Goal: Task Accomplishment & Management: Manage account settings

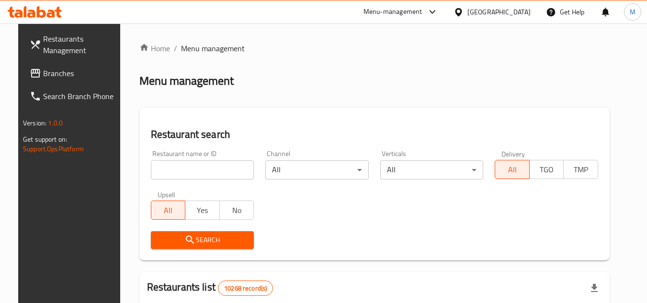
scroll to position [48, 0]
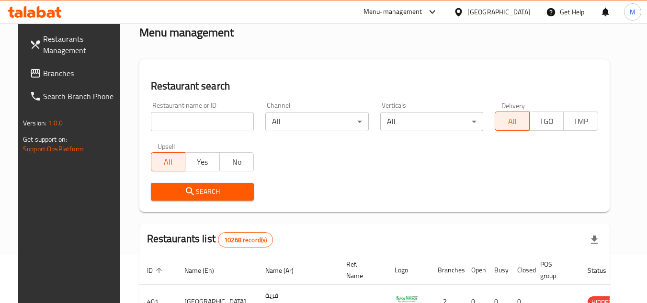
click at [189, 111] on div "Restaurant name or ID Restaurant name or ID" at bounding box center [203, 116] width 104 height 29
drag, startPoint x: 195, startPoint y: 125, endPoint x: 196, endPoint y: 119, distance: 5.8
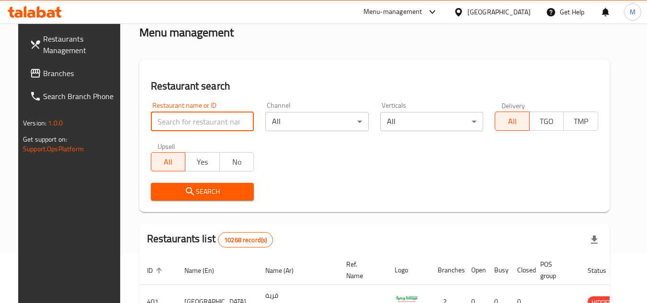
click at [196, 120] on input "search" at bounding box center [203, 121] width 104 height 19
paste input "Chai Samovar"
type input "Chai Samovar"
click button "Search" at bounding box center [203, 192] width 104 height 18
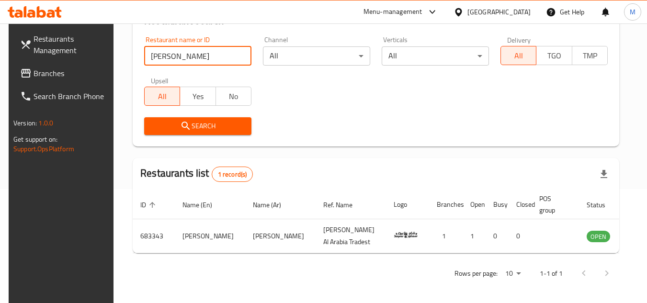
scroll to position [116, 0]
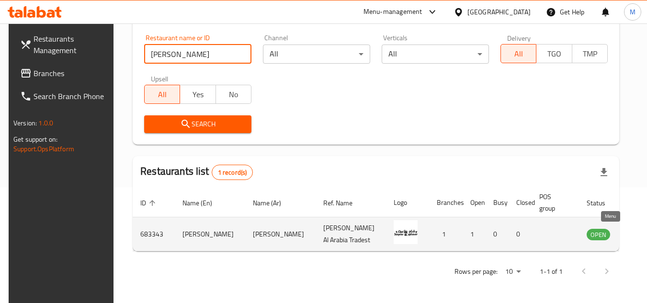
click at [637, 234] on link "enhanced table" at bounding box center [646, 235] width 18 height 12
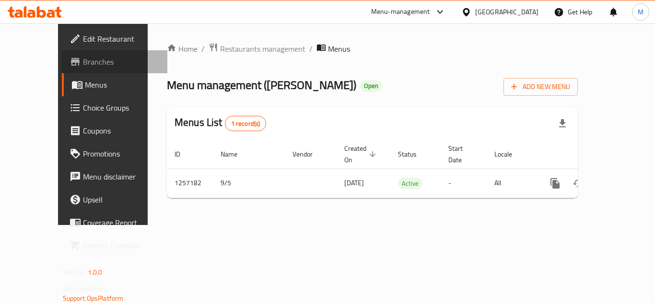
click at [67, 55] on link "Branches" at bounding box center [114, 61] width 105 height 23
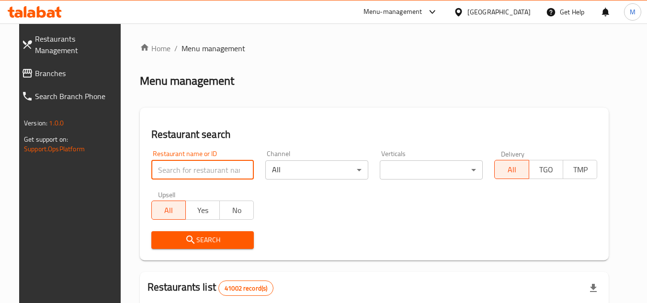
click at [240, 172] on input "search" at bounding box center [202, 170] width 103 height 19
paste input "704807"
type input "704807"
click button "Search" at bounding box center [202, 240] width 103 height 18
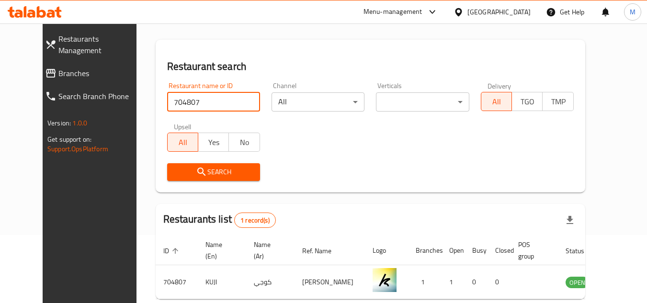
scroll to position [116, 0]
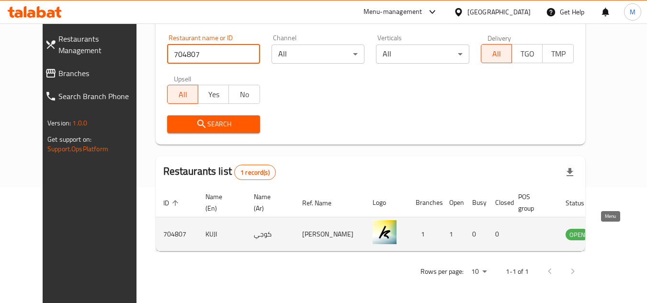
click at [617, 231] on icon "enhanced table" at bounding box center [622, 235] width 11 height 8
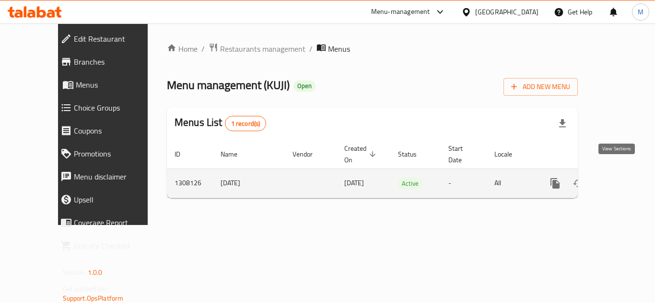
click at [612, 172] on link "enhanced table" at bounding box center [623, 183] width 23 height 23
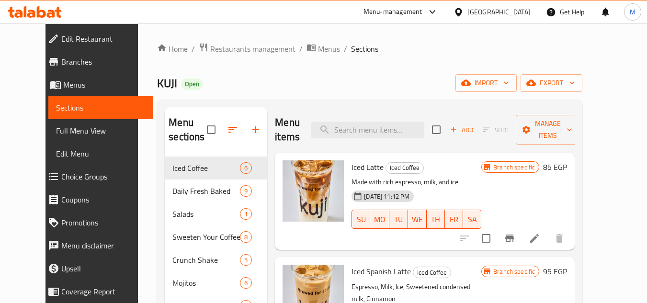
click at [396, 65] on div "Home / Restaurants management / Menus / Sections KUJI Open import export Menu s…" at bounding box center [370, 267] width 426 height 448
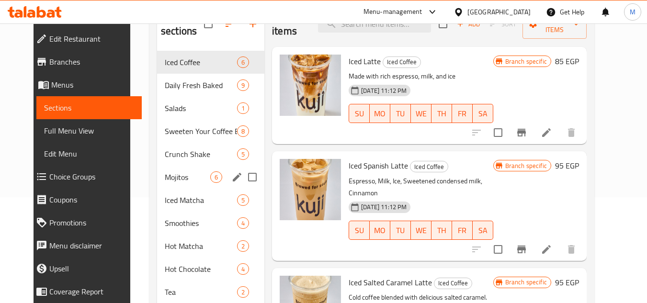
scroll to position [62, 0]
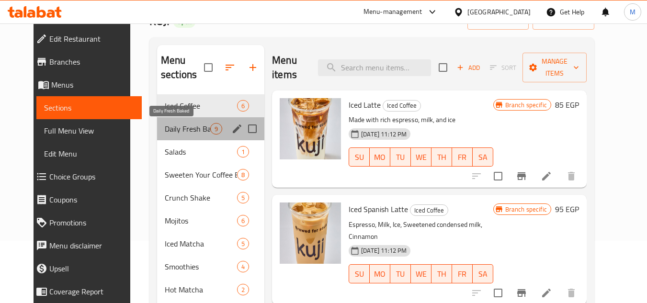
click at [165, 123] on span "Daily Fresh Baked" at bounding box center [188, 129] width 46 height 12
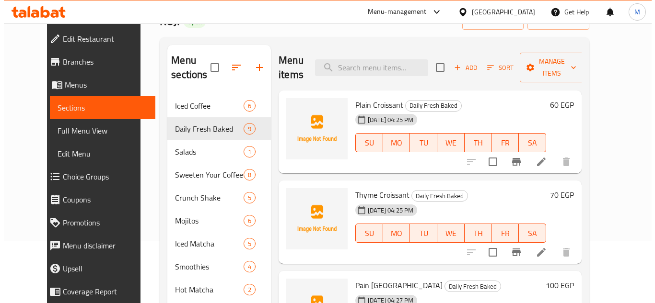
scroll to position [14, 0]
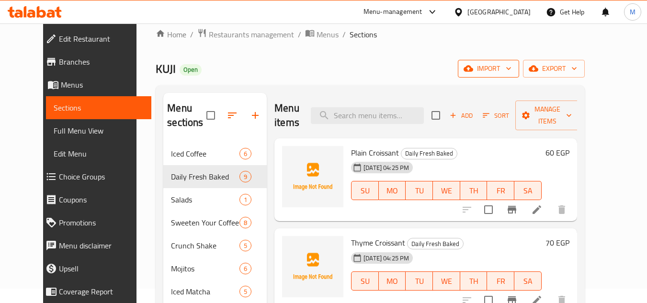
click at [511, 68] on icon "button" at bounding box center [508, 69] width 5 height 3
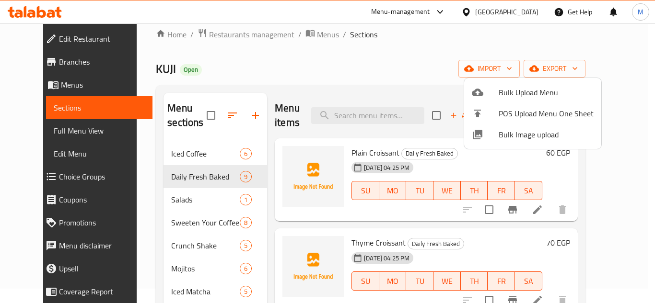
click at [508, 129] on span "Bulk Image upload" at bounding box center [545, 135] width 95 height 12
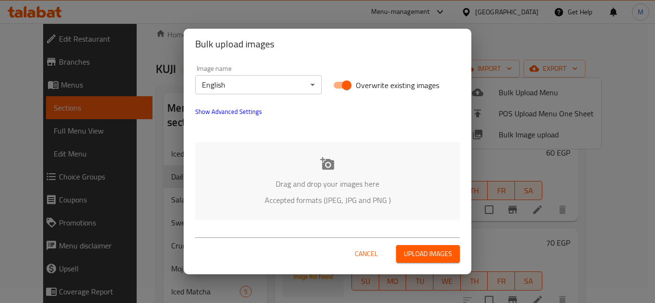
click at [292, 159] on div "Drag and drop your images here Accepted formats (JPEG, JPG and PNG )" at bounding box center [327, 181] width 265 height 78
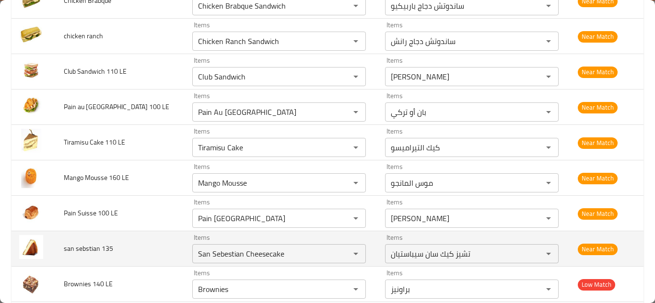
scroll to position [501, 0]
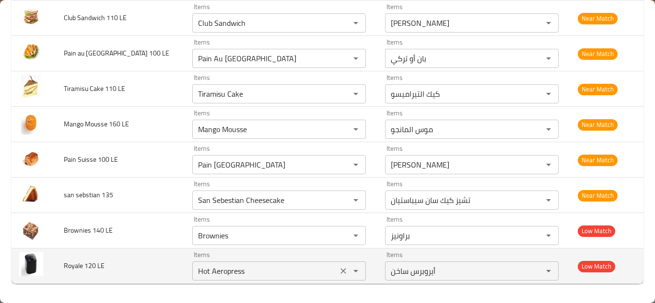
click at [224, 272] on LE "Hot Aeropress" at bounding box center [264, 271] width 139 height 13
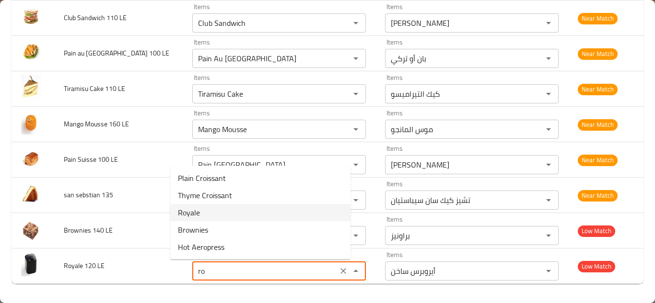
click at [212, 216] on LE-option-2 "Royale" at bounding box center [260, 212] width 180 height 17
type LE "Royale"
type LE-ar "رويال"
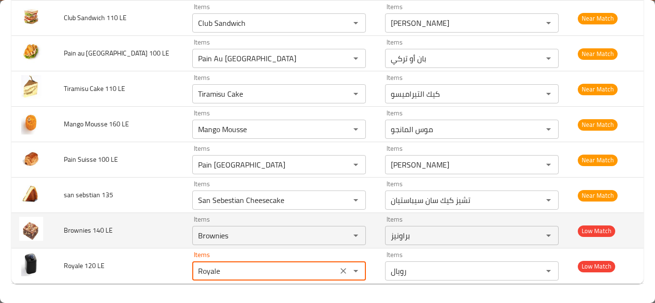
type LE "Royale"
click at [150, 228] on td "Brownies 140 LE" at bounding box center [120, 230] width 128 height 35
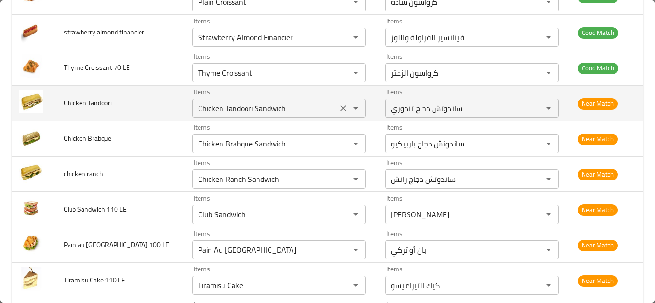
scroll to position [261, 0]
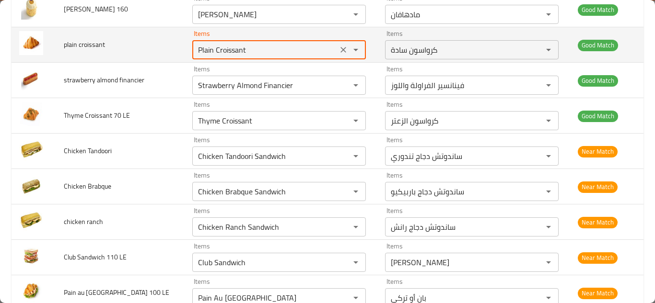
click at [202, 45] on croissant "Plain Croissant" at bounding box center [264, 49] width 139 height 13
click at [338, 49] on icon "Clear" at bounding box center [343, 50] width 10 height 10
click at [134, 47] on td "plain croissant" at bounding box center [120, 44] width 128 height 35
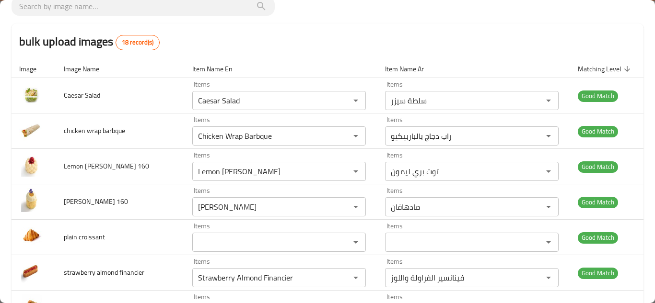
scroll to position [0, 0]
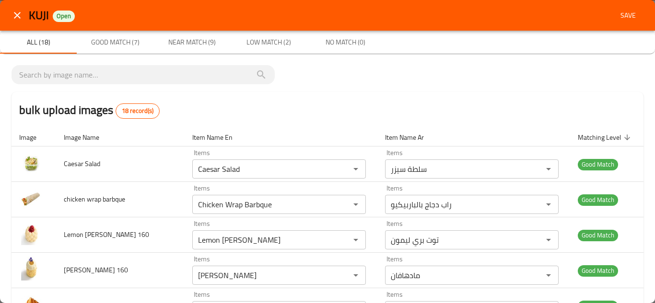
click at [620, 11] on span "Save" at bounding box center [627, 16] width 23 height 12
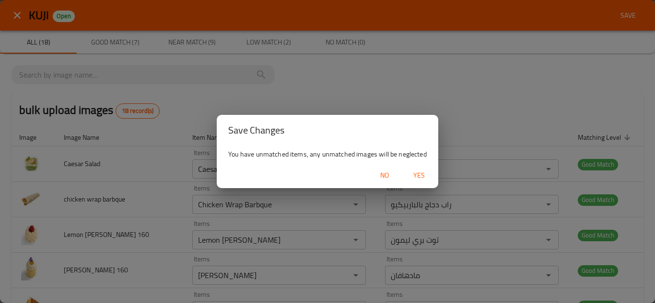
click at [417, 173] on span "Yes" at bounding box center [418, 176] width 23 height 12
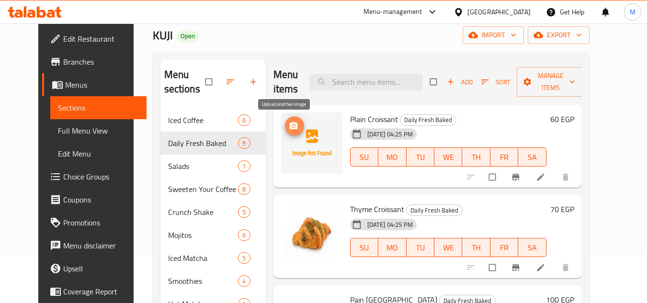
click at [285, 125] on span "upload picture" at bounding box center [294, 126] width 19 height 10
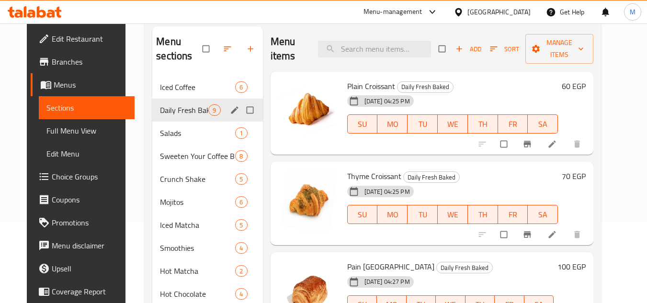
scroll to position [62, 0]
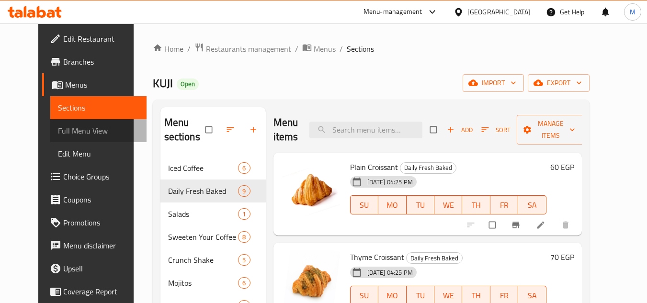
click at [65, 129] on span "Full Menu View" at bounding box center [98, 131] width 81 height 12
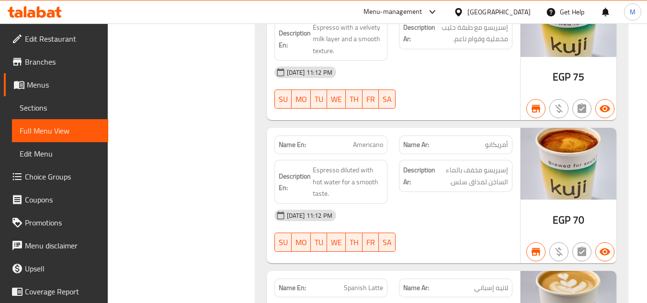
scroll to position [9847, 0]
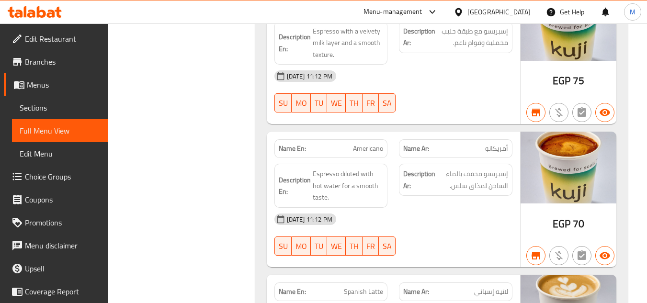
click at [66, 38] on span "Edit Restaurant" at bounding box center [63, 39] width 76 height 12
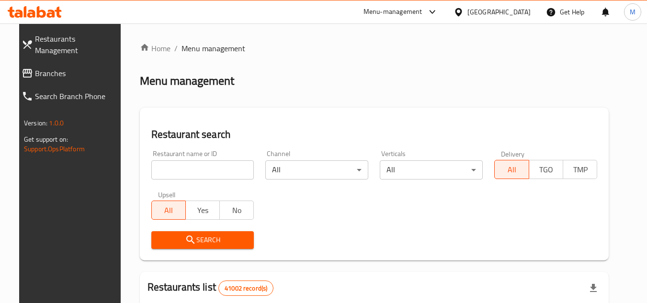
click at [63, 68] on span "Branches" at bounding box center [77, 74] width 85 height 12
click at [225, 167] on input "search" at bounding box center [202, 170] width 103 height 19
paste input "705090"
type input "705090"
click button "Search" at bounding box center [202, 240] width 103 height 18
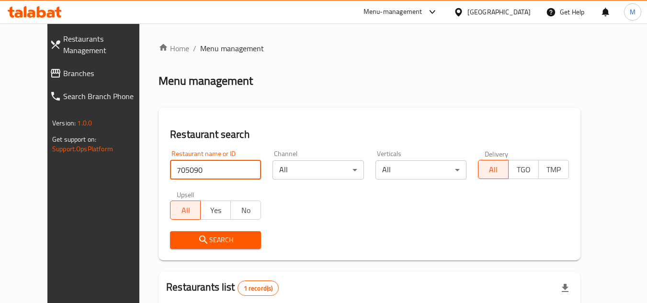
scroll to position [116, 0]
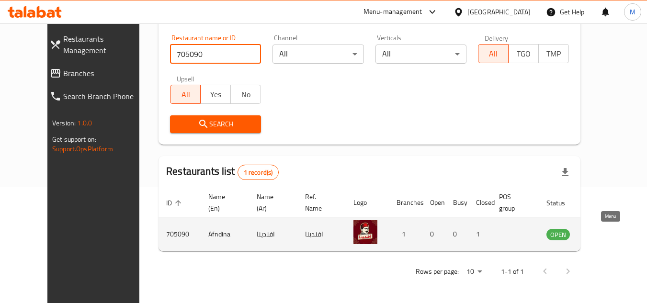
click at [609, 234] on icon "enhanced table" at bounding box center [603, 235] width 12 height 12
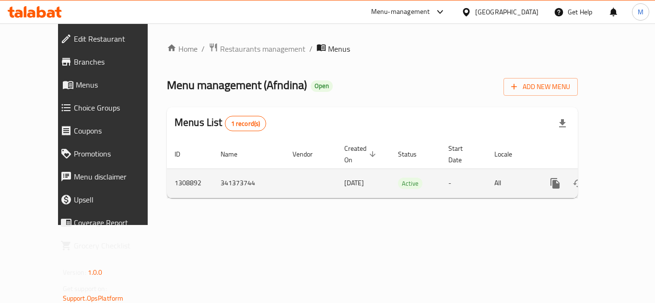
click at [626, 172] on div "enhanced table" at bounding box center [589, 183] width 92 height 23
click at [618, 178] on icon "enhanced table" at bounding box center [624, 184] width 12 height 12
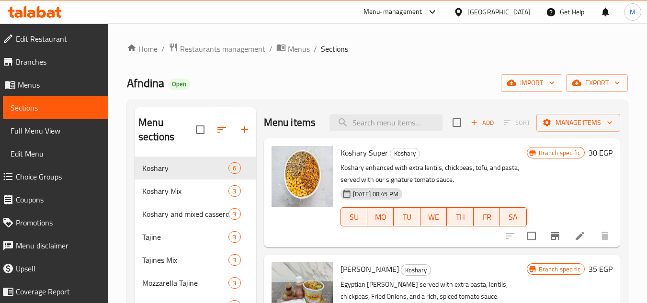
click at [75, 34] on span "Edit Restaurant" at bounding box center [58, 39] width 85 height 12
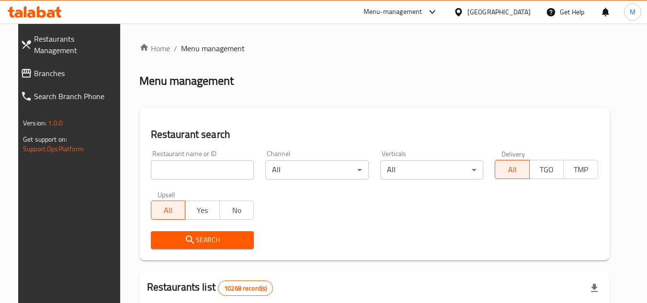
click at [230, 170] on input "search" at bounding box center [203, 170] width 104 height 19
paste input "776599"
type input "776599"
click button "Search" at bounding box center [203, 240] width 104 height 18
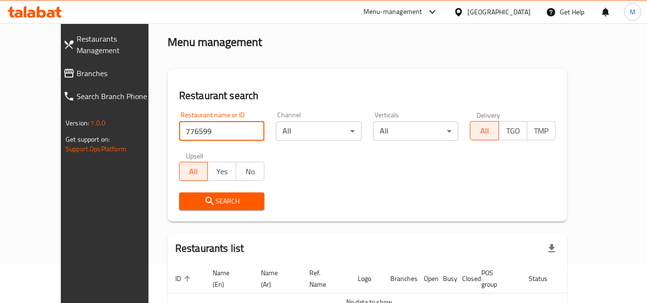
scroll to position [88, 0]
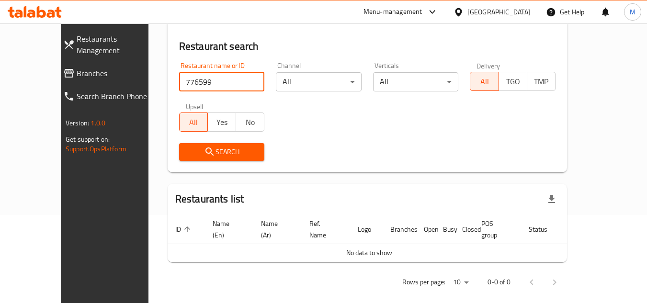
click at [77, 68] on span "Branches" at bounding box center [119, 74] width 85 height 12
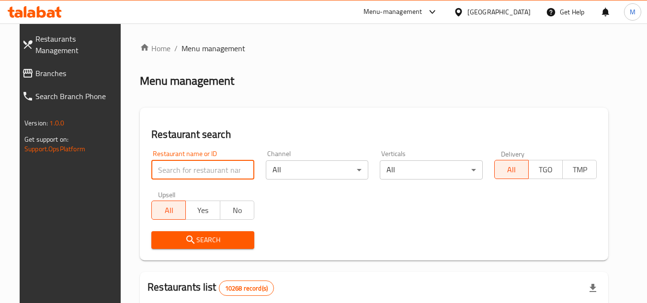
click at [218, 164] on input "search" at bounding box center [202, 170] width 103 height 19
paste input "705360"
type input "705360"
click button "Search" at bounding box center [202, 240] width 103 height 18
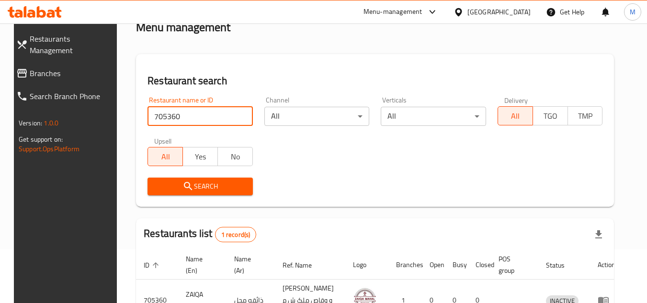
scroll to position [116, 0]
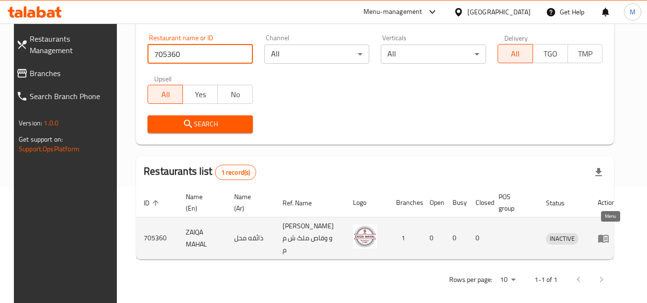
click at [609, 234] on icon "enhanced table" at bounding box center [604, 239] width 12 height 12
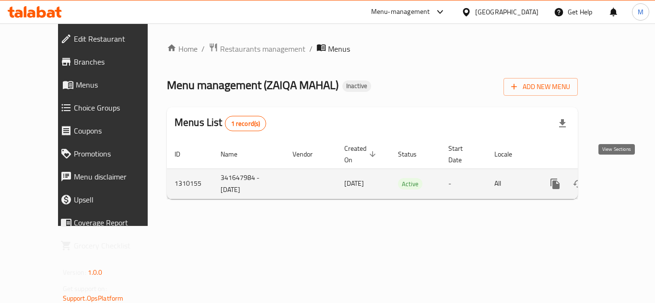
click at [618, 178] on icon "enhanced table" at bounding box center [624, 184] width 12 height 12
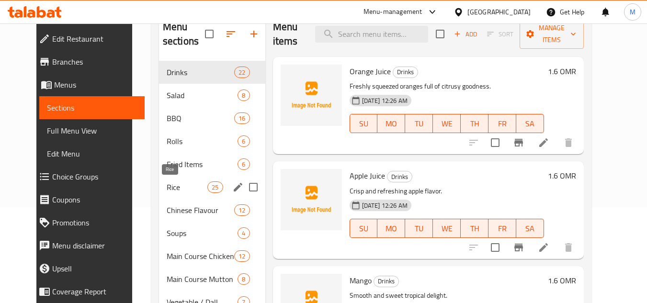
scroll to position [144, 0]
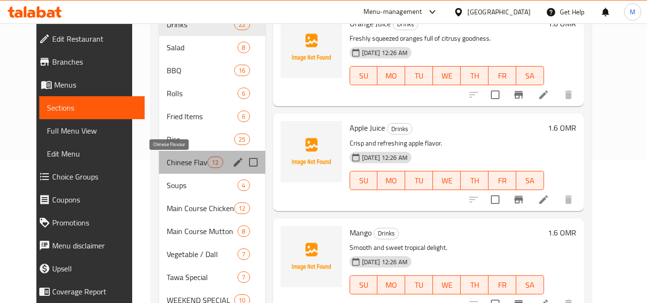
click at [174, 158] on span "Chinese Flavour" at bounding box center [187, 163] width 41 height 12
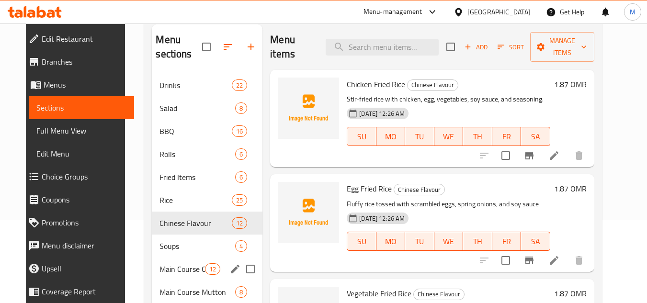
scroll to position [229, 0]
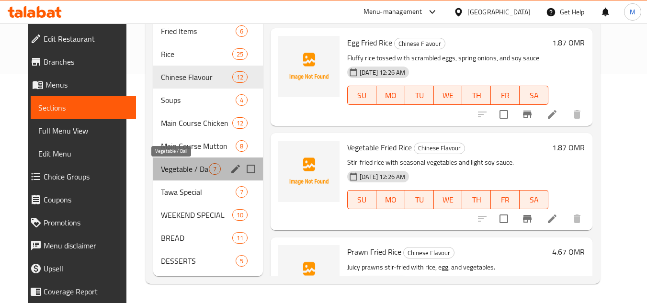
click at [161, 166] on span "Vegetable / Dall" at bounding box center [185, 169] width 48 height 12
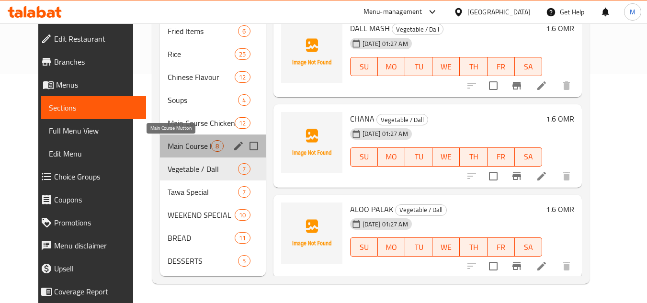
click at [168, 140] on span "Main Course Mutton" at bounding box center [190, 146] width 44 height 12
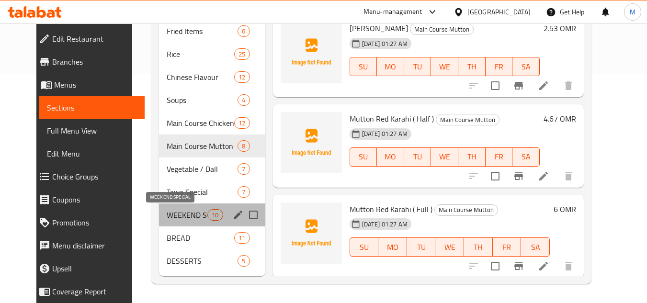
click at [167, 212] on span "WEEKEND SPECIAL" at bounding box center [187, 215] width 41 height 12
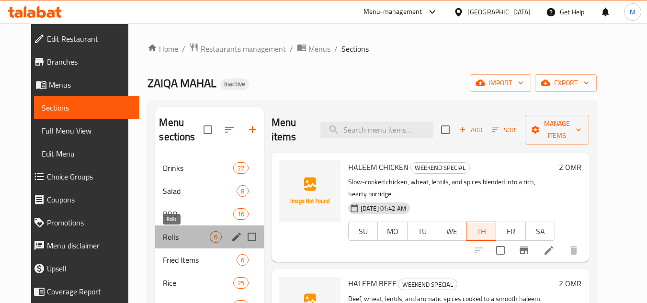
click at [167, 235] on span "Rolls" at bounding box center [186, 237] width 46 height 12
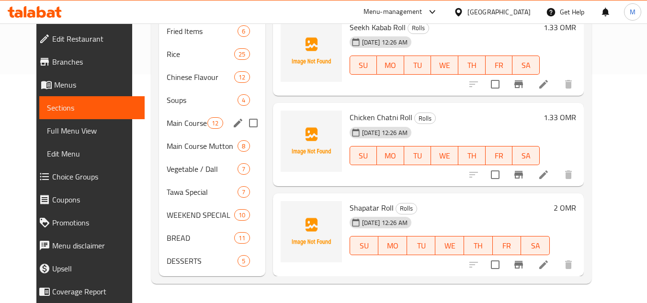
scroll to position [181, 0]
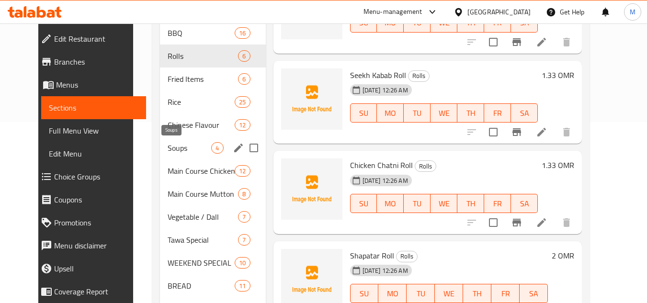
click at [168, 144] on span "Soups" at bounding box center [190, 148] width 44 height 12
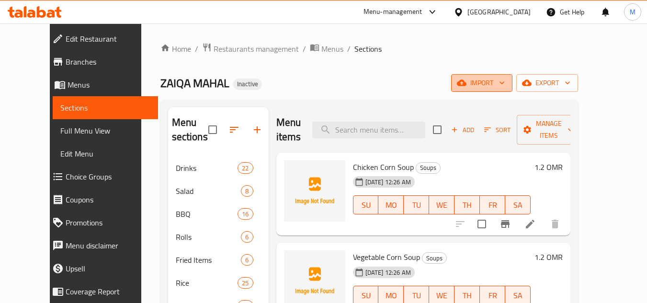
click at [507, 86] on icon "button" at bounding box center [502, 83] width 10 height 10
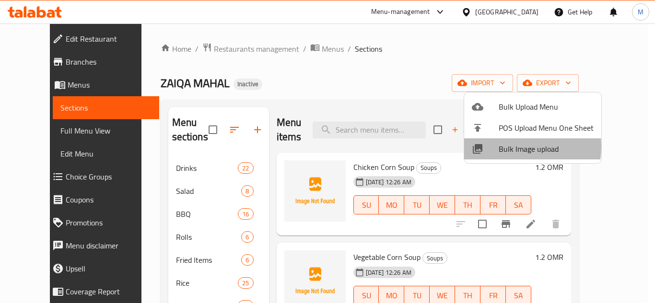
click at [505, 148] on span "Bulk Image upload" at bounding box center [545, 149] width 95 height 12
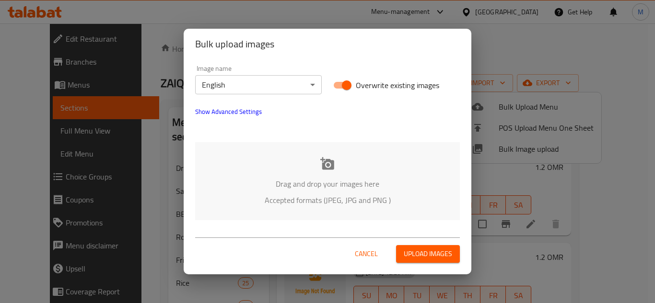
click at [242, 167] on div "Drag and drop your images here Accepted formats (JPEG, JPG and PNG )" at bounding box center [327, 181] width 265 height 78
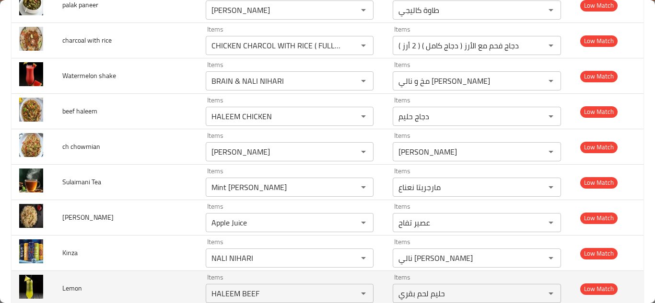
scroll to position [5086, 0]
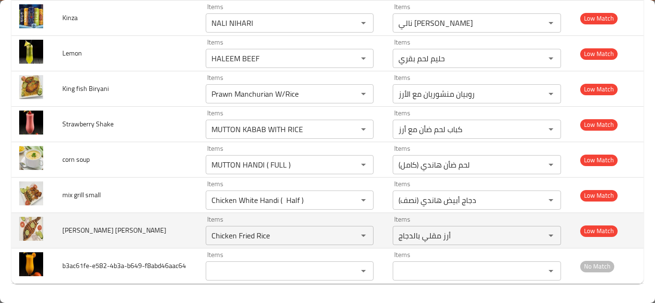
click at [96, 226] on span "shery fish fry" at bounding box center [114, 230] width 104 height 12
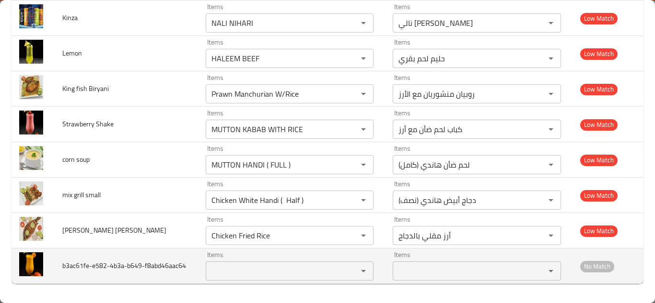
click at [213, 262] on div "Items" at bounding box center [290, 271] width 168 height 19
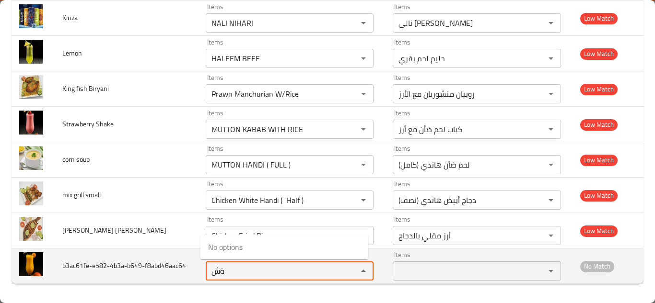
type input "ة"
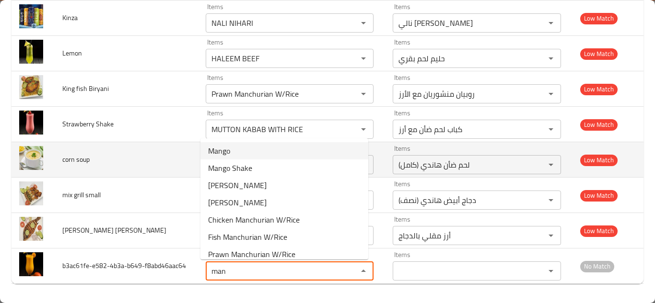
click at [230, 147] on span "Mango" at bounding box center [219, 151] width 22 height 12
type input "Mango"
type input "مانجو"
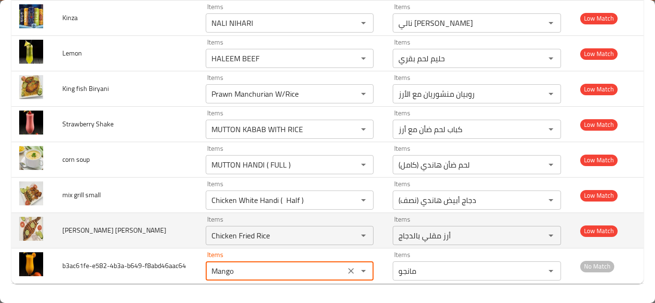
type input "Mango"
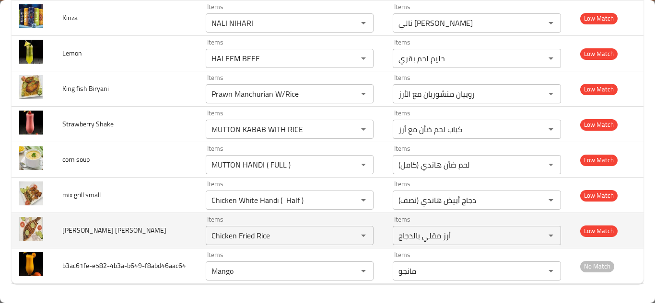
click at [187, 229] on td "shery fish fry" at bounding box center [126, 230] width 143 height 35
click at [243, 232] on fry "Chicken Fried Rice" at bounding box center [275, 235] width 134 height 13
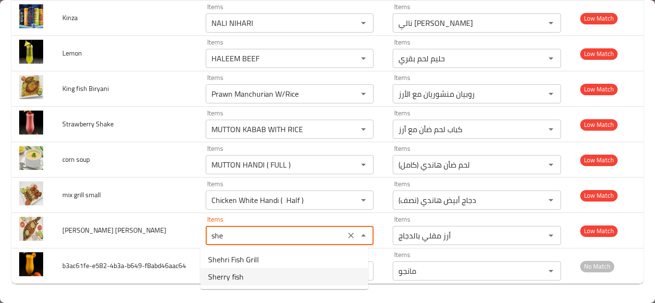
click at [251, 276] on fry-option-1 "Sherry fish" at bounding box center [284, 276] width 168 height 17
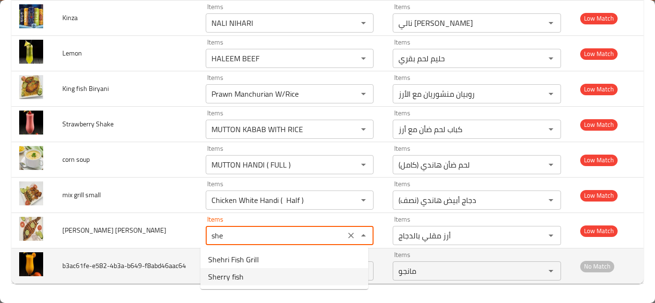
type fry "Sherry fish"
type fry-ar "سمك شيري"
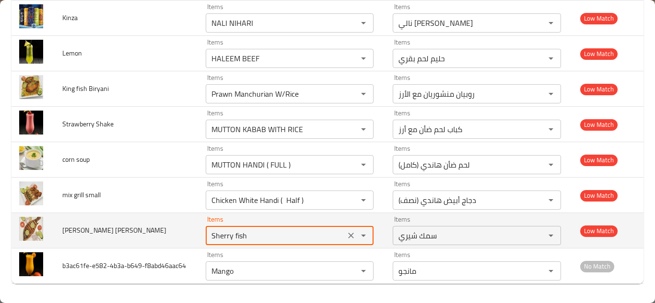
type fry "Sherry fish"
click at [172, 231] on td "shery fish fry" at bounding box center [126, 230] width 143 height 35
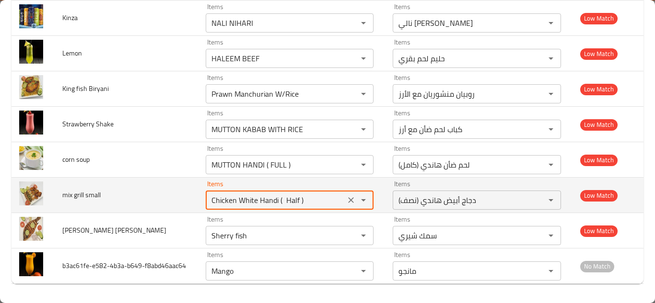
click at [265, 198] on small "Chicken White Handi ( Half )" at bounding box center [275, 200] width 134 height 13
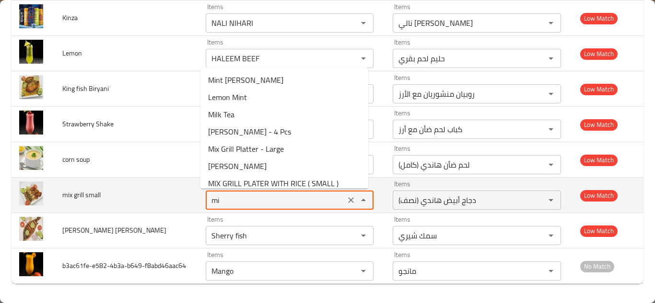
type small "mix"
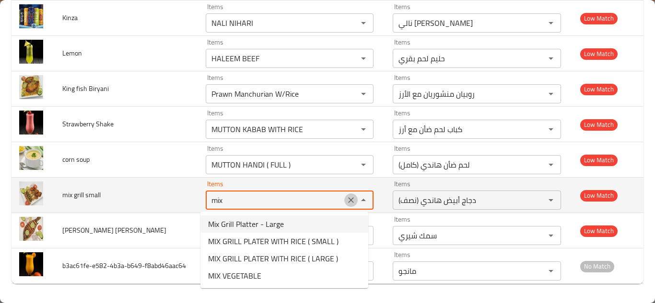
click at [348, 199] on icon "Clear" at bounding box center [351, 200] width 6 height 6
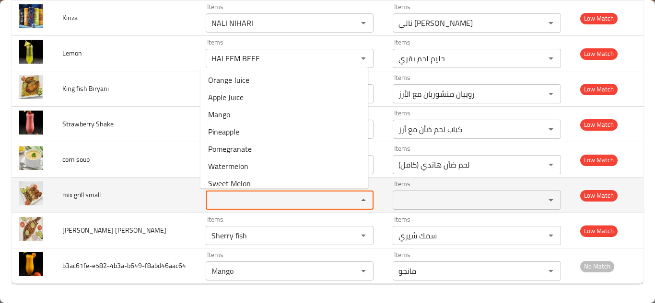
click at [85, 194] on span "mix grill small" at bounding box center [81, 195] width 38 height 12
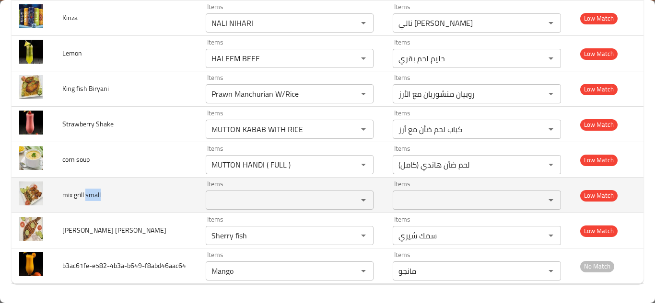
click at [85, 194] on span "mix grill small" at bounding box center [81, 195] width 38 height 12
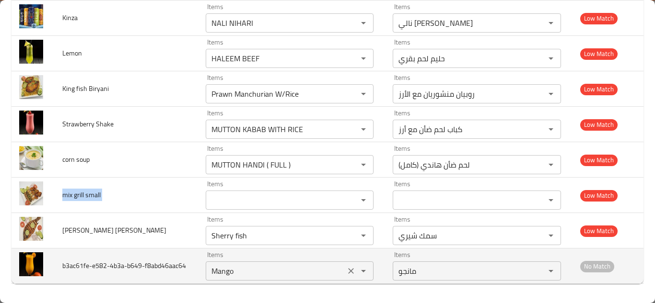
copy span "mix grill small"
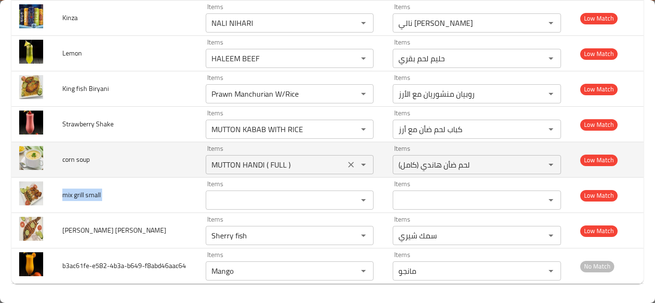
click at [233, 159] on soup "MUTTON HANDI ( FULL )" at bounding box center [275, 164] width 134 height 13
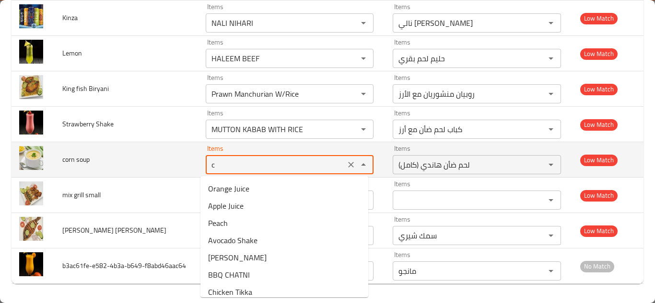
type soup "co"
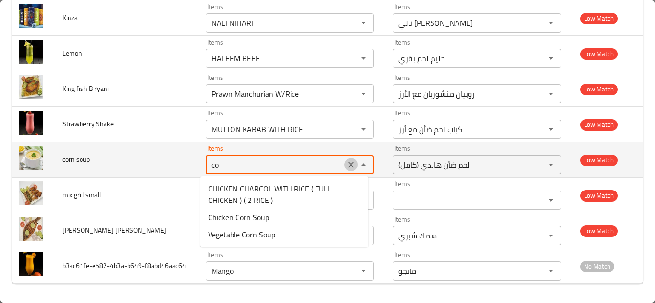
click at [346, 162] on icon "Clear" at bounding box center [351, 165] width 10 height 10
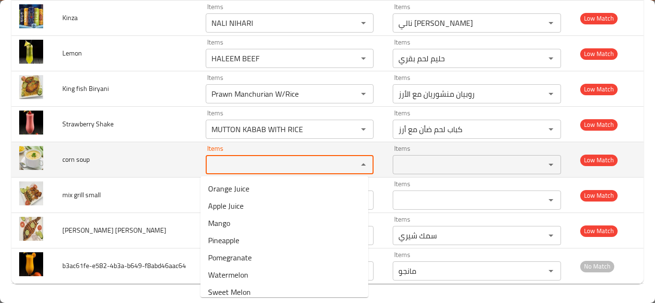
click at [84, 156] on span "corn soup" at bounding box center [75, 159] width 27 height 12
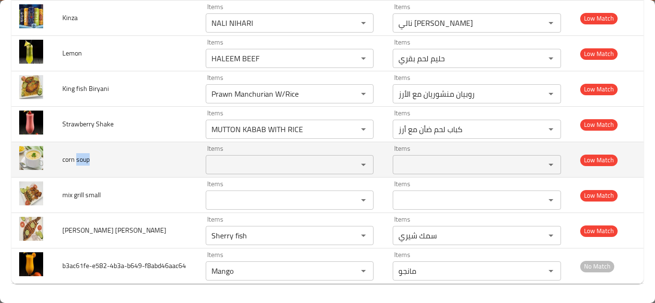
click at [83, 156] on span "corn soup" at bounding box center [75, 159] width 27 height 12
copy span "corn soup"
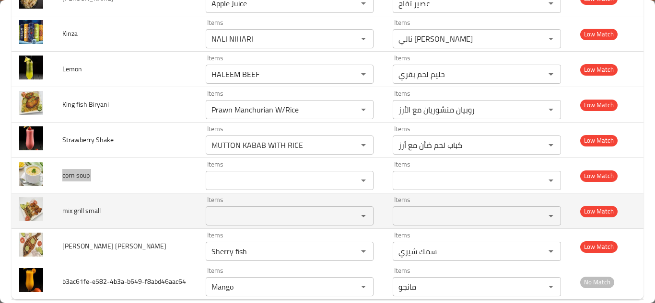
scroll to position [5038, 0]
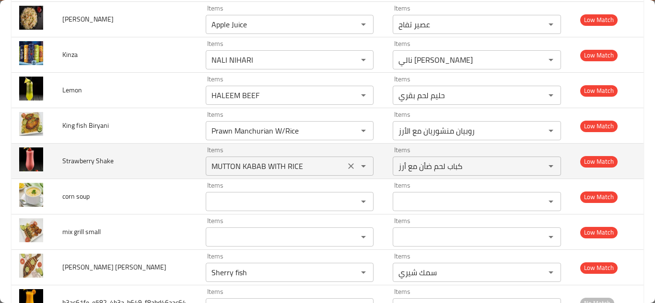
click at [230, 173] on Shake "MUTTON KABAB WITH RICE" at bounding box center [275, 166] width 134 height 13
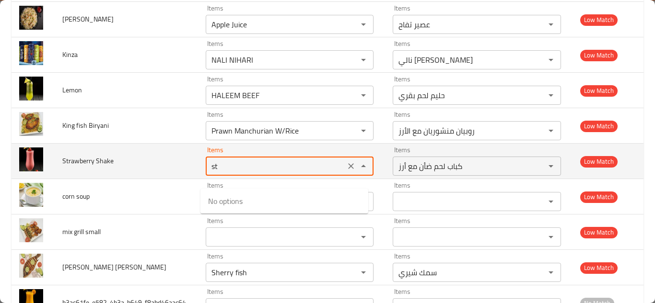
type Shake "s"
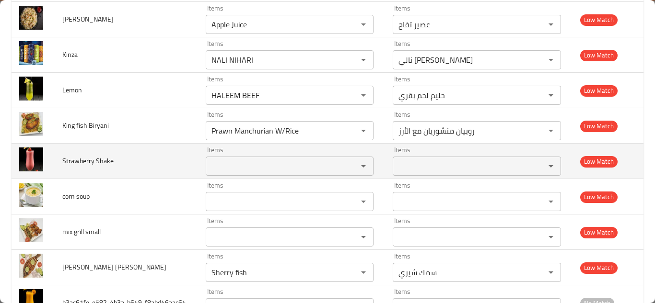
click at [88, 167] on span "Strawberry Shake" at bounding box center [87, 161] width 51 height 12
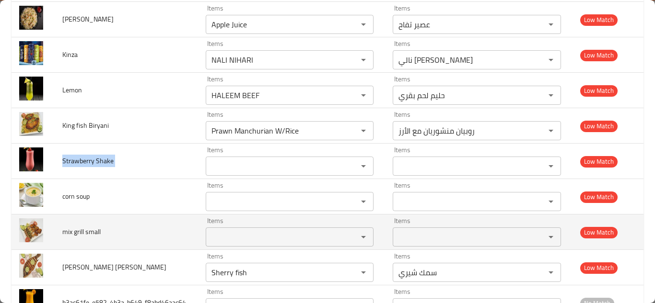
copy span "Strawberry Shake"
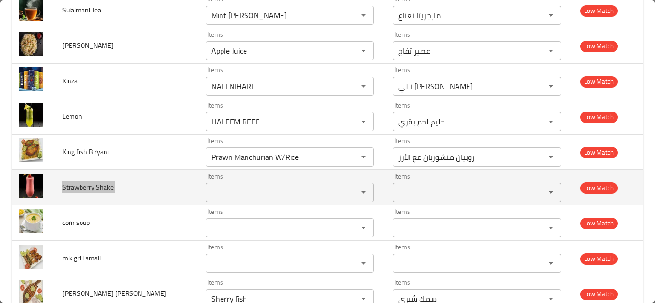
scroll to position [4990, 0]
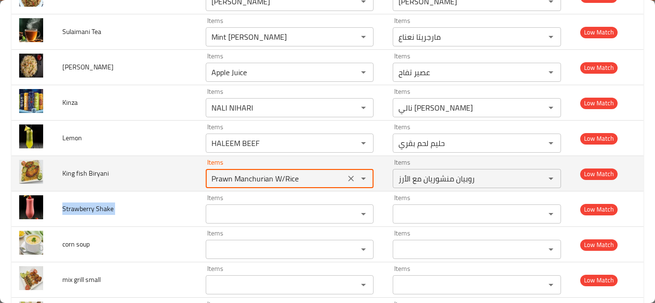
click at [250, 184] on Biryani "Prawn Manchurian W/Rice" at bounding box center [275, 178] width 134 height 13
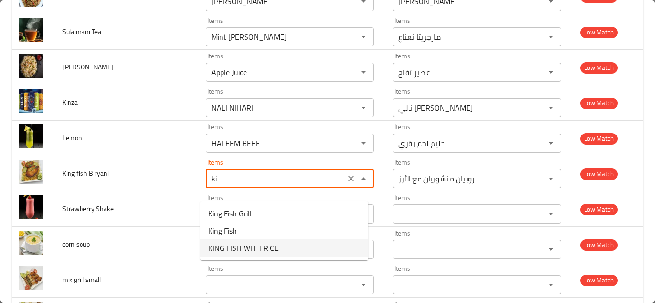
click at [253, 248] on span "KING FISH WITH RICE" at bounding box center [243, 248] width 70 height 12
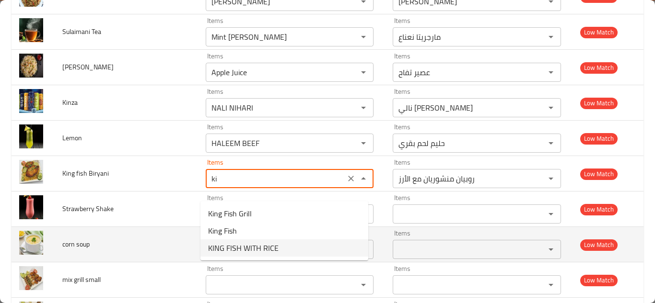
type Biryani "KING FISH WITH RICE"
type Biryani-ar "كنعد مع الأرز"
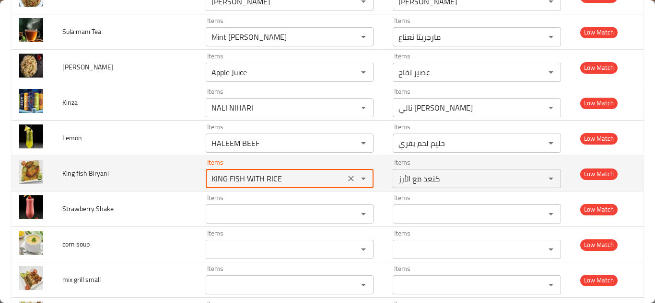
type Biryani "KING FISH WITH RICE"
click at [150, 184] on td "King fish Biryani" at bounding box center [126, 173] width 143 height 35
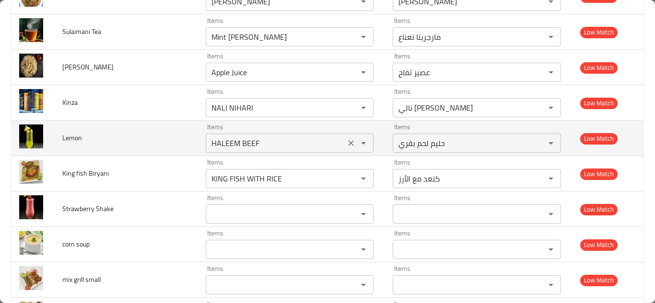
click at [224, 150] on input "HALEEM BEEF" at bounding box center [275, 143] width 134 height 13
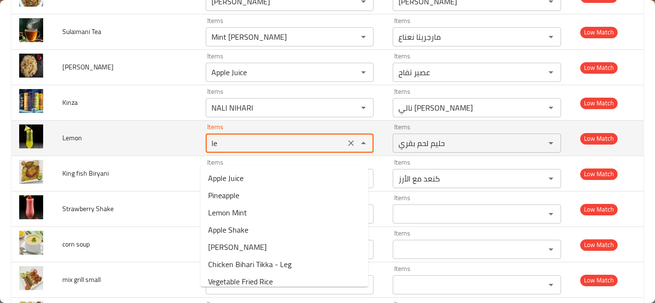
type input "l"
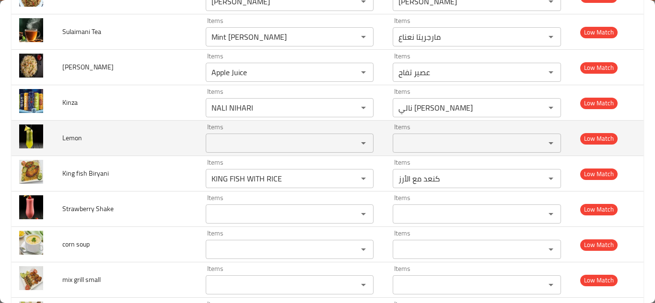
click at [75, 144] on span "Lemon" at bounding box center [72, 138] width 20 height 12
copy span "Lemon"
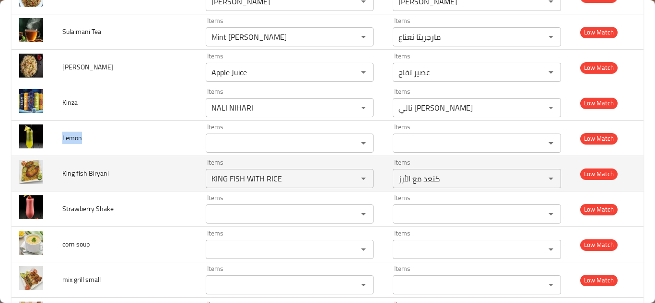
drag, startPoint x: 345, startPoint y: 189, endPoint x: 66, endPoint y: 191, distance: 279.8
click at [346, 184] on icon "Clear" at bounding box center [351, 179] width 10 height 10
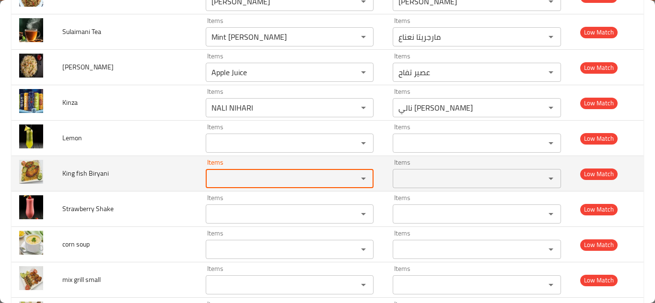
click at [83, 180] on span "King fish Biryani" at bounding box center [85, 173] width 46 height 12
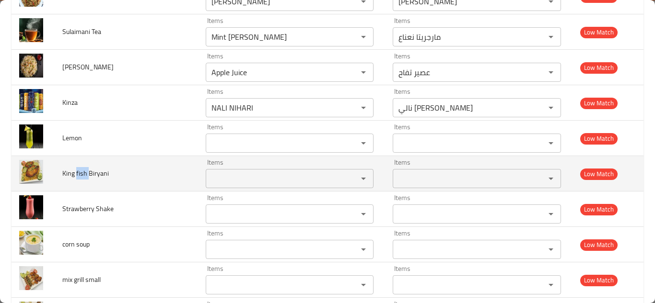
click at [83, 180] on span "King fish Biryani" at bounding box center [85, 173] width 46 height 12
copy span "King fish Biryani"
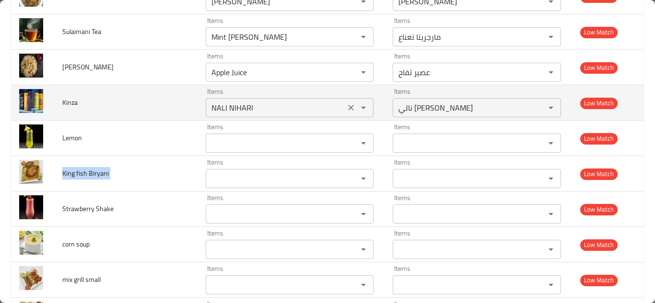
click at [229, 115] on input "NALI NIHARI" at bounding box center [275, 107] width 134 height 13
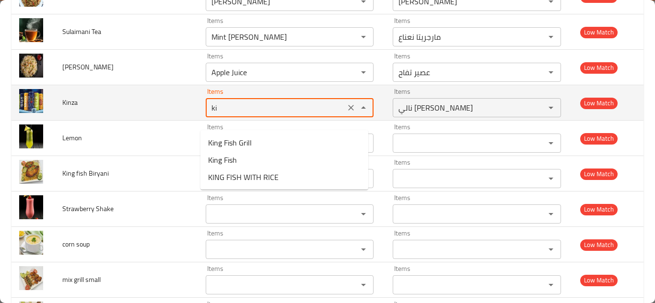
type input "k"
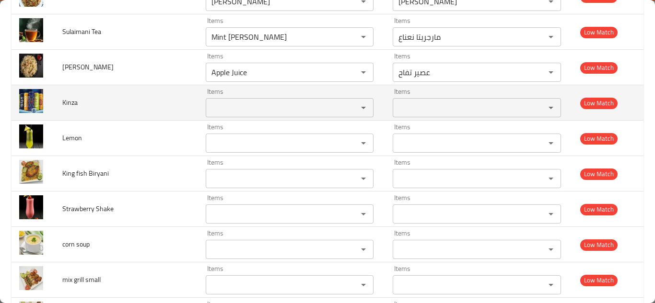
click at [68, 109] on span "Kinza" at bounding box center [69, 102] width 15 height 12
copy span "Kinza"
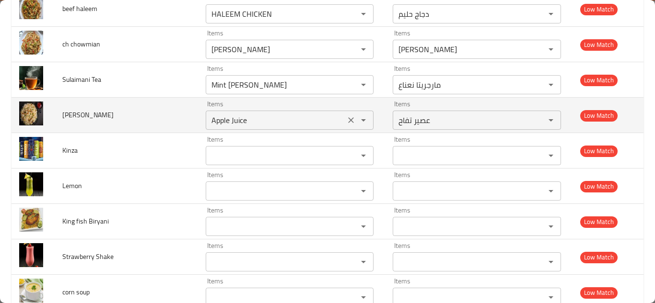
click at [239, 127] on rice "Apple Juice" at bounding box center [275, 120] width 134 height 13
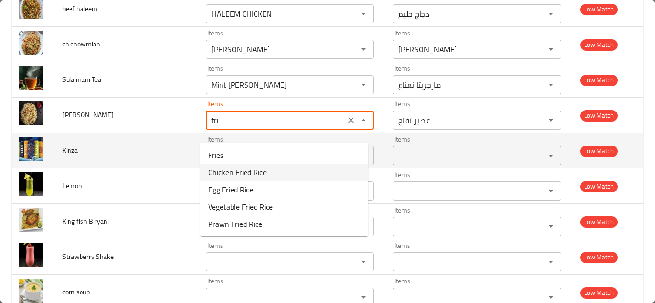
click at [276, 172] on rice-option-1 "Chicken Fried Rice" at bounding box center [284, 172] width 168 height 17
type rice "Chicken Fried Rice"
type rice-ar "أرز مقلي بالدجاج"
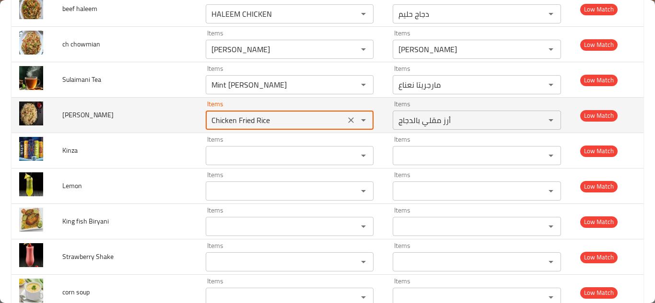
type rice "Chicken Fried Rice"
click at [168, 120] on td "ch f rice" at bounding box center [126, 115] width 143 height 35
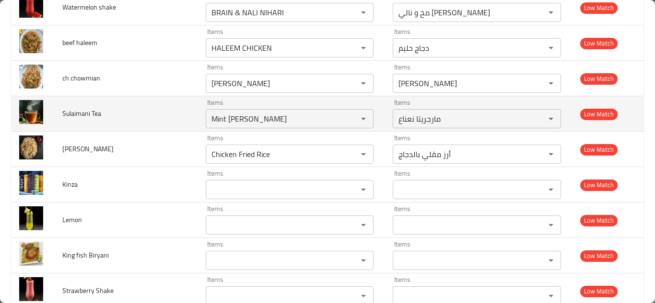
scroll to position [4894, 0]
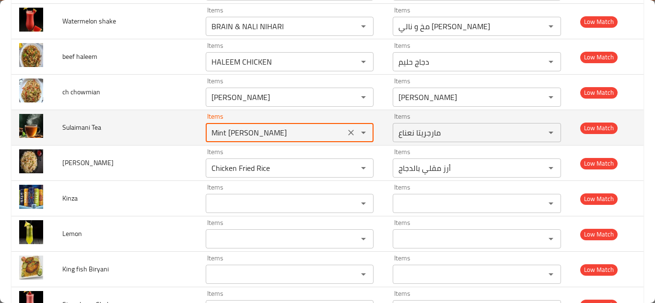
click at [229, 139] on Tea "Mint Margarita" at bounding box center [275, 132] width 134 height 13
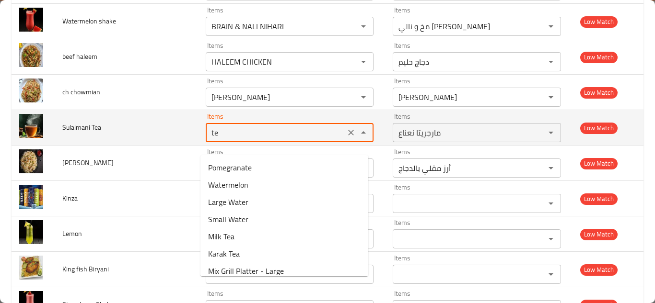
type Tea "t"
click at [82, 134] on span "Sulaimani Tea" at bounding box center [81, 127] width 39 height 12
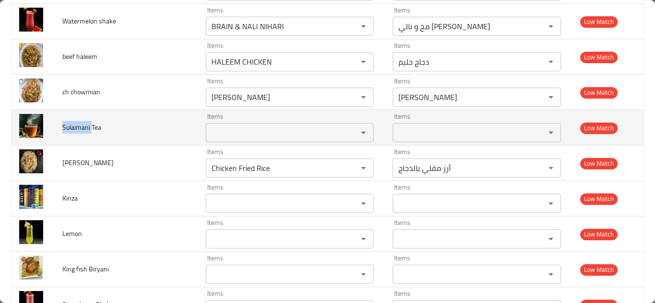
click at [82, 134] on span "Sulaimani Tea" at bounding box center [81, 127] width 39 height 12
click at [81, 134] on span "Sulaimani Tea" at bounding box center [81, 127] width 39 height 12
copy span "Sulaimani Tea"
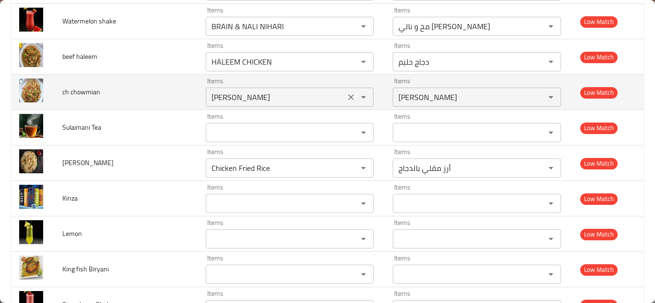
click at [260, 104] on chowmian "[PERSON_NAME]" at bounding box center [275, 97] width 134 height 13
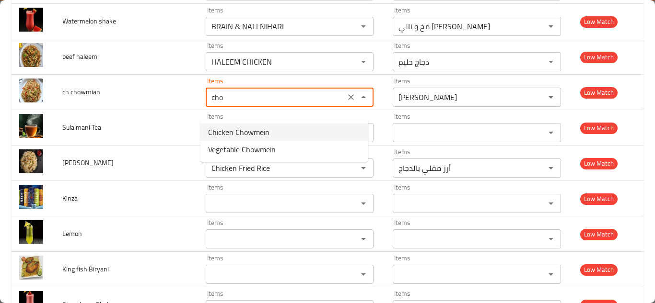
click at [285, 130] on chowmian-option-0 "Chicken Chowmein" at bounding box center [284, 132] width 168 height 17
click at [285, 130] on div "Items Items" at bounding box center [290, 127] width 168 height 29
type chowmian "Chicken Chowmein"
type chowmian-ar "دجاج تشومين"
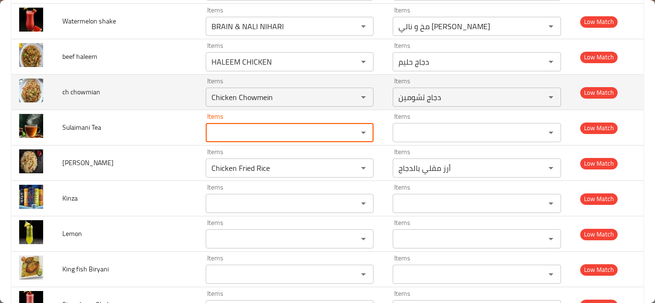
click at [165, 98] on td "ch chowmian" at bounding box center [126, 92] width 143 height 35
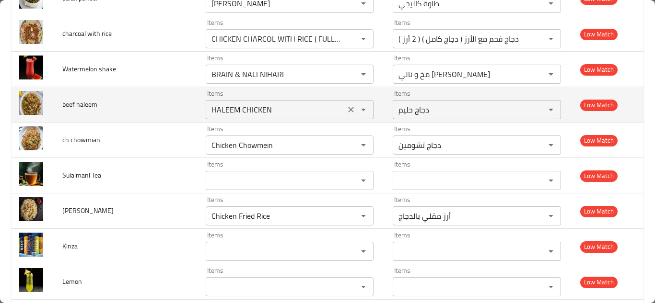
click at [232, 116] on haleem "HALEEM CHICKEN" at bounding box center [275, 109] width 134 height 13
click at [271, 116] on haleem "HALEEM CHICKEN" at bounding box center [275, 109] width 134 height 13
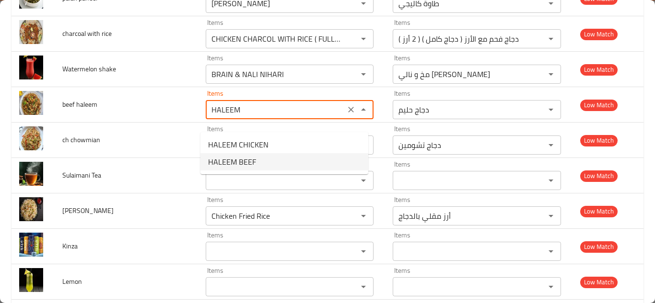
click at [263, 159] on haleem-option-1 "HALEEM BEEF" at bounding box center [284, 161] width 168 height 17
type haleem "HALEEM BEEF"
type haleem-ar "حليم لحم بقري"
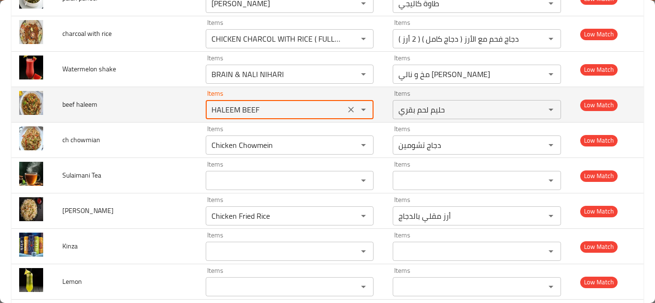
type haleem "HALEEM BEEF"
click at [163, 109] on td "beef haleem" at bounding box center [126, 104] width 143 height 35
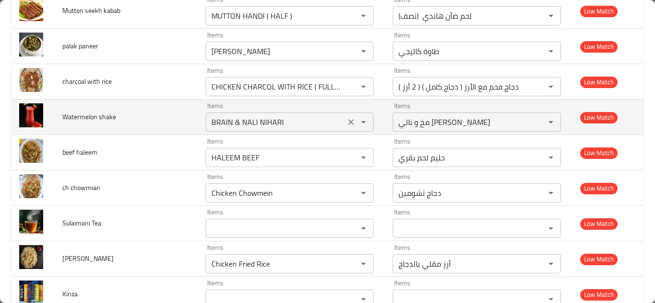
click at [241, 128] on shake "BRAIN & NALI NIHARI" at bounding box center [275, 121] width 134 height 13
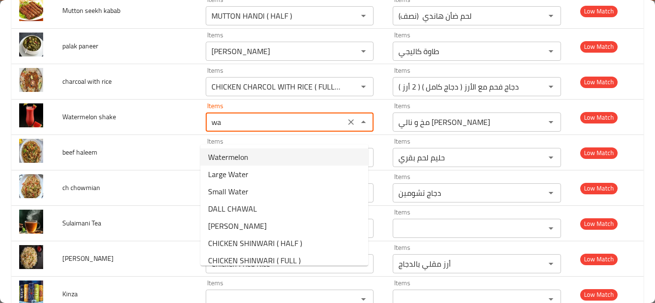
click at [260, 156] on shake-option-0 "Watermelon" at bounding box center [284, 157] width 168 height 17
click at [260, 156] on div "Items HALEEM BEEF Items" at bounding box center [290, 152] width 168 height 29
type shake "Watermelon"
type shake-ar "بطيخ"
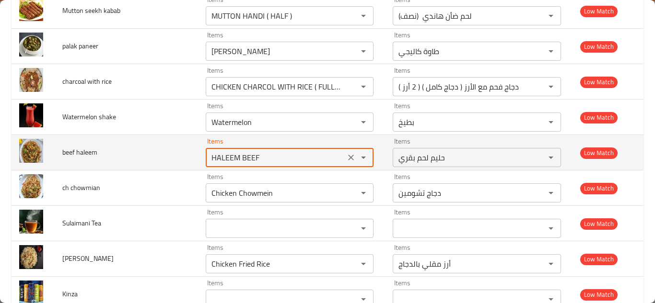
click at [268, 164] on haleem "HALEEM BEEF" at bounding box center [275, 157] width 134 height 13
click at [273, 164] on haleem "HALEEM BEEF" at bounding box center [275, 157] width 134 height 13
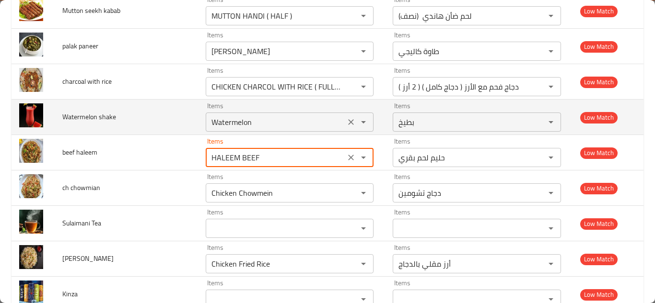
click at [256, 128] on shake "Watermelon" at bounding box center [275, 121] width 134 height 13
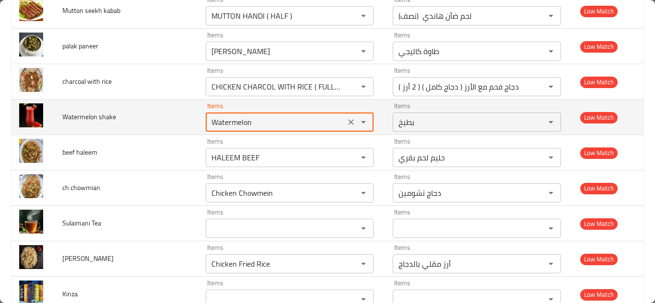
click at [268, 128] on shake "Watermelon" at bounding box center [275, 121] width 134 height 13
type shake "Watermelo"
drag, startPoint x: 345, startPoint y: 137, endPoint x: 276, endPoint y: 137, distance: 69.5
click at [346, 127] on icon "Clear" at bounding box center [351, 122] width 10 height 10
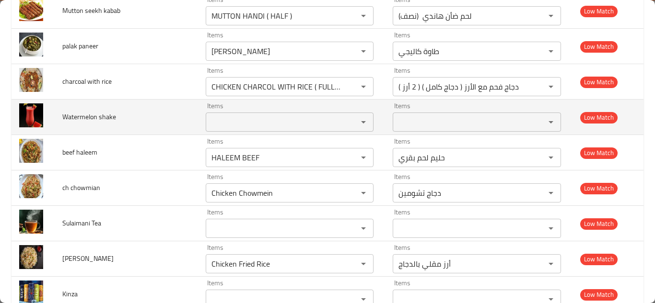
click at [84, 123] on span "Watermelon shake" at bounding box center [89, 117] width 54 height 12
copy span "Watermelon shake"
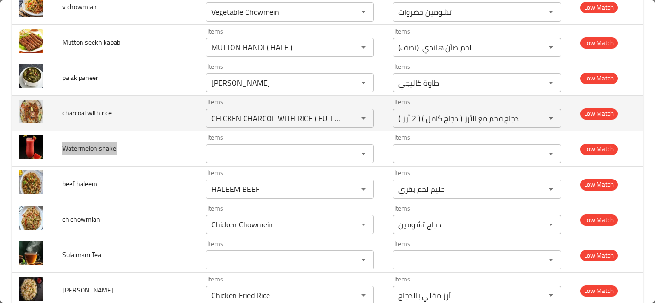
scroll to position [4750, 0]
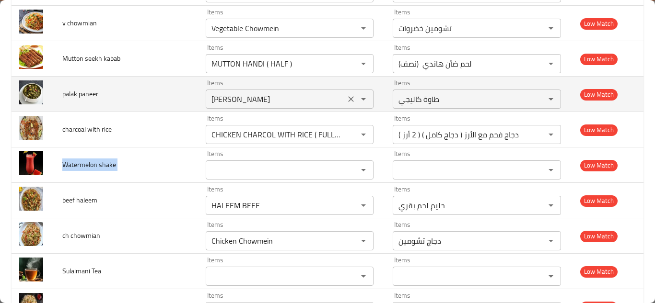
click at [242, 106] on paneer "[PERSON_NAME]" at bounding box center [275, 98] width 134 height 13
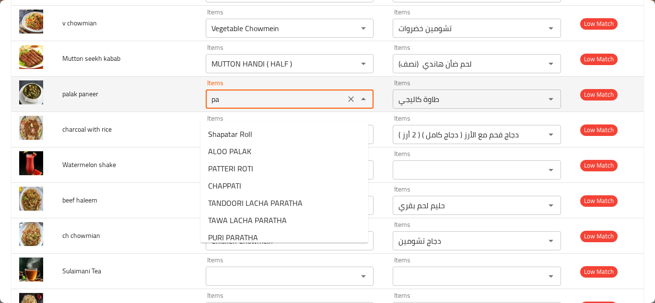
type paneer "p"
click at [90, 100] on span "palak paneer" at bounding box center [80, 94] width 36 height 12
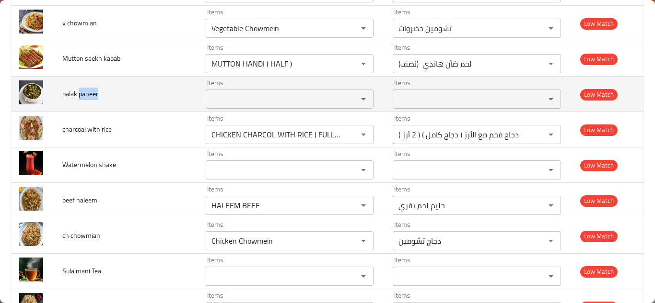
click at [90, 100] on span "palak paneer" at bounding box center [80, 94] width 36 height 12
copy span "palak paneer"
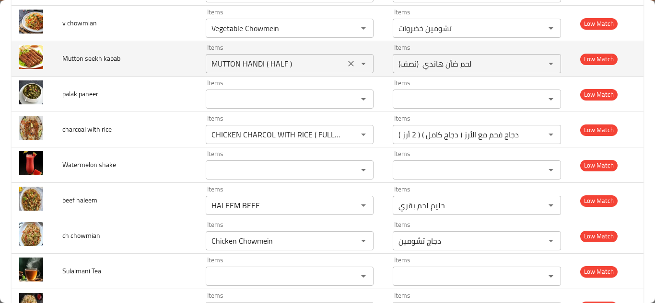
click at [241, 70] on kabab "MUTTON HANDI ( HALF )" at bounding box center [275, 63] width 134 height 13
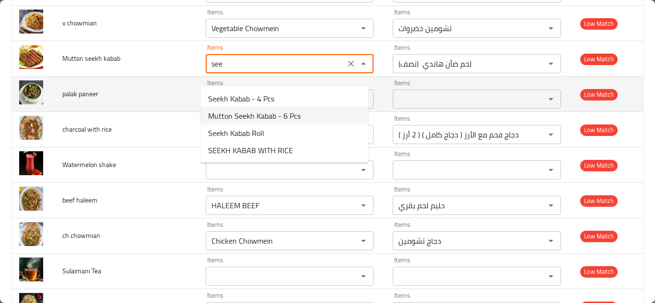
drag, startPoint x: 267, startPoint y: 116, endPoint x: 267, endPoint y: 111, distance: 5.3
click at [268, 115] on span "Mutton Seekh Kabab - 6 Pcs" at bounding box center [254, 116] width 92 height 12
type kabab "Mutton Seekh Kabab - 6 Pcs"
type kabab-ar "سيخ كباب لحم ضأن - 6 قطع"
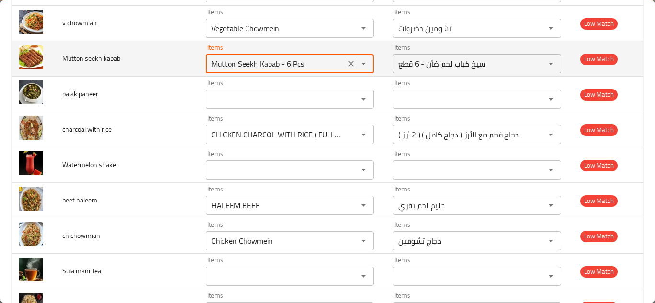
type kabab "Mutton Seekh Kabab - 6 Pcs"
click at [151, 66] on td "Mutton seekh kabab" at bounding box center [126, 58] width 143 height 35
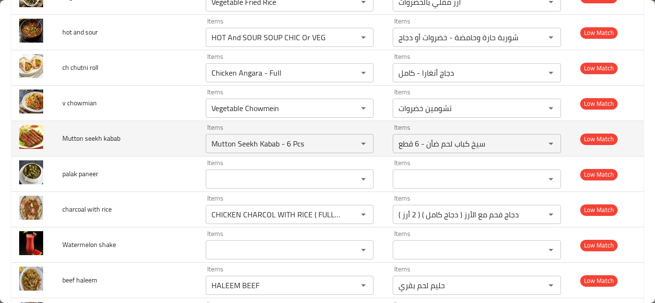
scroll to position [4655, 0]
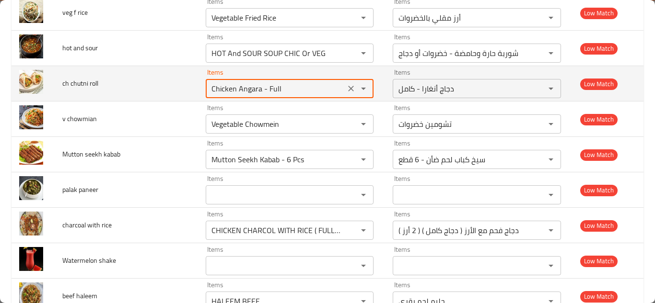
click at [277, 95] on roll "Chicken Angara - Full" at bounding box center [275, 88] width 134 height 13
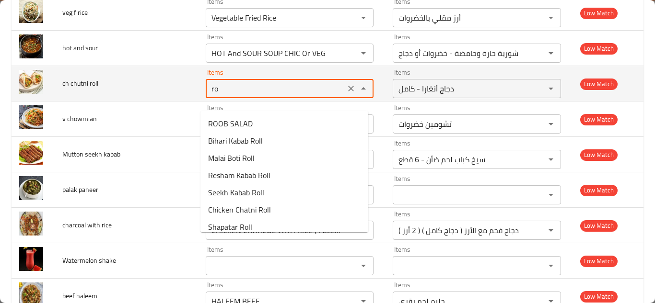
type roll "rol"
drag, startPoint x: 343, startPoint y: 98, endPoint x: 174, endPoint y: 99, distance: 168.7
click at [346, 93] on icon "Clear" at bounding box center [351, 89] width 10 height 10
click at [90, 90] on span "ch chutni roll" at bounding box center [80, 83] width 36 height 12
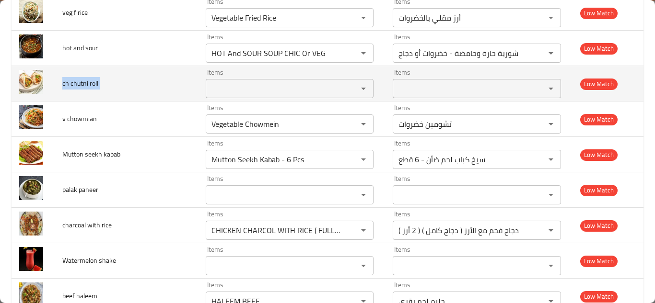
click at [90, 90] on span "ch chutni roll" at bounding box center [80, 83] width 36 height 12
copy span "ch chutni roll"
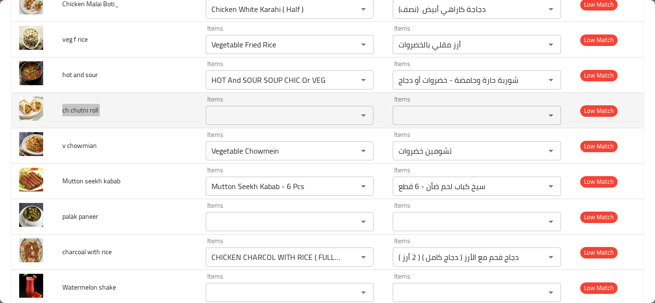
scroll to position [4607, 0]
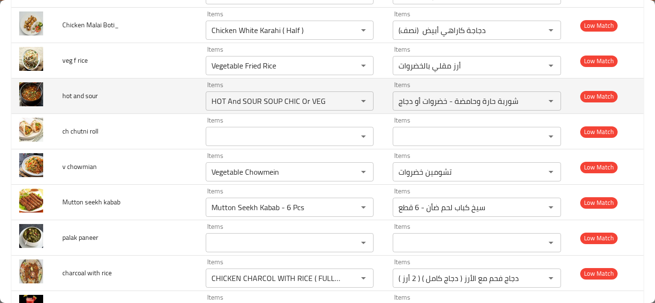
click at [154, 110] on td "hot and sour" at bounding box center [126, 96] width 143 height 35
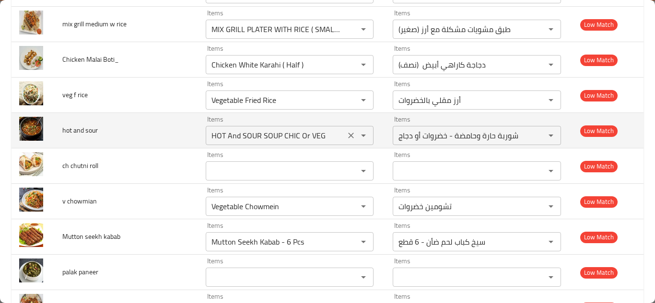
scroll to position [4559, 0]
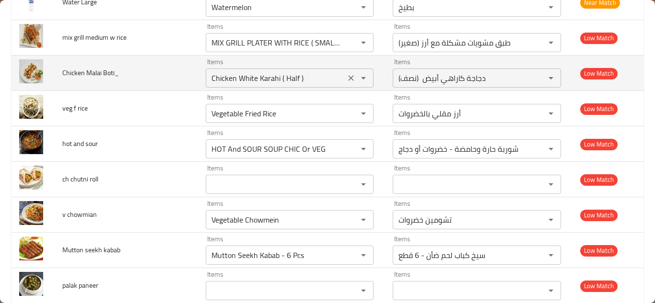
click at [252, 85] on Boti_ "Chicken White Karahi ( Half )" at bounding box center [275, 77] width 134 height 13
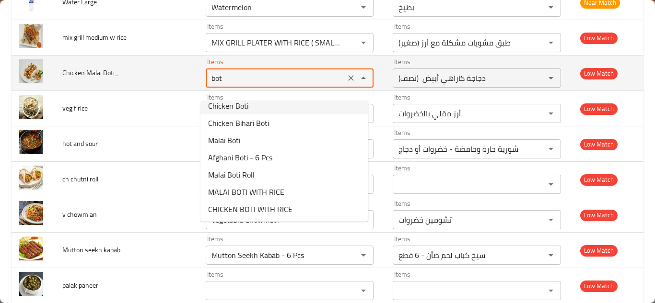
scroll to position [0, 0]
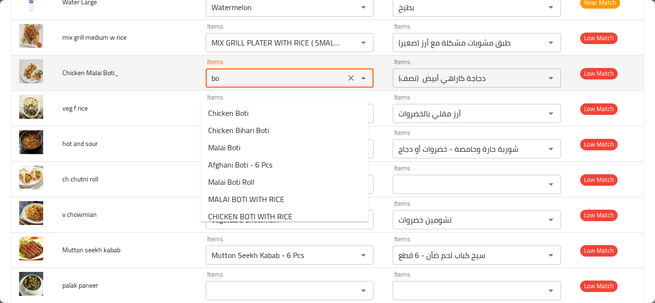
type Boti_ "b"
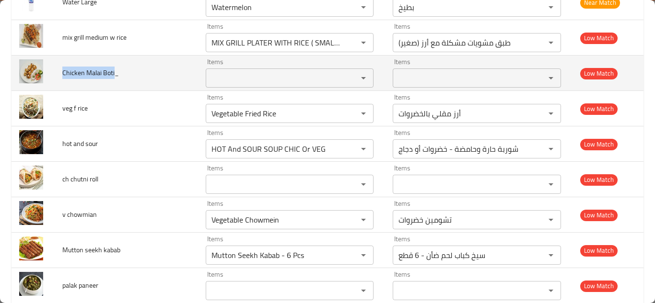
drag, startPoint x: 113, startPoint y: 79, endPoint x: 58, endPoint y: 82, distance: 54.7
click at [58, 82] on td "Chicken Malai Boti_" at bounding box center [126, 73] width 143 height 35
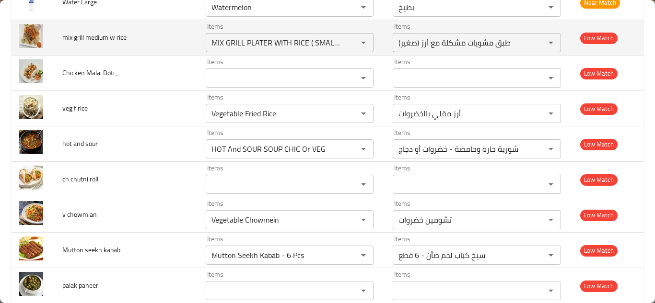
click at [177, 46] on td "mix grill medium w rice" at bounding box center [126, 37] width 143 height 35
click at [296, 46] on div "MIX GRILL PLATER WITH RICE ( SMALL ) Items" at bounding box center [290, 42] width 168 height 19
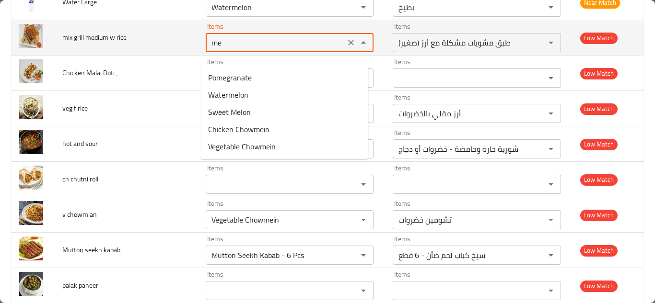
type rice "m"
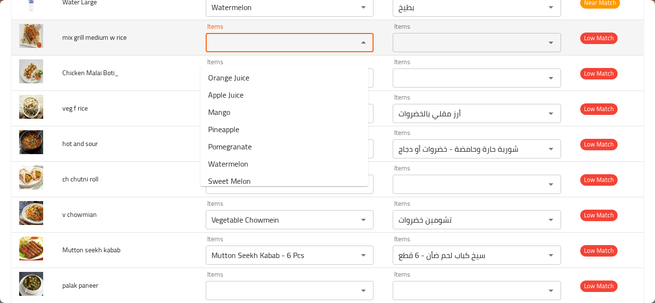
click at [102, 44] on span "mix grill medium w rice" at bounding box center [94, 37] width 64 height 12
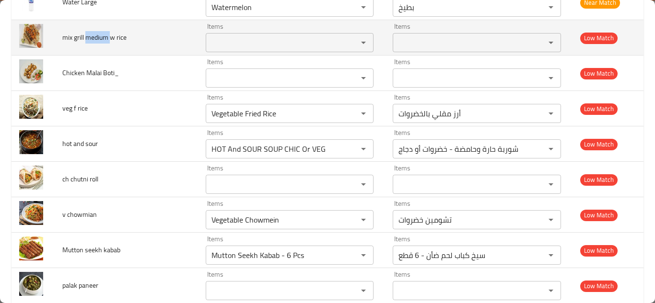
click at [102, 44] on span "mix grill medium w rice" at bounding box center [94, 37] width 64 height 12
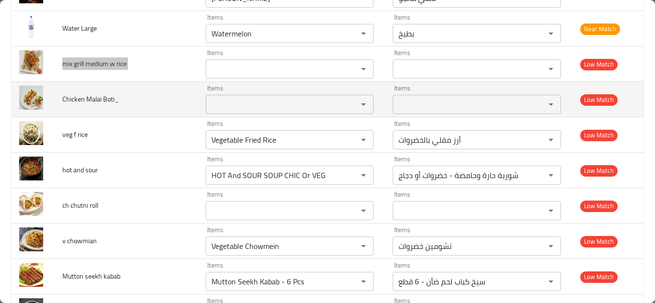
scroll to position [4511, 0]
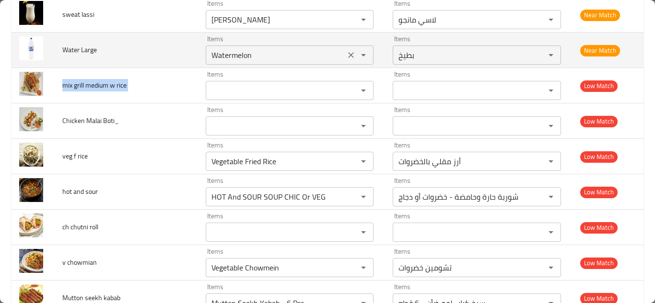
click at [217, 61] on Large "Watermelon" at bounding box center [275, 54] width 134 height 13
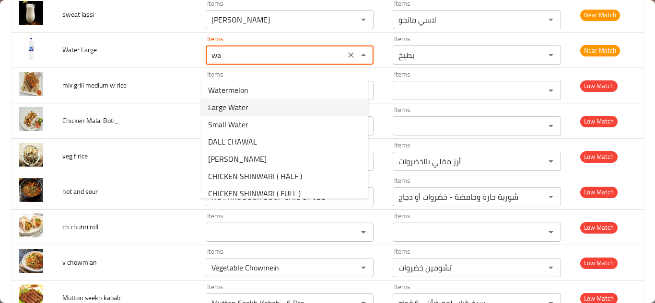
click at [255, 110] on Large-option-1 "Large Water" at bounding box center [284, 107] width 168 height 17
click at [255, 100] on div "Items" at bounding box center [290, 90] width 168 height 19
type Large "Large Water"
type Large-ar "مياه كبيرة"
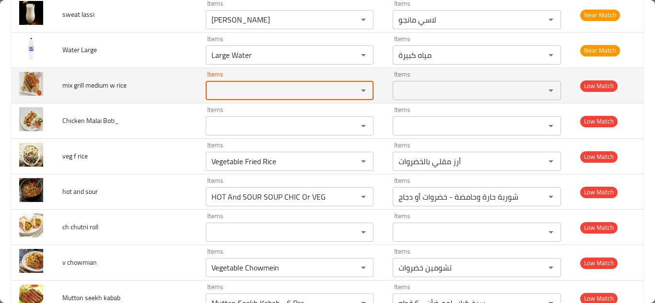
click at [176, 85] on td "mix grill medium w rice" at bounding box center [126, 85] width 143 height 35
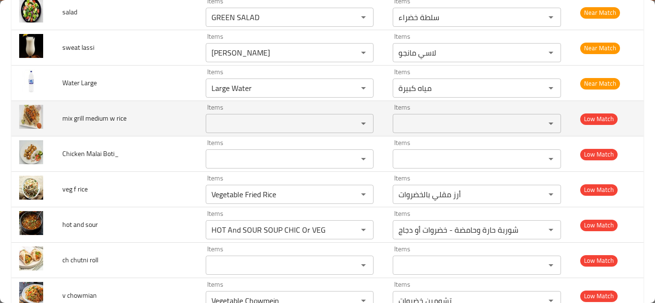
scroll to position [4463, 0]
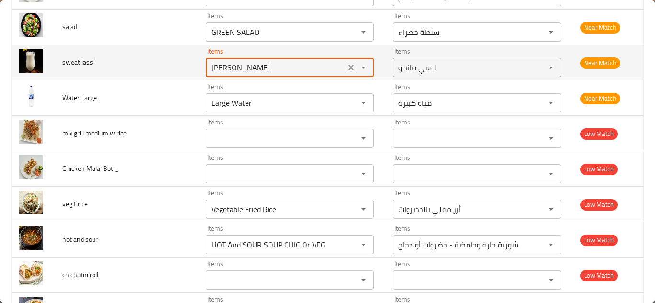
click at [220, 74] on lassi "[PERSON_NAME]" at bounding box center [275, 67] width 134 height 13
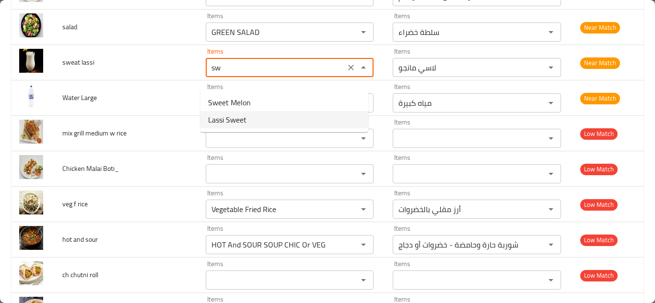
click at [251, 122] on lassi-option-1 "Lassi Sweet" at bounding box center [284, 119] width 168 height 17
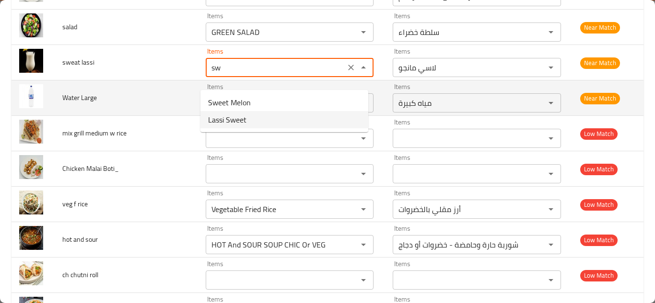
type lassi "Lassi Sweet"
type lassi-ar "لاسي حلو"
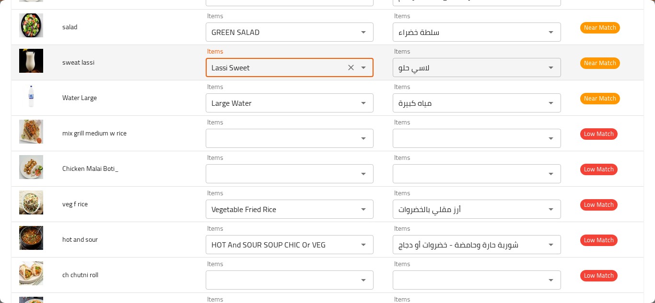
type lassi "Lassi Sweet"
click at [182, 75] on td "sweat lassi" at bounding box center [126, 62] width 143 height 35
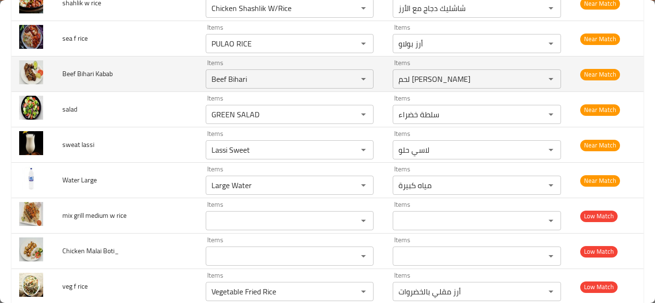
scroll to position [4367, 0]
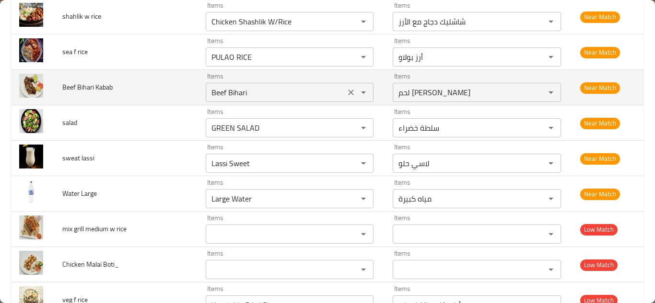
click at [270, 99] on Kabab "Beef Bihari" at bounding box center [275, 92] width 134 height 13
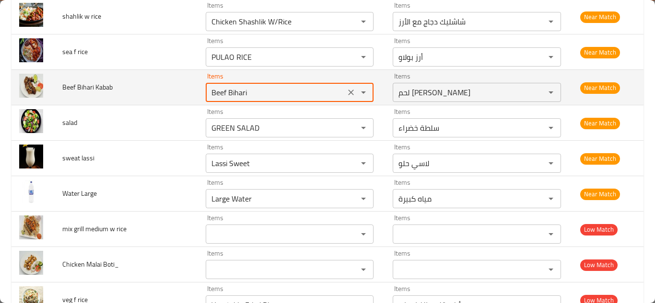
click at [270, 99] on Kabab "Beef Bihari" at bounding box center [275, 92] width 134 height 13
click at [274, 99] on Kabab "Beef Bihari" at bounding box center [275, 92] width 134 height 13
click at [275, 99] on Kabab "Beef Bihari" at bounding box center [275, 92] width 134 height 13
click at [282, 95] on div "Beef Bihari Items" at bounding box center [290, 92] width 168 height 19
click at [252, 98] on Kabab "Beef Bihari" at bounding box center [275, 92] width 134 height 13
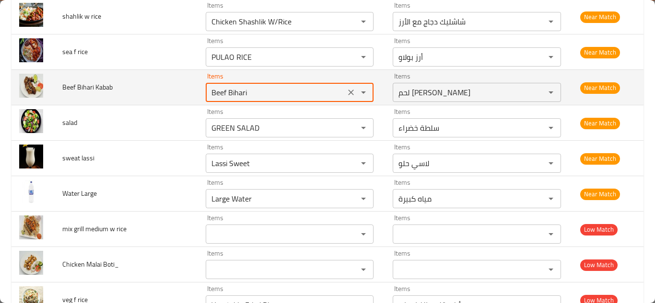
click at [242, 99] on Kabab "Beef Bihari" at bounding box center [275, 92] width 134 height 13
drag, startPoint x: 222, startPoint y: 103, endPoint x: 193, endPoint y: 102, distance: 28.8
click at [221, 99] on Kabab "Beef Bihari" at bounding box center [275, 92] width 134 height 13
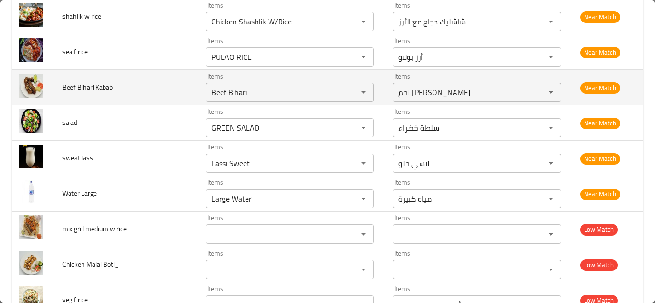
click at [173, 99] on td "Beef Bihari Kabab" at bounding box center [126, 87] width 143 height 35
click at [250, 99] on Kabab "Beef Bihari" at bounding box center [275, 92] width 134 height 13
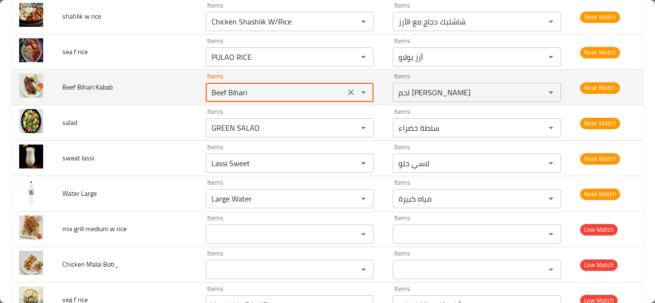
click at [263, 99] on Kabab "Beef Bihari" at bounding box center [275, 92] width 134 height 13
click at [265, 99] on Kabab "Beef Bihari" at bounding box center [275, 92] width 134 height 13
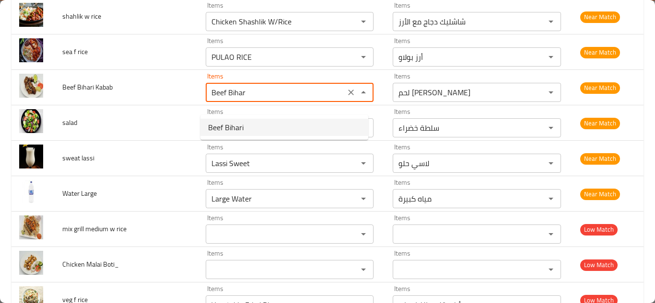
click at [236, 126] on span "Beef Bihari" at bounding box center [225, 128] width 35 height 12
type Kabab "Beef Bihari"
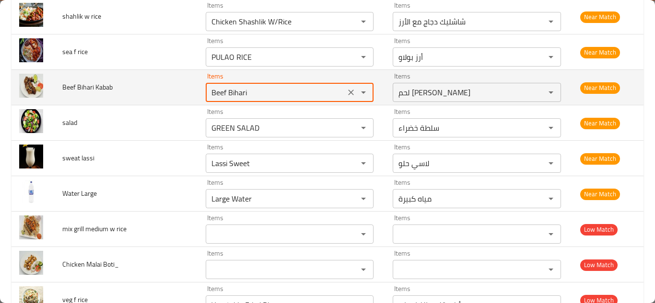
click at [176, 97] on td "Beef Bihari Kabab" at bounding box center [126, 87] width 143 height 35
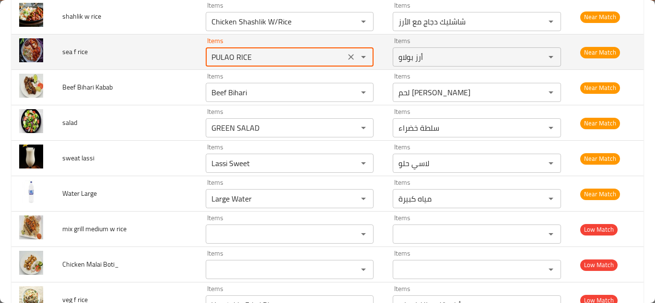
click at [240, 64] on rice "PULAO RICE" at bounding box center [275, 56] width 134 height 13
type rice "s"
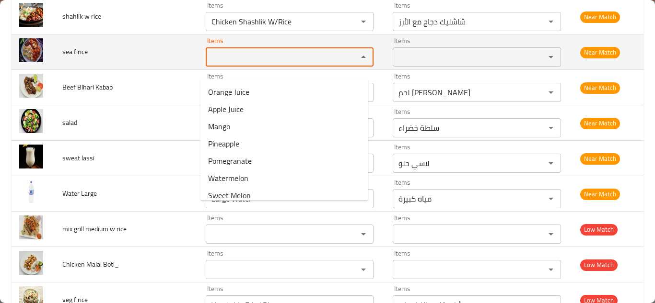
click at [74, 58] on span "sea f rice" at bounding box center [74, 52] width 25 height 12
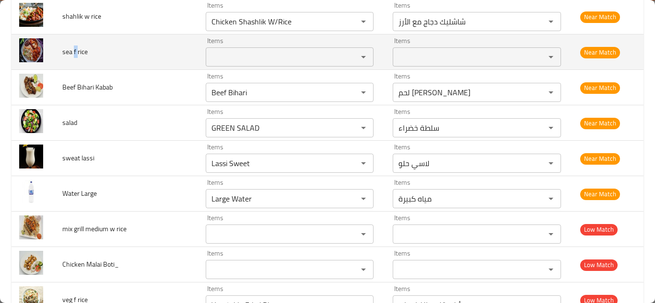
click at [74, 58] on span "sea f rice" at bounding box center [74, 52] width 25 height 12
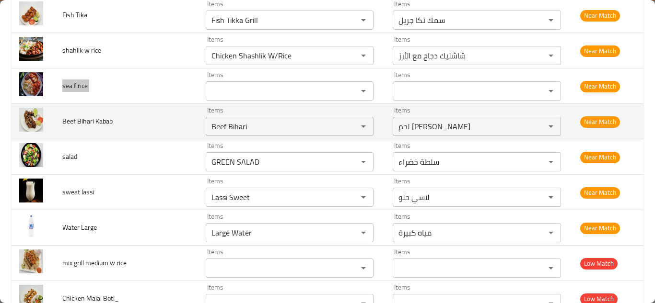
scroll to position [4319, 0]
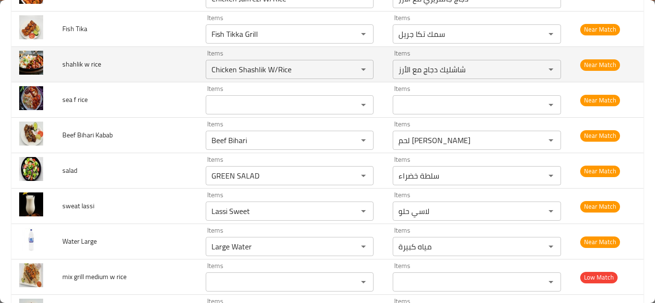
click at [154, 77] on td "shahlik w rice" at bounding box center [126, 64] width 143 height 35
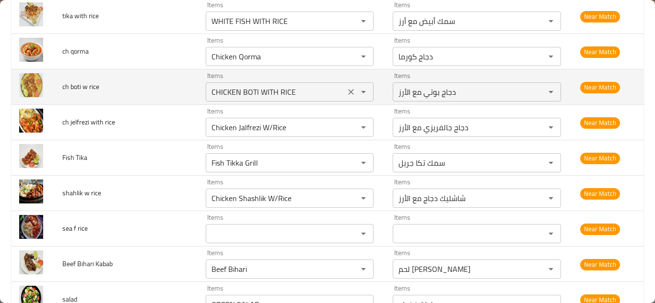
scroll to position [4175, 0]
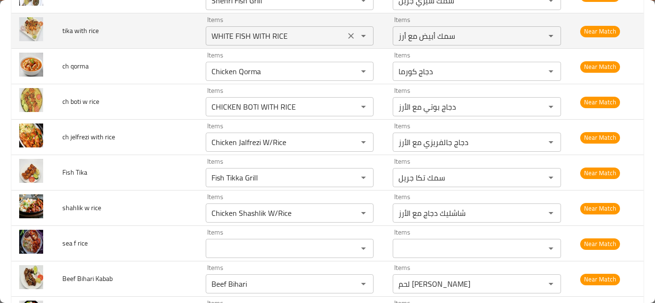
click at [230, 43] on rice "WHITE FISH WITH RICE" at bounding box center [275, 35] width 134 height 13
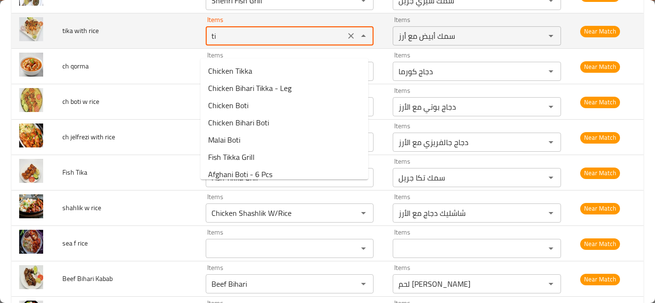
type rice "t"
click at [79, 37] on span "tika with rice" at bounding box center [80, 30] width 36 height 12
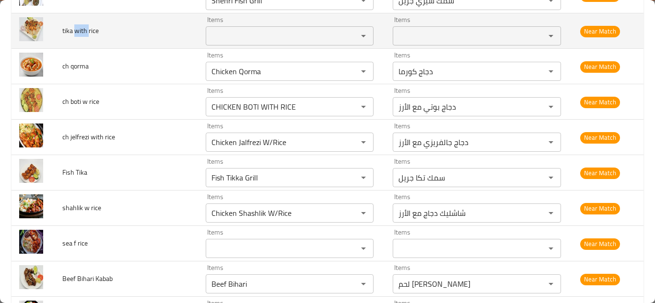
click at [79, 37] on span "tika with rice" at bounding box center [80, 30] width 36 height 12
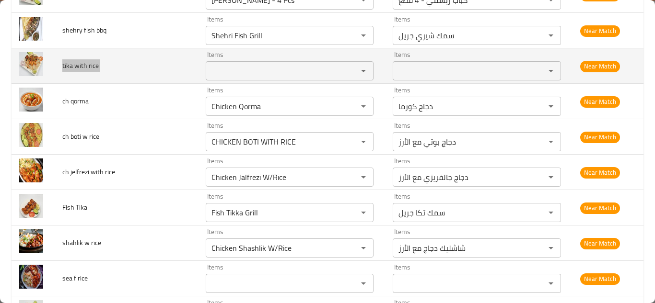
scroll to position [4128, 0]
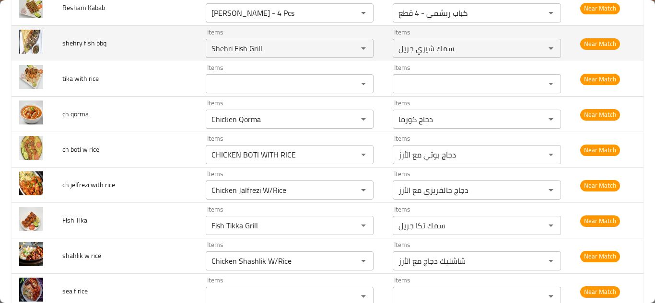
click at [173, 53] on td "shehry fish bbq" at bounding box center [126, 43] width 143 height 35
click at [275, 52] on bbq "Shehri Fish Grill" at bounding box center [275, 48] width 134 height 13
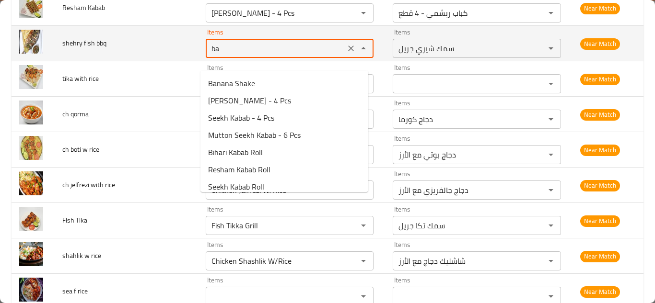
type bbq "b"
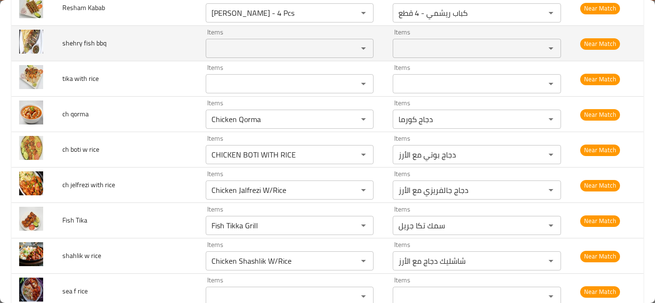
click at [92, 49] on span "shehry fish bbq" at bounding box center [84, 43] width 44 height 12
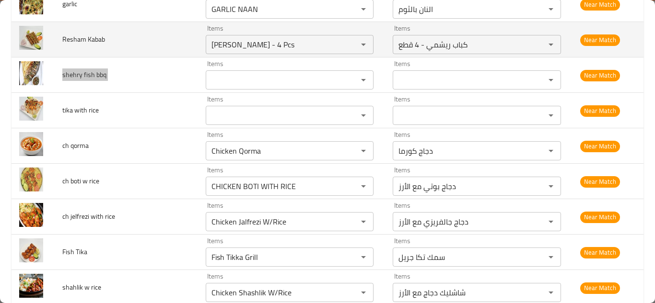
scroll to position [4080, 0]
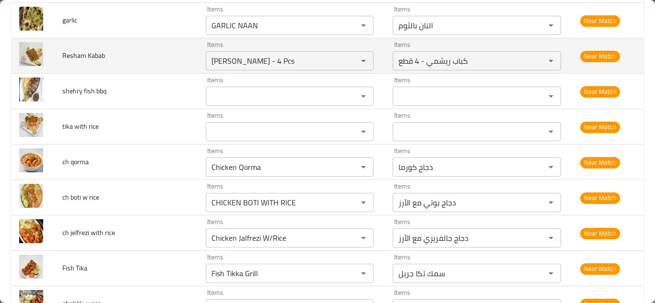
click at [162, 65] on td "Resham Kabab" at bounding box center [126, 55] width 143 height 35
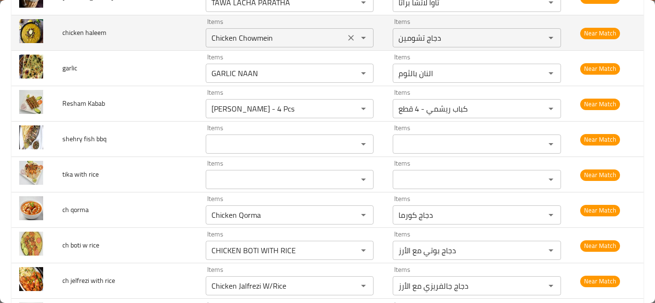
click at [280, 45] on haleem "Chicken Chowmein" at bounding box center [275, 37] width 134 height 13
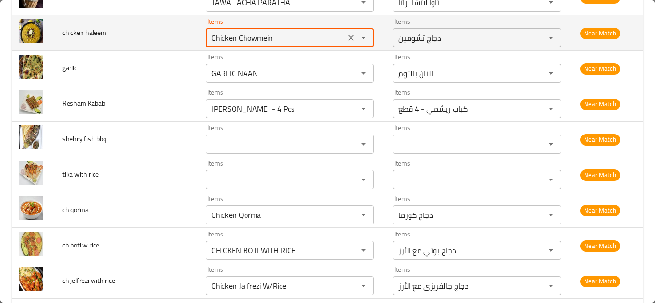
click at [287, 45] on haleem "Chicken Chowmein" at bounding box center [275, 37] width 134 height 13
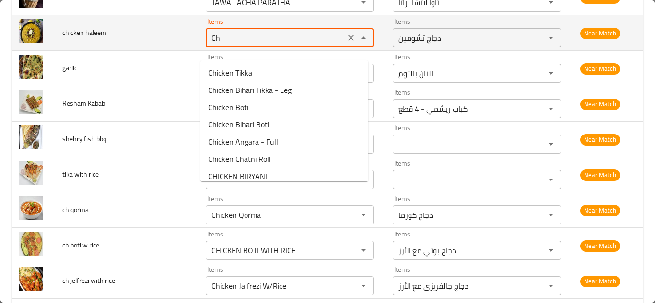
type haleem "C"
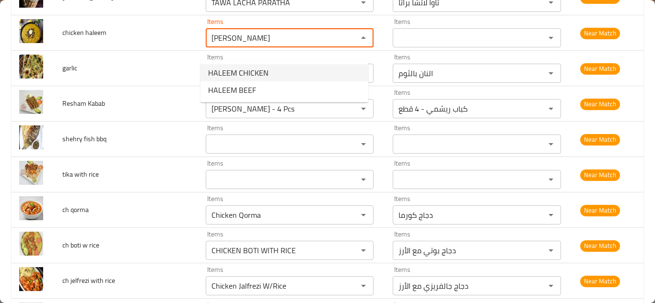
click at [287, 70] on haleem-option-0 "HALEEM CHICKEN" at bounding box center [284, 72] width 168 height 17
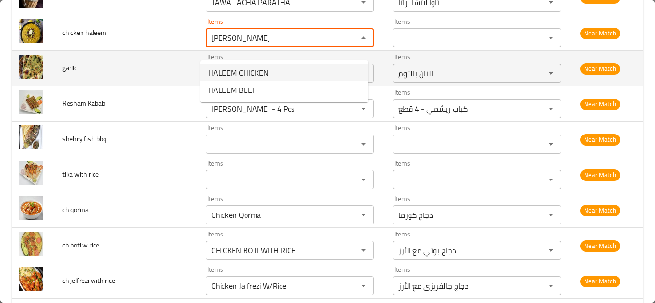
type haleem "HALEEM CHICKEN"
type haleem-ar "دجاج حليم"
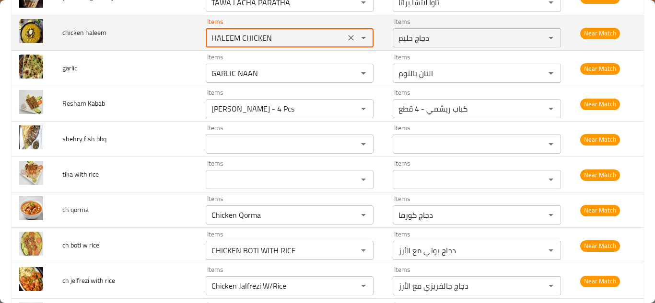
type haleem "HALEEM CHICKEN"
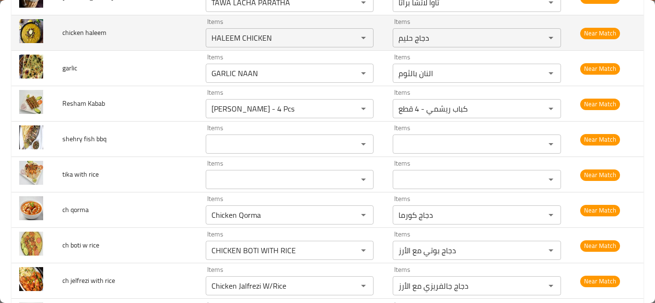
click at [164, 46] on td "chicken haleem" at bounding box center [126, 32] width 143 height 35
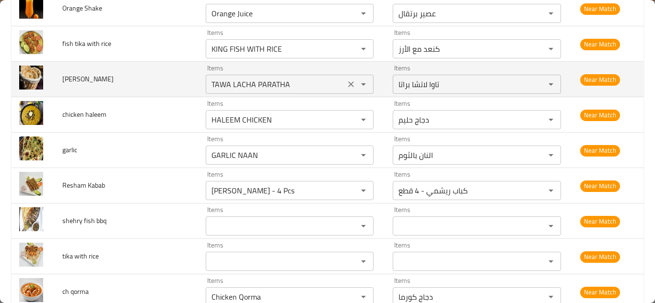
scroll to position [3936, 0]
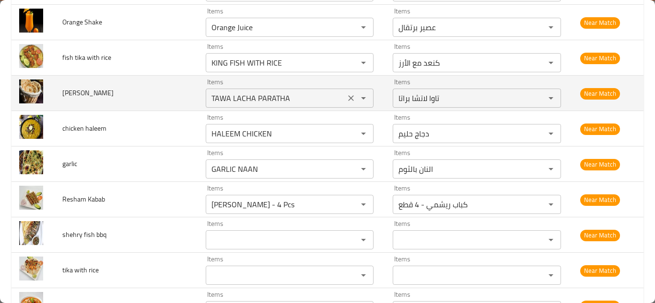
click at [272, 104] on pratha "TAWA LACHA PARATHA" at bounding box center [275, 98] width 134 height 13
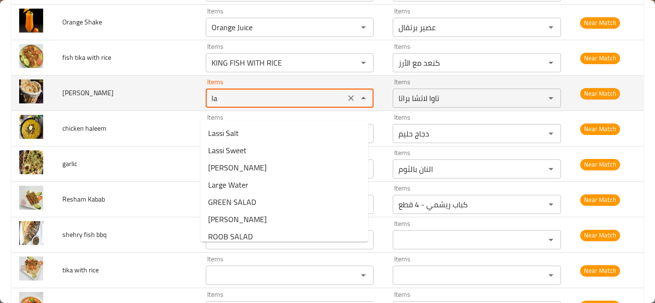
type pratha "l"
type pratha "p"
click at [81, 99] on span "laxha pratha" at bounding box center [87, 93] width 51 height 12
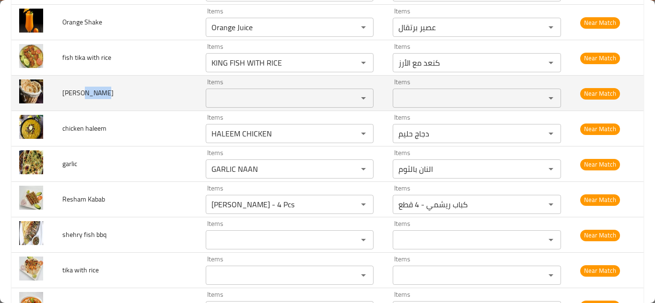
click at [81, 99] on span "laxha pratha" at bounding box center [87, 93] width 51 height 12
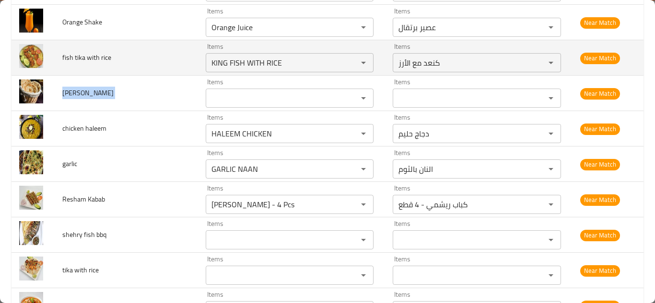
click at [161, 64] on td "fish tika with rice" at bounding box center [126, 57] width 143 height 35
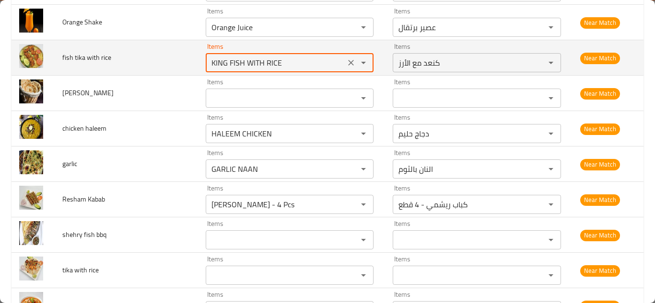
click at [244, 69] on rice "KING FISH WITH RICE" at bounding box center [275, 62] width 134 height 13
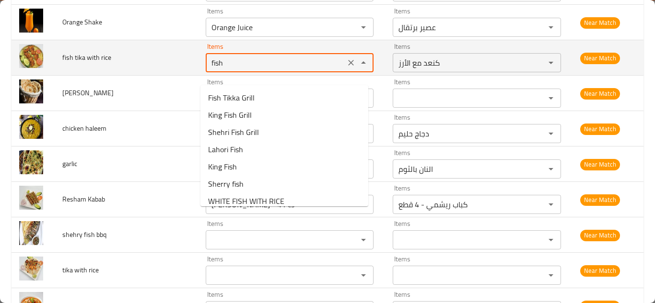
type rice "fish"
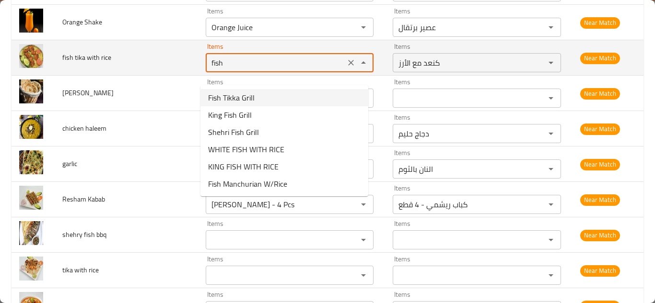
click at [346, 68] on icon "Clear" at bounding box center [351, 63] width 10 height 10
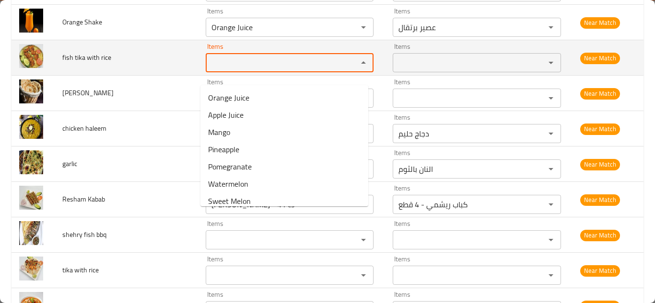
click at [86, 64] on span "fish tika with rice" at bounding box center [86, 57] width 49 height 12
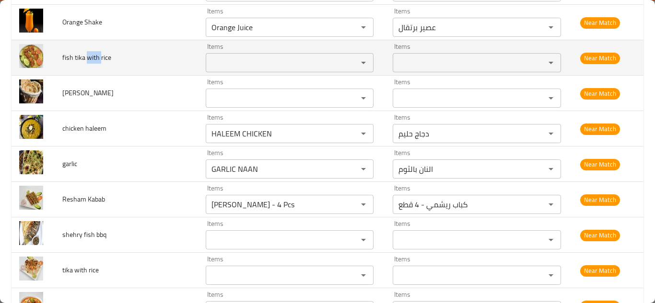
click at [86, 64] on span "fish tika with rice" at bounding box center [86, 57] width 49 height 12
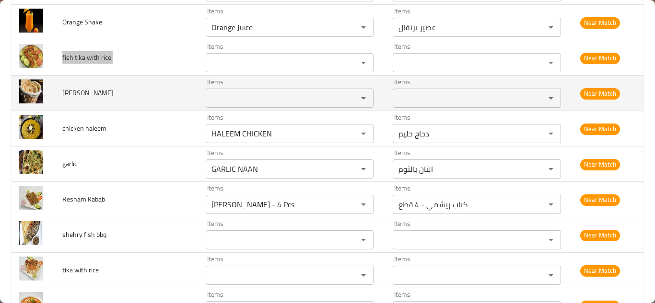
scroll to position [3888, 0]
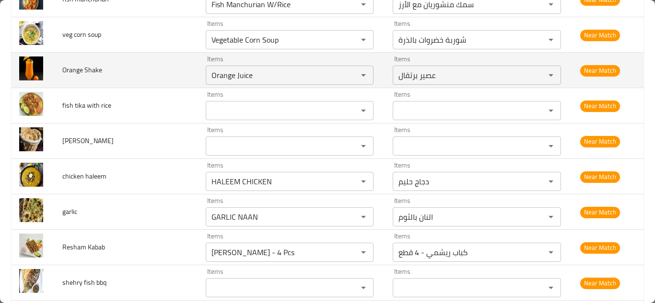
click at [160, 77] on td "Orange Shake" at bounding box center [126, 70] width 143 height 35
click at [270, 82] on Shake "Orange Juice" at bounding box center [275, 75] width 134 height 13
click at [274, 81] on Shake "Orange Juice" at bounding box center [275, 75] width 134 height 13
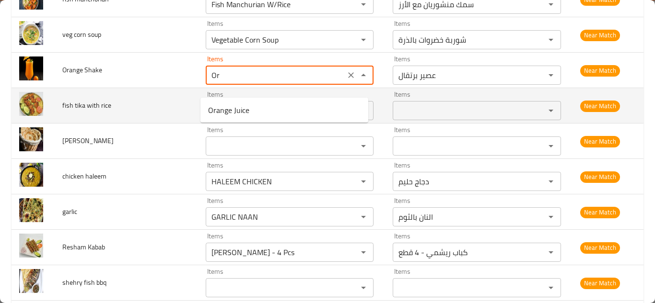
type Shake "O"
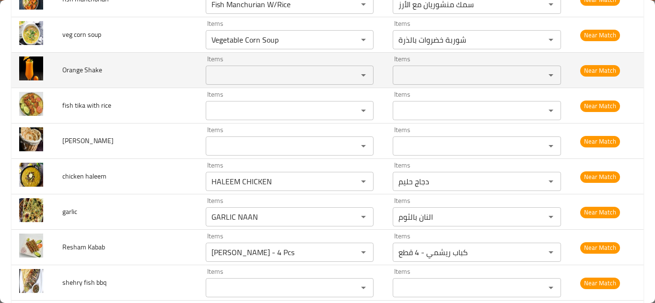
click at [71, 76] on span "Orange Shake" at bounding box center [82, 70] width 40 height 12
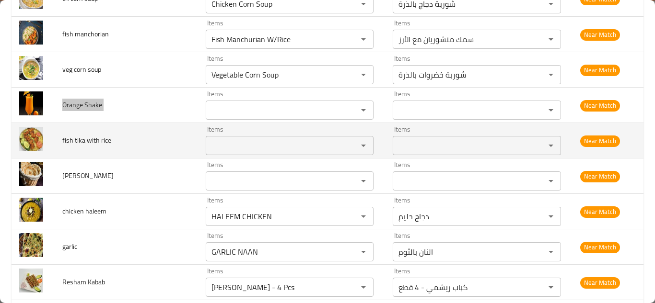
scroll to position [3840, 0]
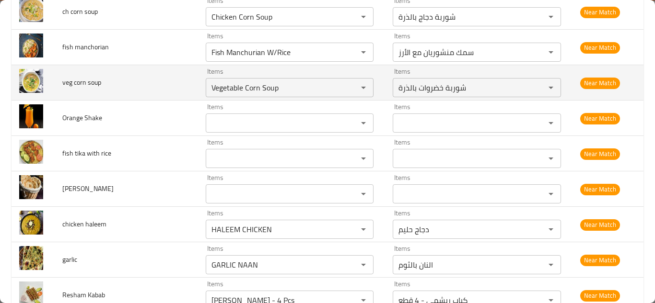
click at [166, 93] on td "veg corn soup" at bounding box center [126, 82] width 143 height 35
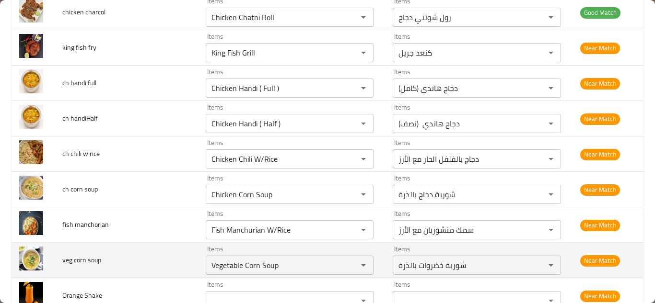
scroll to position [3648, 0]
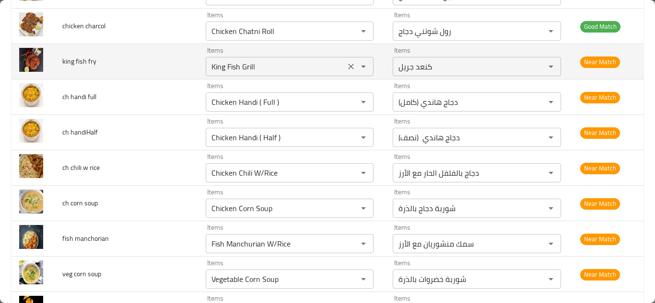
click at [280, 73] on fry "King Fish Grill" at bounding box center [275, 66] width 134 height 13
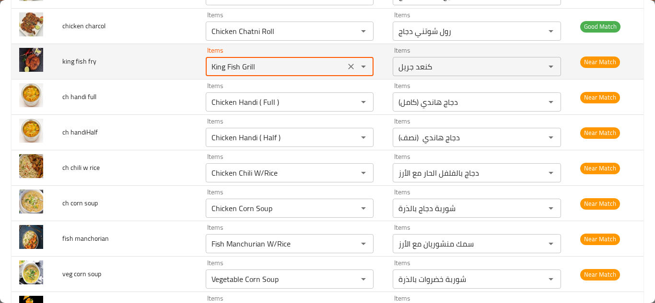
click at [282, 73] on fry "King Fish Grill" at bounding box center [275, 66] width 134 height 13
type fry "K"
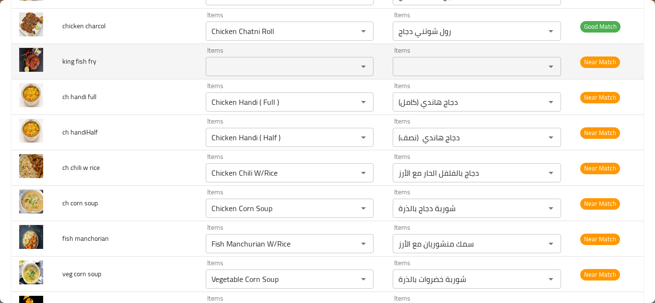
click at [79, 68] on span "king fish fry" at bounding box center [79, 61] width 34 height 12
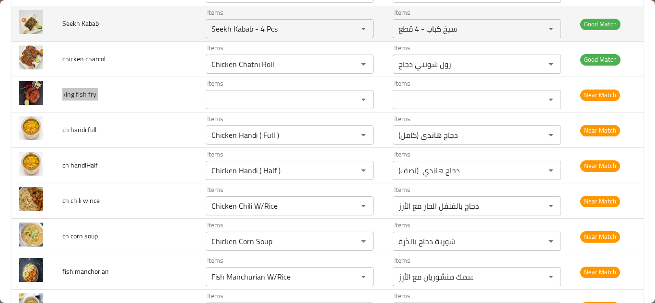
scroll to position [3600, 0]
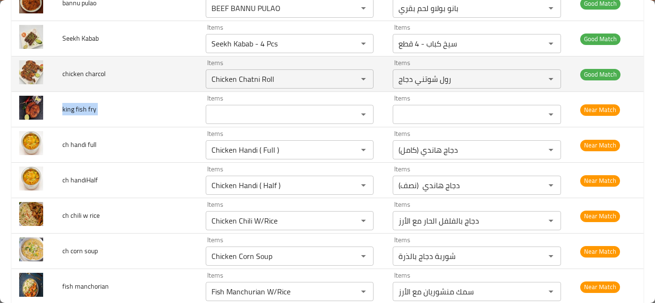
click at [172, 77] on td "chicken charcol" at bounding box center [126, 74] width 143 height 35
click at [277, 85] on charcol "Chicken Chatni Roll" at bounding box center [275, 78] width 134 height 13
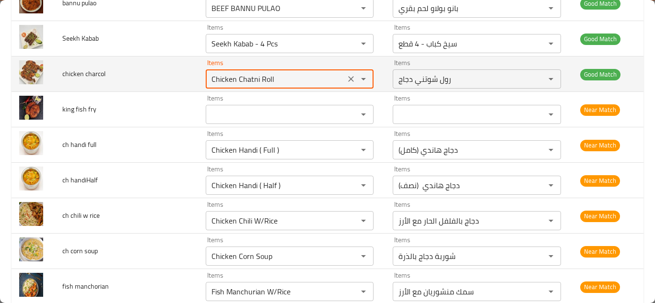
click at [289, 85] on charcol "Chicken Chatni Roll" at bounding box center [275, 78] width 134 height 13
click at [295, 85] on charcol "Chicken Chatni Roll" at bounding box center [275, 78] width 134 height 13
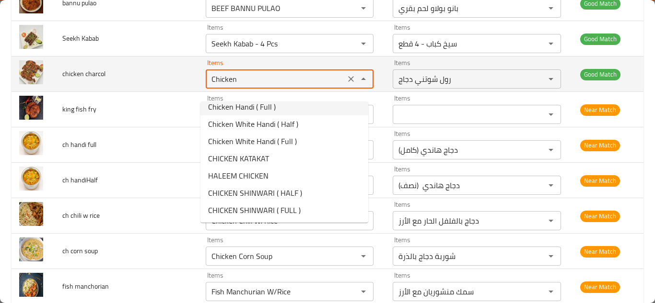
scroll to position [0, 0]
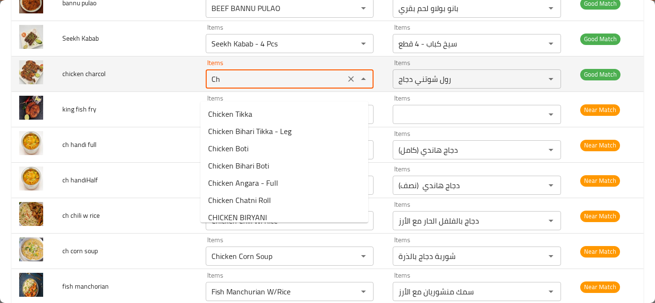
type charcol "C"
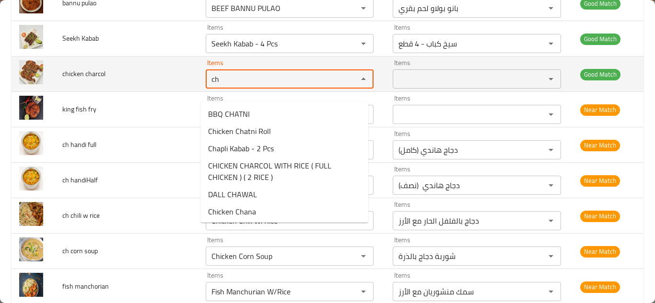
type charcol "c"
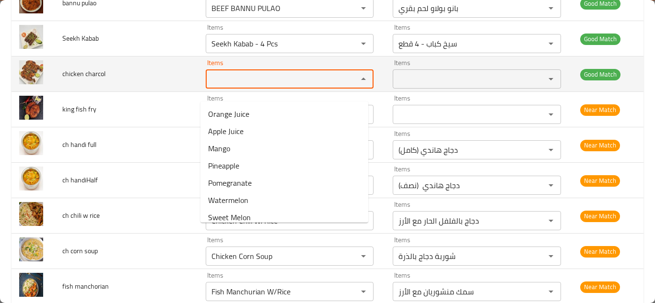
click at [70, 80] on span "chicken charcol" at bounding box center [83, 74] width 43 height 12
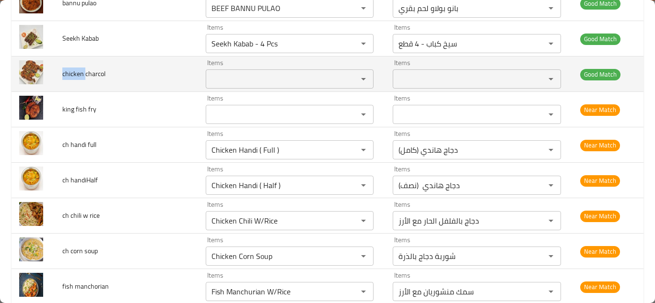
click at [70, 80] on span "chicken charcol" at bounding box center [83, 74] width 43 height 12
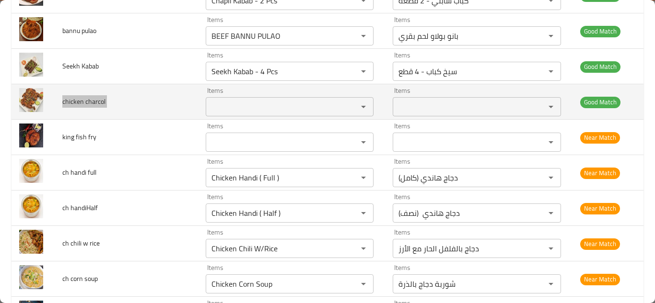
scroll to position [3553, 0]
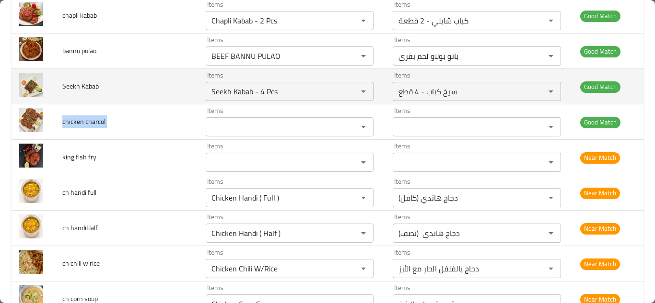
click at [161, 92] on td "Seekh Kabab" at bounding box center [126, 86] width 143 height 35
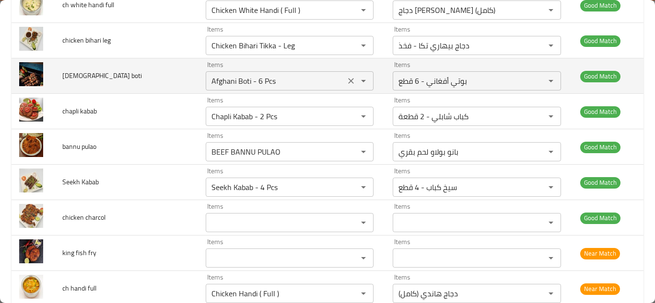
scroll to position [3409, 0]
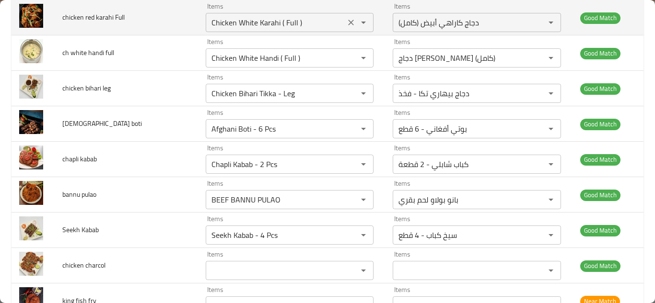
click at [303, 29] on Full "Chicken White Karahi ( Full )" at bounding box center [275, 22] width 134 height 13
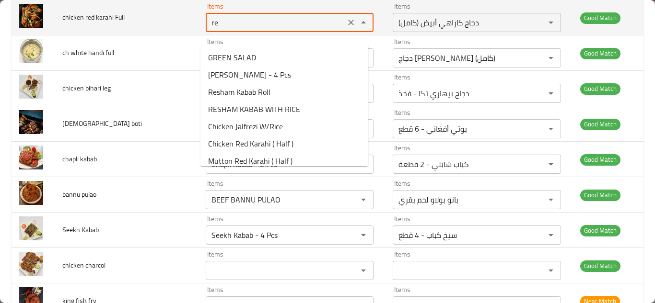
type Full "red"
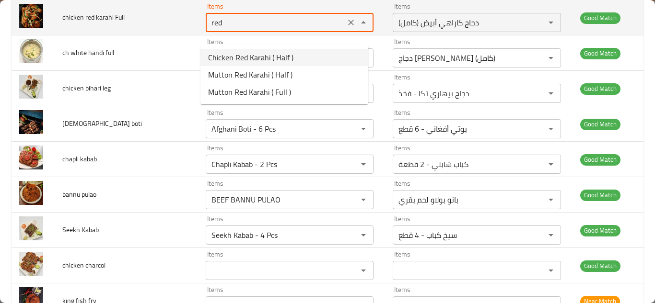
click at [346, 27] on icon "Clear" at bounding box center [351, 23] width 10 height 10
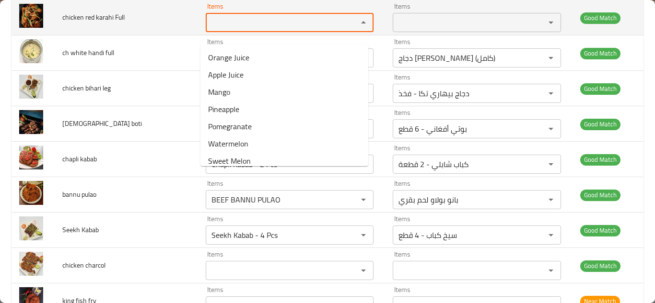
click at [115, 23] on span "chicken red karahi Full" at bounding box center [93, 17] width 62 height 12
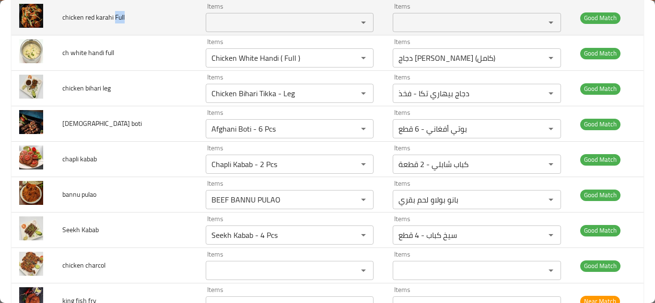
click at [115, 23] on span "chicken red karahi Full" at bounding box center [93, 17] width 62 height 12
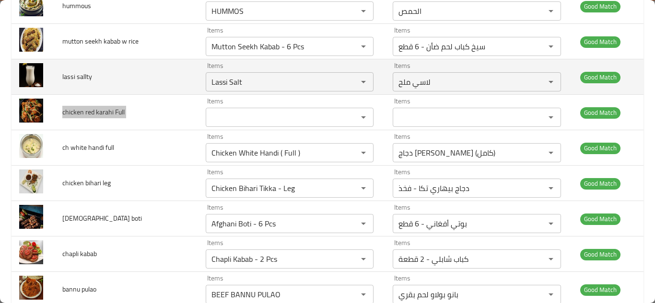
scroll to position [3313, 0]
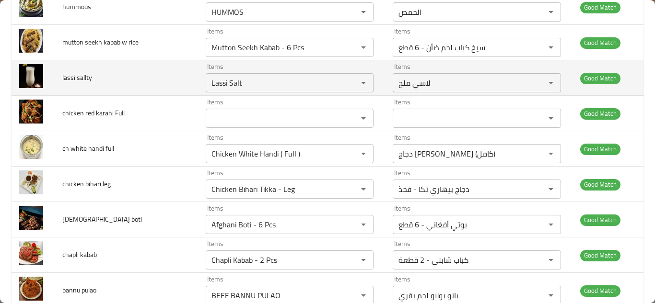
click at [158, 89] on td "lassi sallty" at bounding box center [126, 77] width 143 height 35
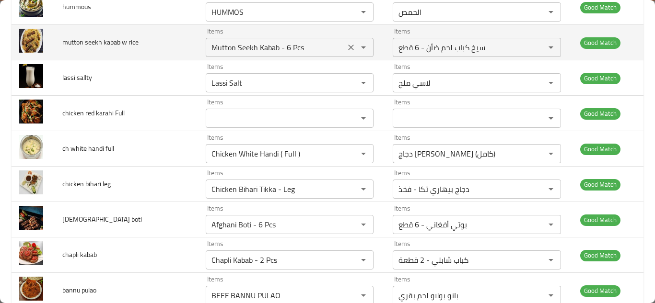
click at [311, 54] on rice "Mutton Seekh Kabab - 6 Pcs" at bounding box center [275, 47] width 134 height 13
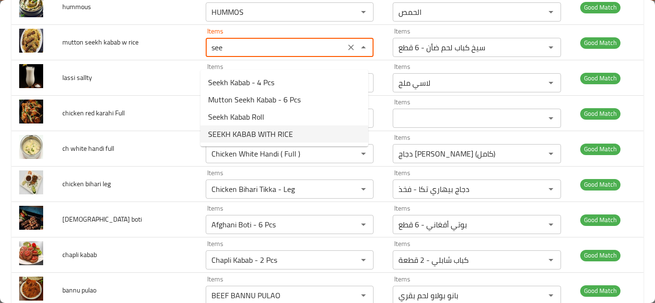
click at [281, 134] on span "SEEKH KABAB WITH RICE" at bounding box center [250, 134] width 85 height 12
type rice "SEEKH KABAB WITH RICE"
type rice-ar "سيخ كباب مع أرز"
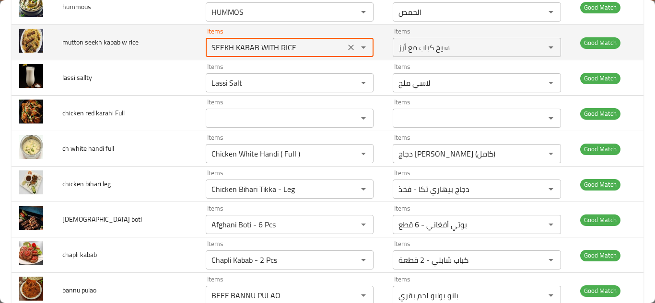
type rice "SEEKH KABAB WITH RICE"
click at [172, 51] on td "mutton seekh kabab w rice" at bounding box center [126, 42] width 143 height 35
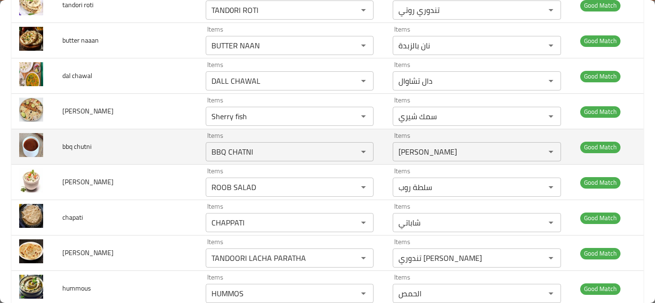
scroll to position [3025, 0]
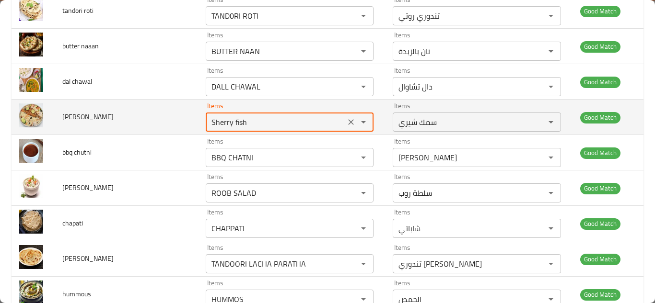
click at [262, 129] on fish "Sherry fish" at bounding box center [275, 121] width 134 height 13
click at [263, 129] on fish "Sherry fish" at bounding box center [275, 121] width 134 height 13
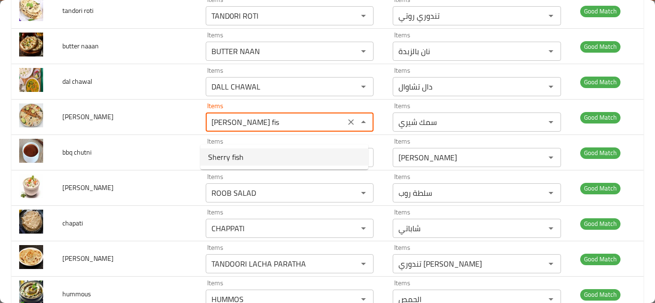
click at [246, 155] on fish-option-0 "Sherry fish" at bounding box center [284, 157] width 168 height 17
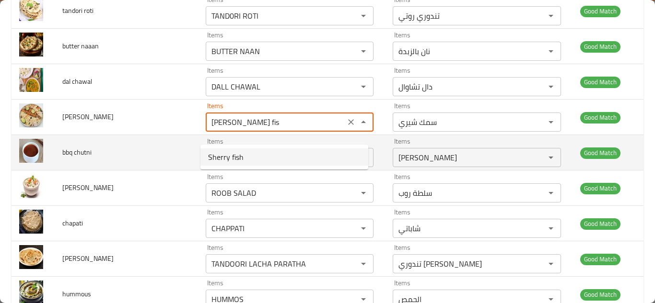
type fish "Sherry fish"
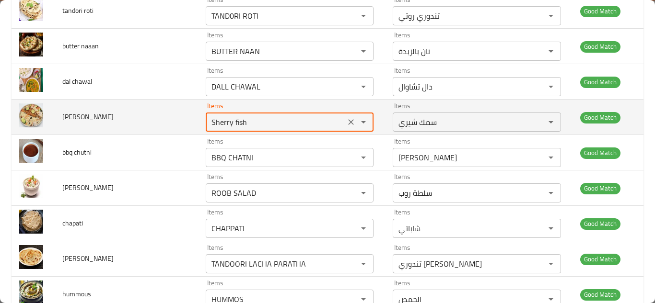
click at [162, 131] on td "shery fish" at bounding box center [126, 117] width 143 height 35
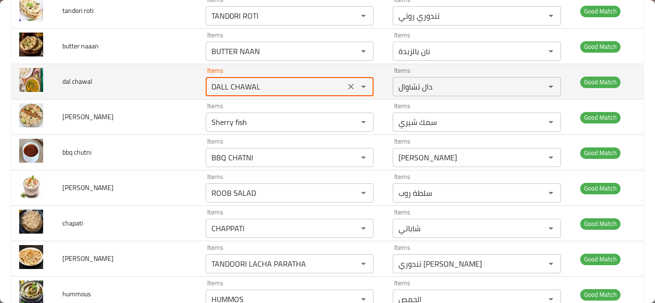
click at [231, 93] on chawal "DALL CHAWAL" at bounding box center [275, 86] width 134 height 13
click at [346, 92] on icon "Clear" at bounding box center [351, 87] width 10 height 10
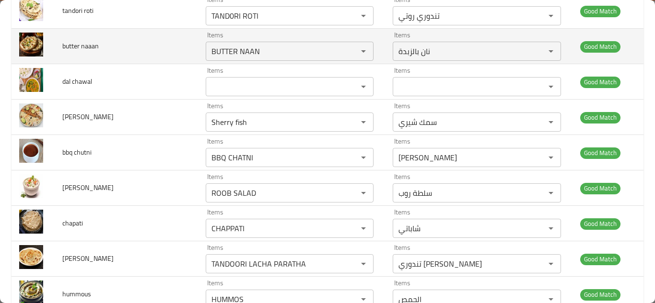
click at [151, 55] on td "butter naaan" at bounding box center [126, 46] width 143 height 35
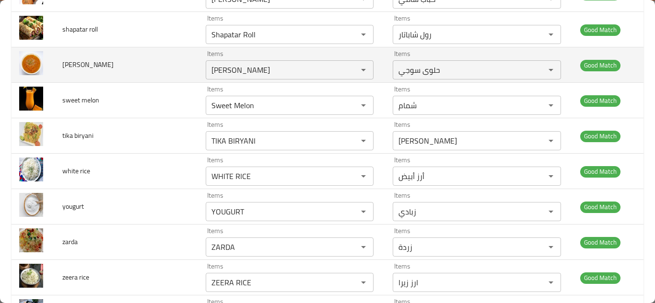
scroll to position [2211, 0]
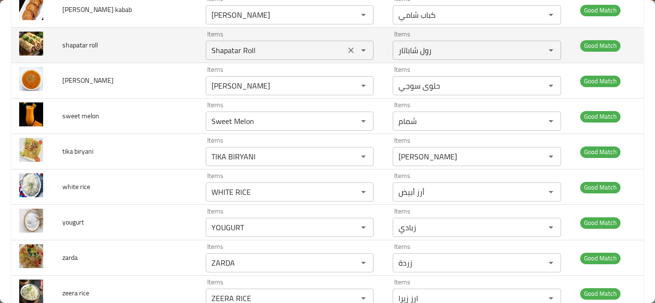
drag, startPoint x: 341, startPoint y: 60, endPoint x: 314, endPoint y: 60, distance: 27.3
click at [346, 55] on icon "Clear" at bounding box center [351, 51] width 10 height 10
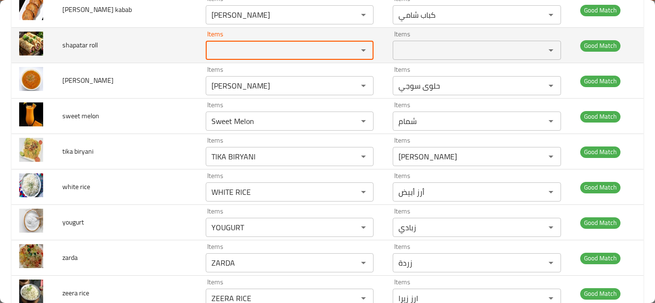
click at [80, 51] on span "shapatar roll" at bounding box center [79, 45] width 35 height 12
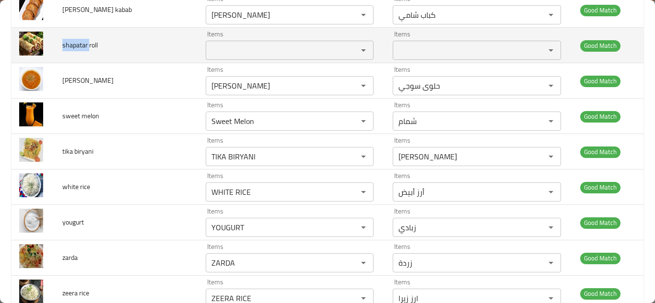
click at [80, 51] on span "shapatar roll" at bounding box center [79, 45] width 35 height 12
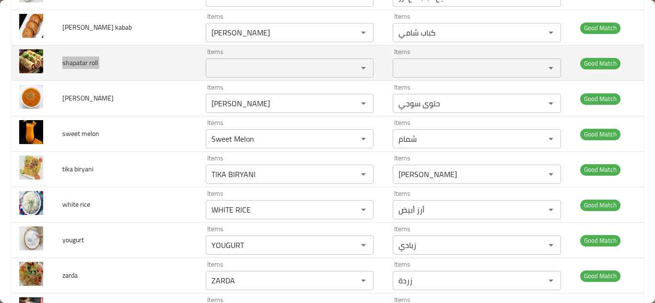
scroll to position [2163, 0]
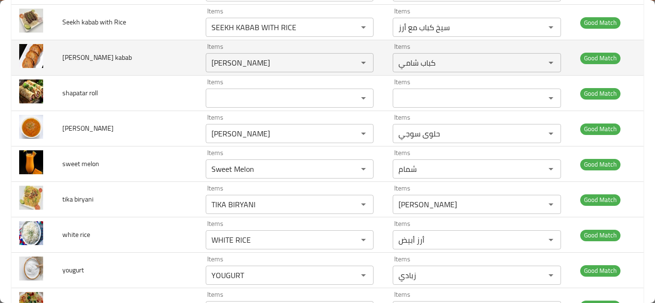
click at [166, 74] on td "shami kabab" at bounding box center [126, 57] width 143 height 35
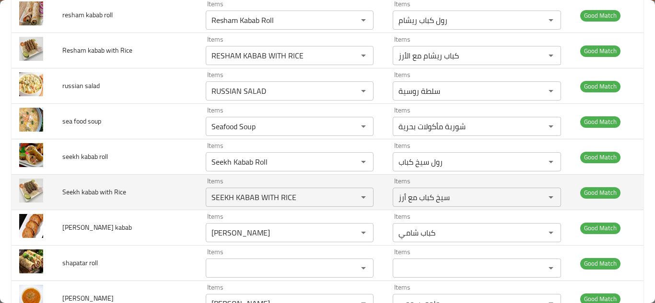
scroll to position [1971, 0]
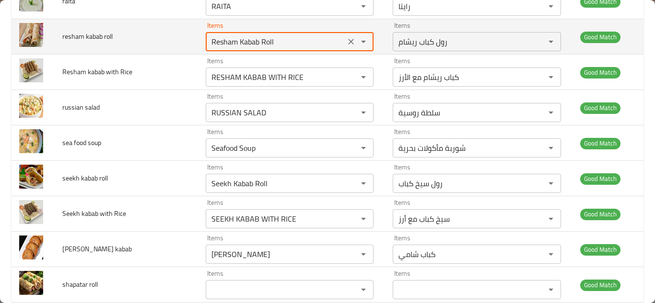
click at [258, 48] on roll "Resham Kabab Roll" at bounding box center [275, 41] width 134 height 13
click at [348, 45] on icon "Clear" at bounding box center [351, 42] width 6 height 6
click at [105, 43] on span "resham kabab roll" at bounding box center [87, 36] width 50 height 12
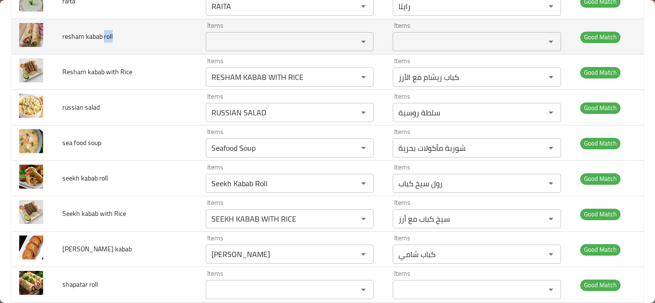
click at [105, 43] on span "resham kabab roll" at bounding box center [87, 36] width 50 height 12
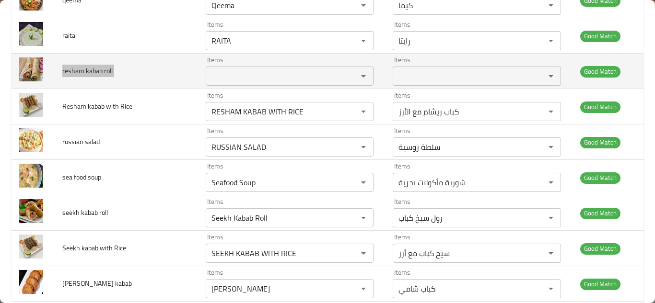
scroll to position [1923, 0]
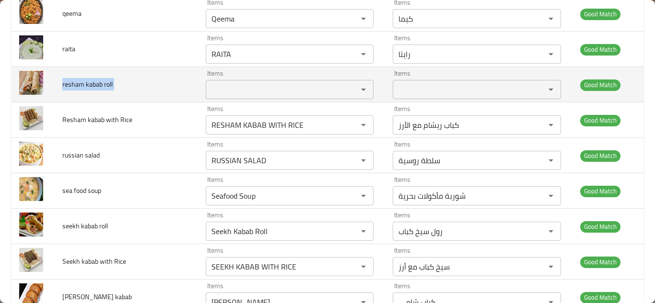
click at [166, 92] on td "resham kabab roll" at bounding box center [126, 84] width 143 height 35
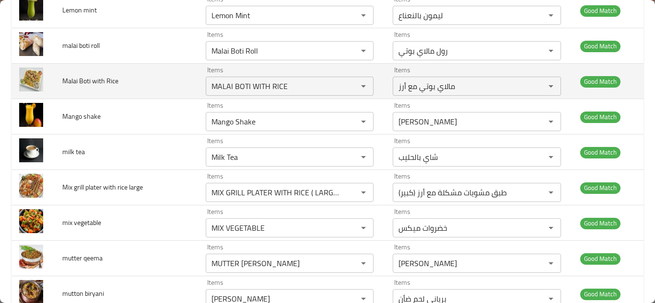
scroll to position [1253, 0]
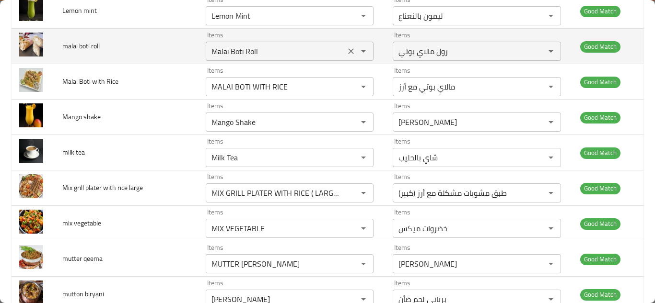
click at [233, 58] on roll "Malai Boti Roll" at bounding box center [275, 51] width 134 height 13
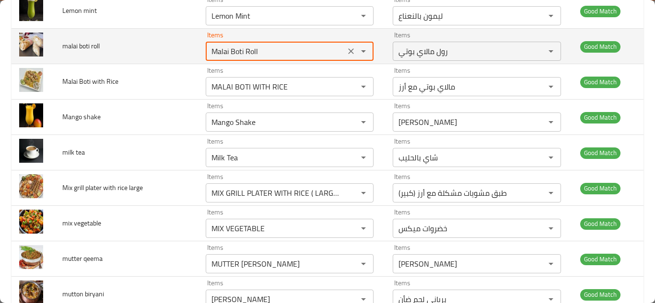
click at [346, 56] on icon "Clear" at bounding box center [351, 51] width 10 height 10
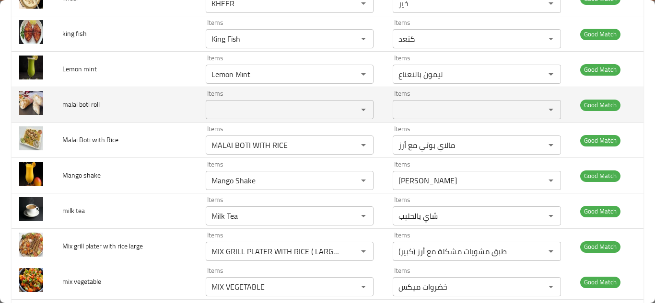
scroll to position [1157, 0]
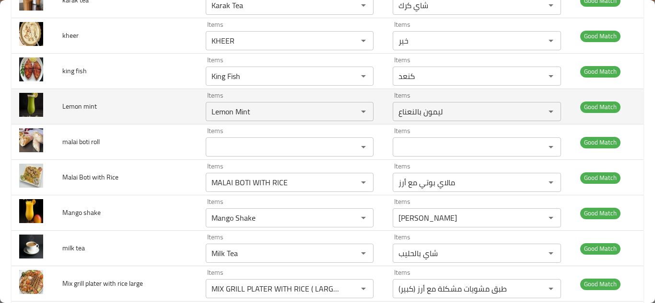
click at [174, 121] on td "Lemon mint" at bounding box center [126, 106] width 143 height 35
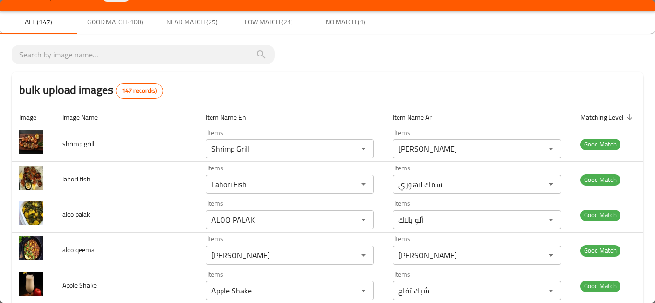
scroll to position [0, 0]
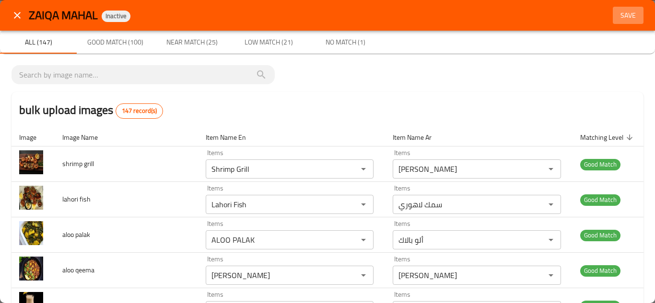
click at [616, 12] on span "Save" at bounding box center [627, 16] width 23 height 12
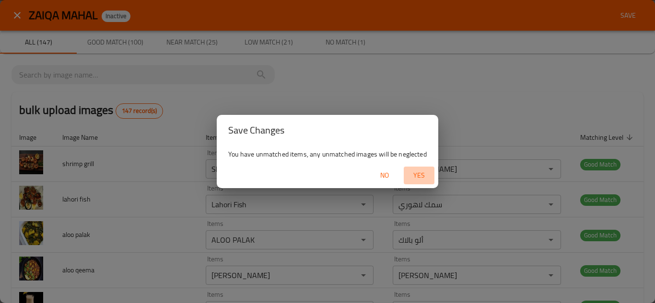
click at [418, 173] on span "Yes" at bounding box center [418, 176] width 23 height 12
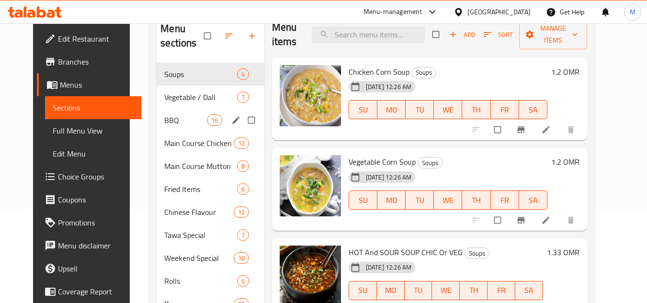
scroll to position [85, 0]
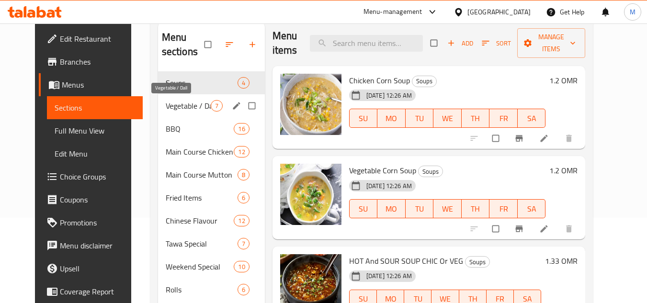
click at [166, 106] on span "Vegetable / Dall" at bounding box center [188, 106] width 45 height 12
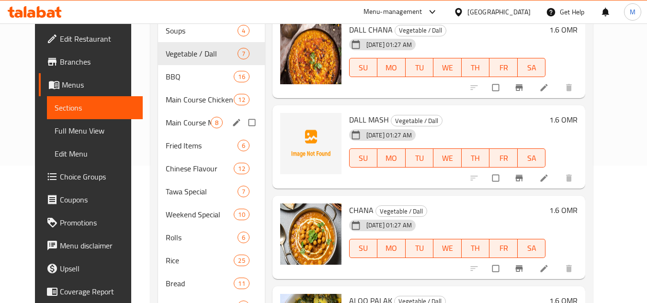
scroll to position [85, 0]
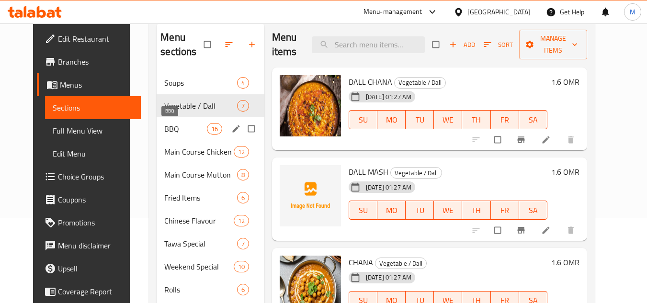
click at [164, 129] on span "BBQ" at bounding box center [185, 129] width 42 height 12
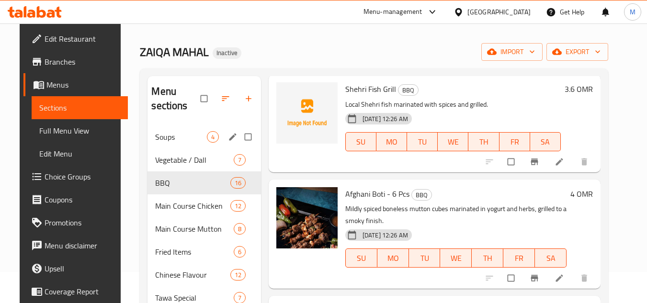
scroll to position [48, 0]
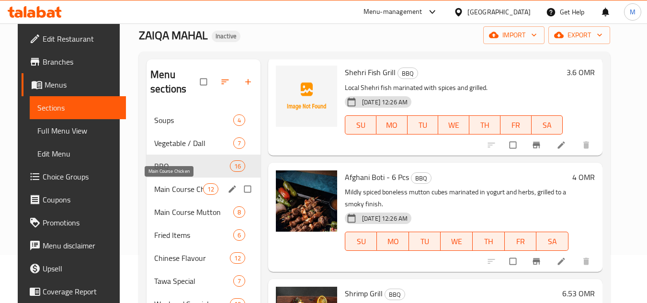
click at [155, 187] on span "Main Course Chicken" at bounding box center [178, 190] width 49 height 12
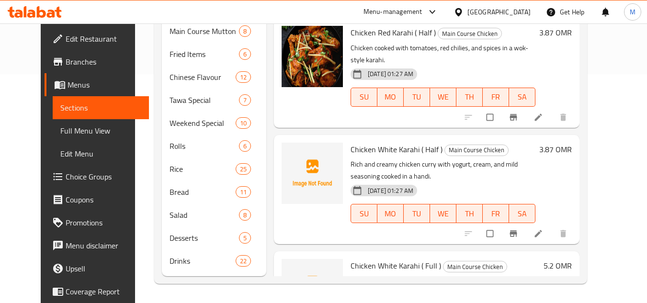
scroll to position [479, 0]
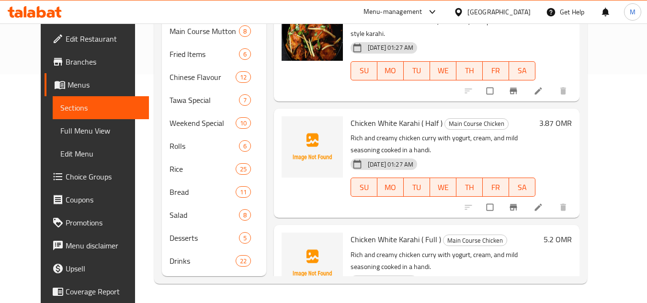
click at [536, 116] on h6 "Chicken White Karahi ( Half ) Main Course Chicken" at bounding box center [443, 122] width 185 height 13
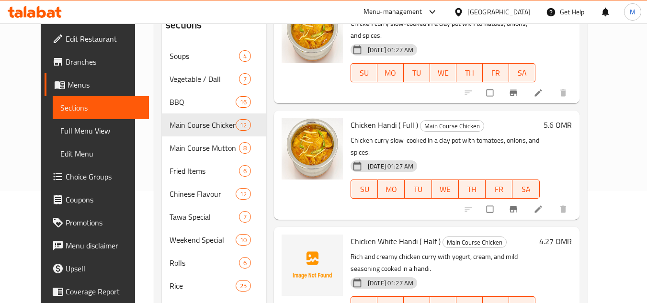
scroll to position [85, 0]
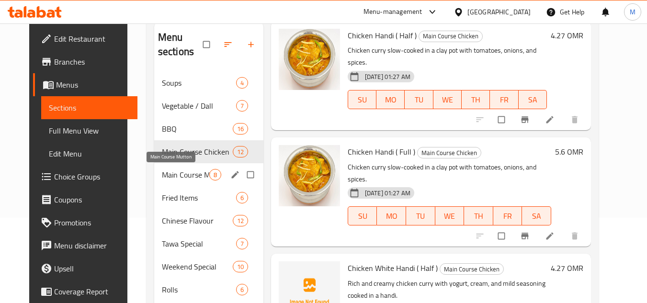
click at [163, 173] on span "Main Course Mutton" at bounding box center [185, 175] width 47 height 12
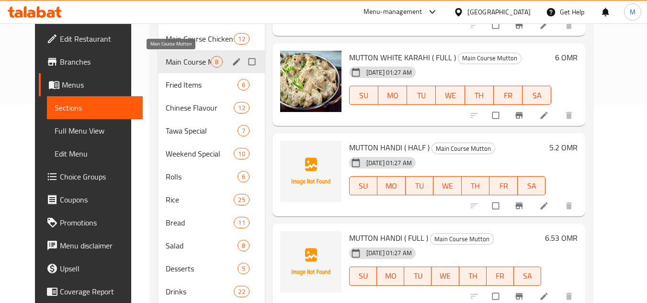
scroll to position [181, 0]
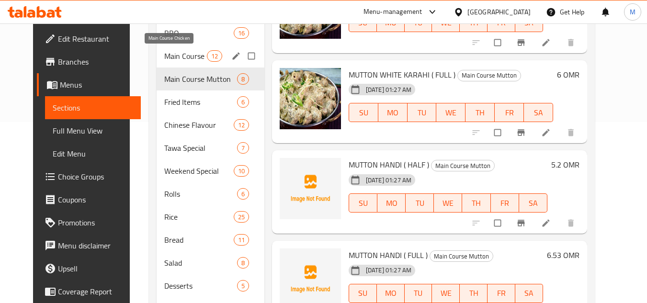
click at [164, 57] on span "Main Course Chicken" at bounding box center [185, 56] width 42 height 12
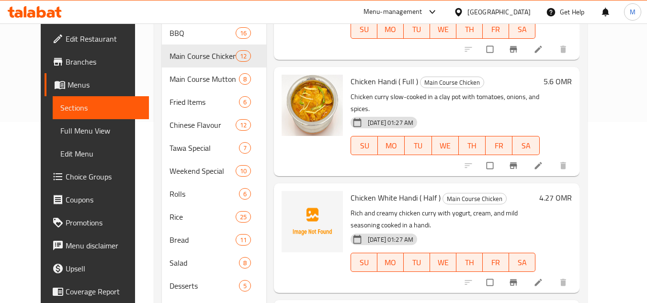
scroll to position [938, 0]
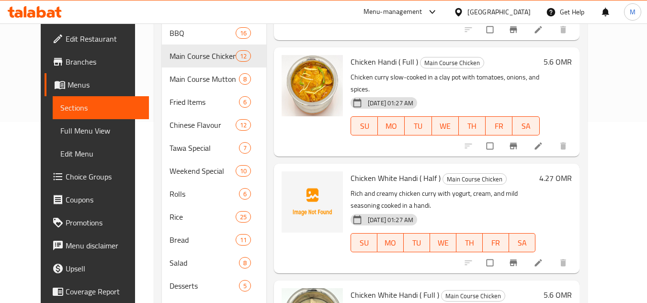
click at [366, 171] on span "Chicken White Handi ( Half )" at bounding box center [396, 178] width 90 height 14
drag, startPoint x: 408, startPoint y: 119, endPoint x: 342, endPoint y: 119, distance: 66.6
click at [351, 171] on span "Chicken White Handi ( Half )" at bounding box center [396, 178] width 90 height 14
copy span "Chicken White Handi"
click at [289, 180] on icon "upload picture" at bounding box center [294, 185] width 10 height 10
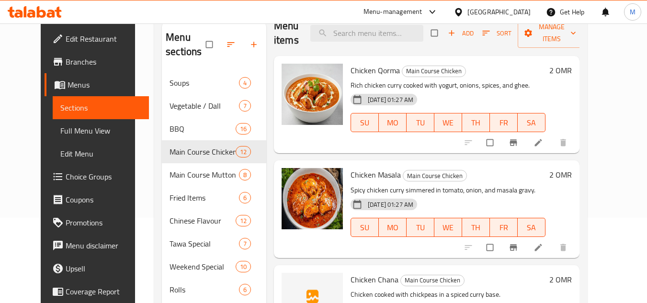
scroll to position [0, 0]
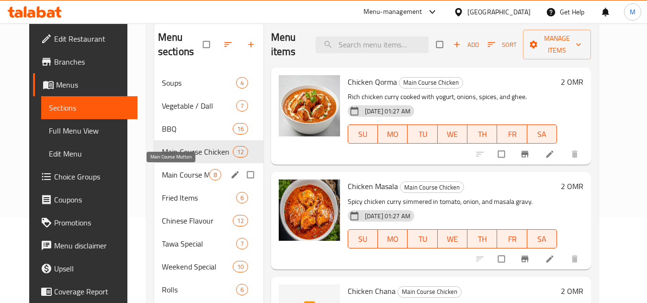
click at [176, 176] on span "Main Course Mutton" at bounding box center [185, 175] width 47 height 12
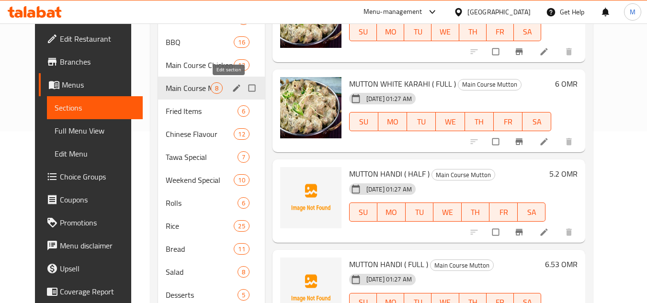
scroll to position [133, 0]
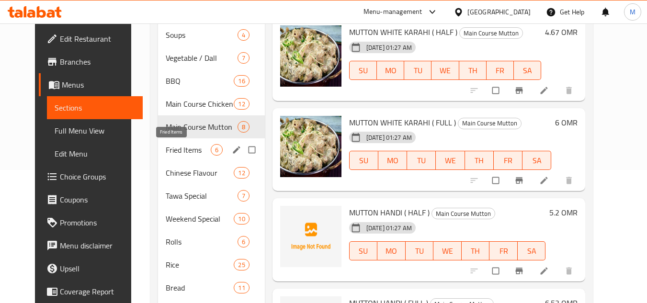
click at [166, 145] on span "Fried Items" at bounding box center [188, 150] width 45 height 12
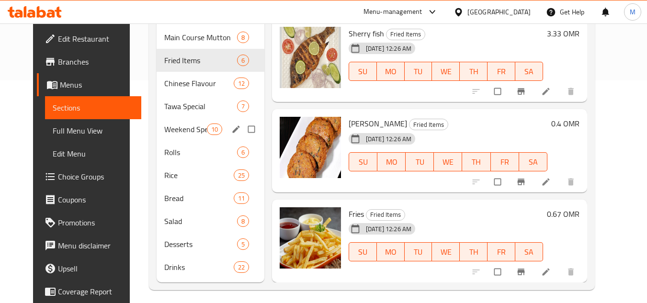
scroll to position [181, 0]
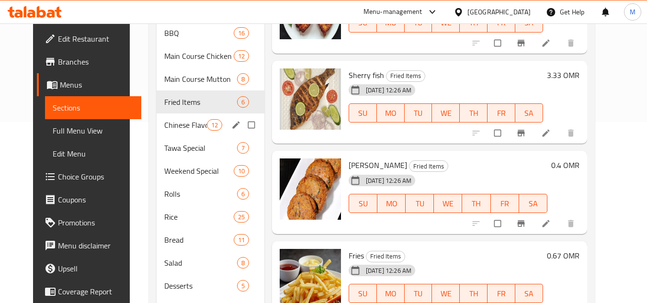
click at [184, 126] on span "Chinese Flavour" at bounding box center [185, 125] width 42 height 12
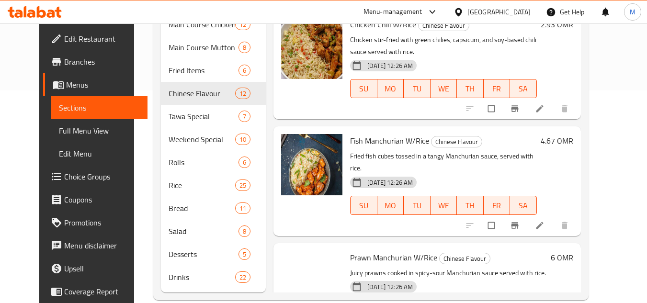
scroll to position [229, 0]
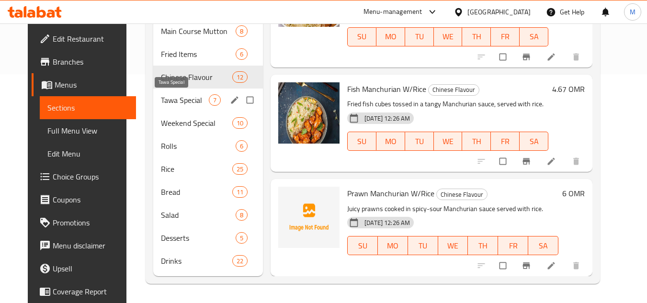
click at [161, 97] on span "Tawa Special" at bounding box center [185, 100] width 48 height 12
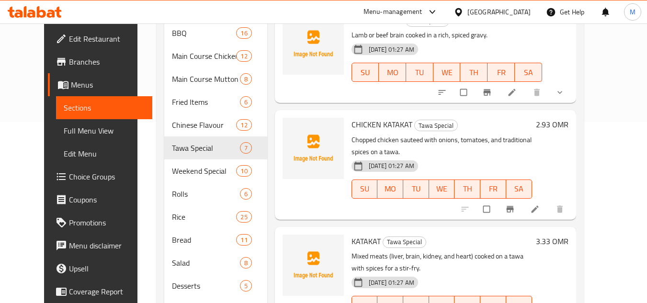
scroll to position [229, 0]
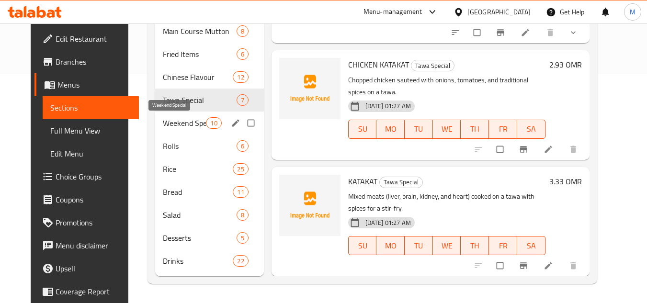
click at [175, 124] on span "Weekend Special" at bounding box center [184, 123] width 43 height 12
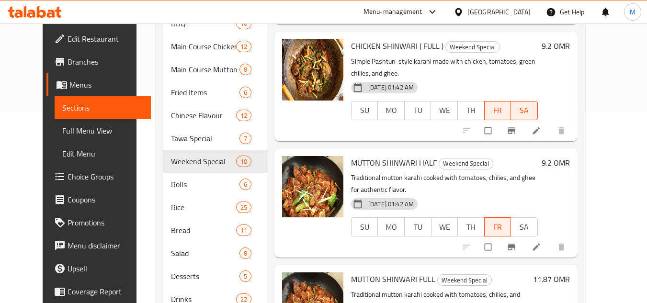
scroll to position [229, 0]
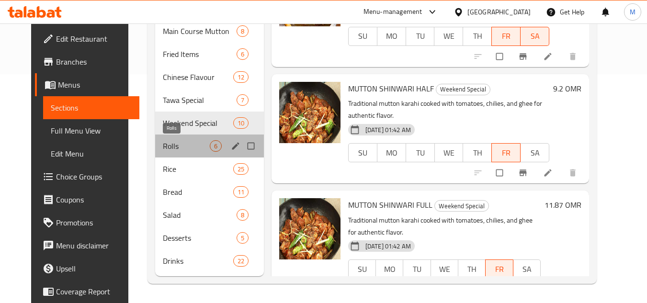
click at [163, 147] on span "Rolls" at bounding box center [186, 146] width 46 height 12
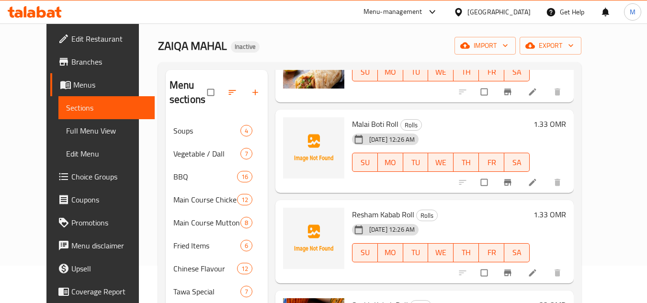
click at [353, 123] on span "Malai Boti Roll" at bounding box center [375, 124] width 46 height 14
click at [352, 122] on span "Malai Boti Roll" at bounding box center [375, 124] width 46 height 14
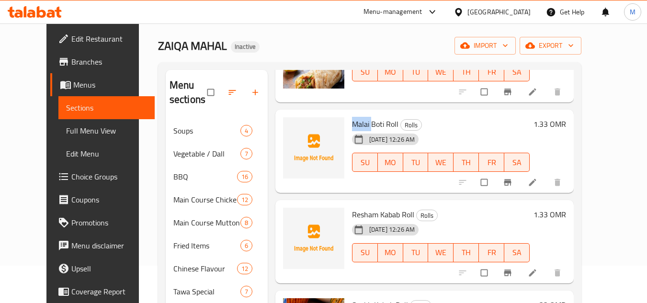
click at [601, 159] on div "Home / Restaurants management / Menus / Sections ZAIQA MAHAL Inactive import ex…" at bounding box center [370, 240] width 462 height 509
click at [601, 80] on div "Home / Restaurants management / Menus / Sections ZAIQA MAHAL Inactive import ex…" at bounding box center [370, 240] width 462 height 509
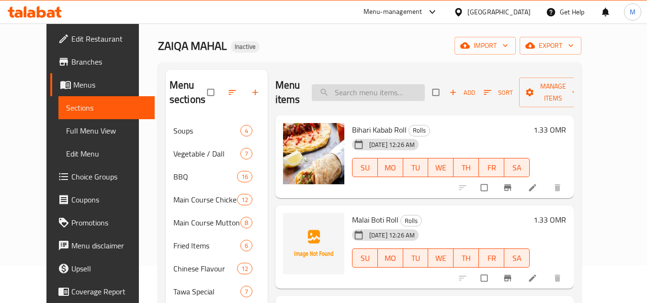
click at [368, 84] on input "search" at bounding box center [368, 92] width 113 height 17
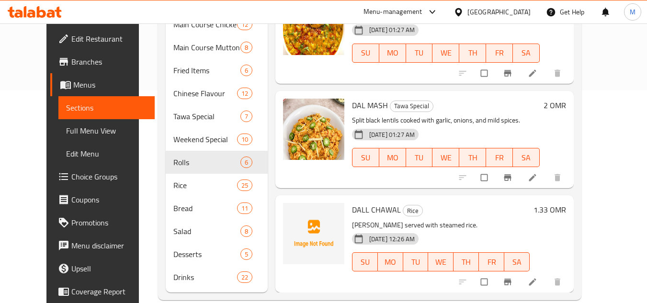
scroll to position [229, 0]
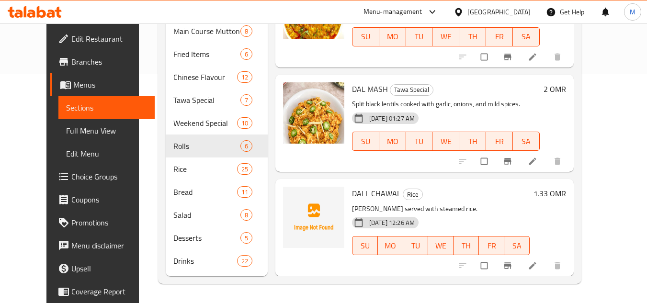
click at [601, 182] on div "Home / Restaurants management / Menus / Sections ZAIQA MAHAL Inactive import ex…" at bounding box center [370, 48] width 462 height 509
click at [292, 202] on icon "upload picture" at bounding box center [296, 199] width 8 height 7
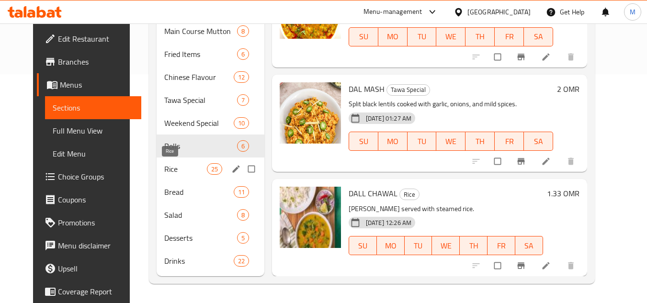
click at [178, 165] on span "Rice" at bounding box center [185, 169] width 42 height 12
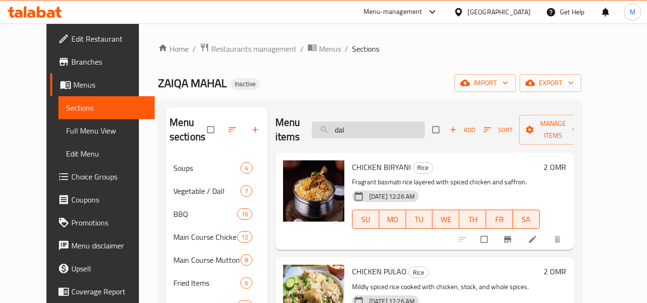
click at [356, 133] on input "dal" at bounding box center [368, 130] width 113 height 17
paste input "chicken red karahi"
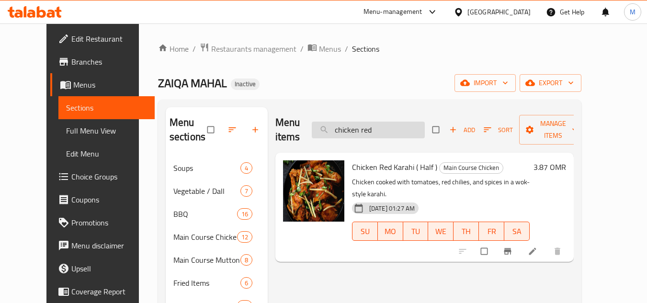
click at [347, 131] on input "chicken red" at bounding box center [368, 130] width 113 height 17
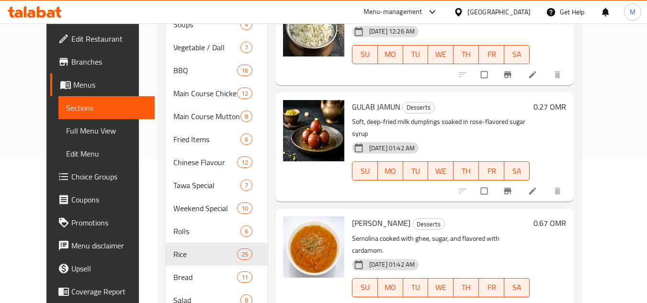
scroll to position [1485, 0]
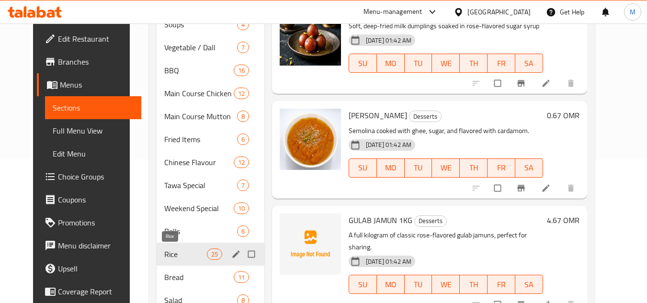
click at [164, 255] on span "Rice" at bounding box center [185, 255] width 42 height 12
click at [164, 254] on span "Rice" at bounding box center [185, 255] width 42 height 12
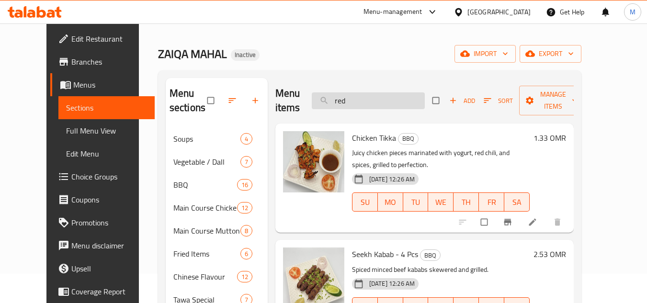
scroll to position [0, 0]
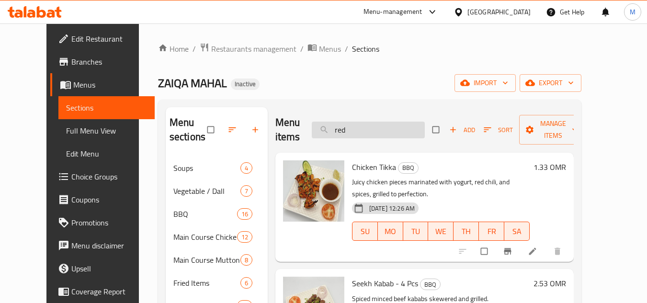
click at [356, 127] on input "red" at bounding box center [368, 130] width 113 height 17
type input "r"
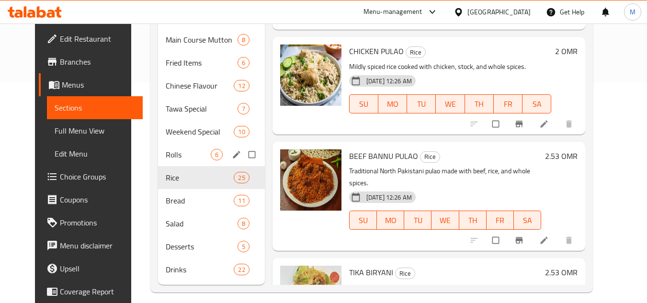
scroll to position [229, 0]
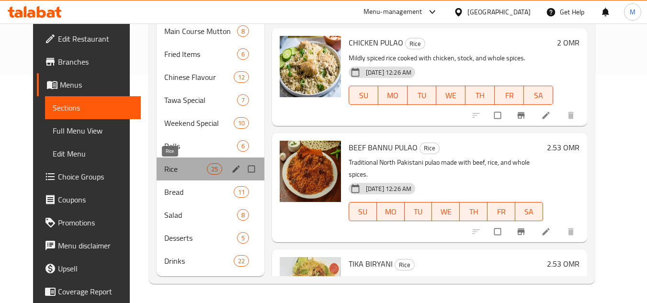
click at [165, 164] on span "Rice" at bounding box center [185, 169] width 42 height 12
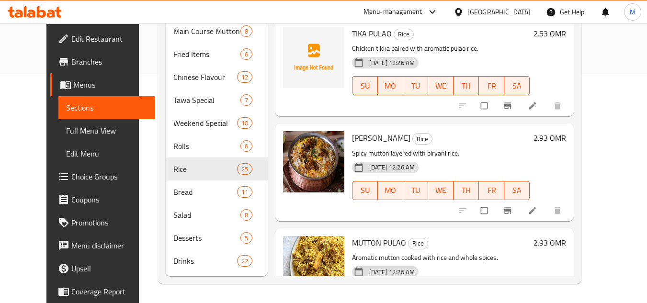
scroll to position [288, 0]
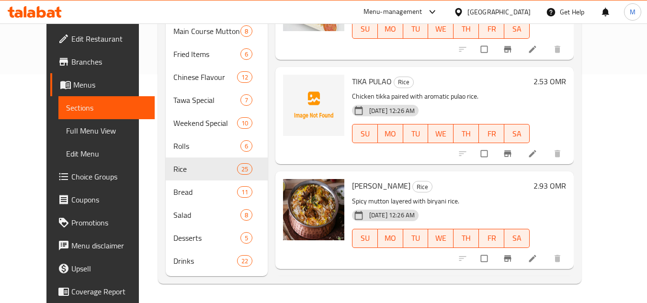
click at [601, 61] on div "Home / Restaurants management / Menus / Sections ZAIQA MAHAL Inactive import ex…" at bounding box center [370, 48] width 462 height 509
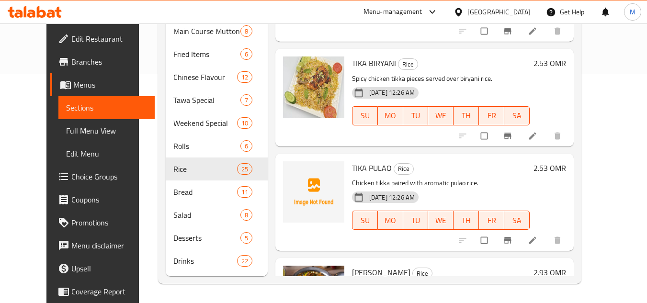
scroll to position [192, 0]
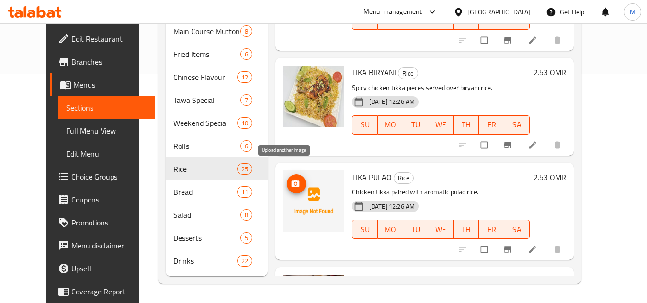
click at [292, 180] on icon "upload picture" at bounding box center [296, 183] width 8 height 7
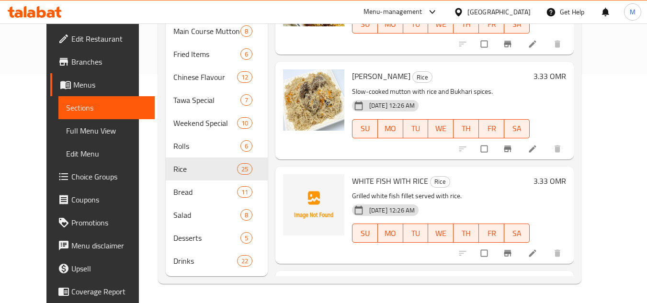
scroll to position [623, 0]
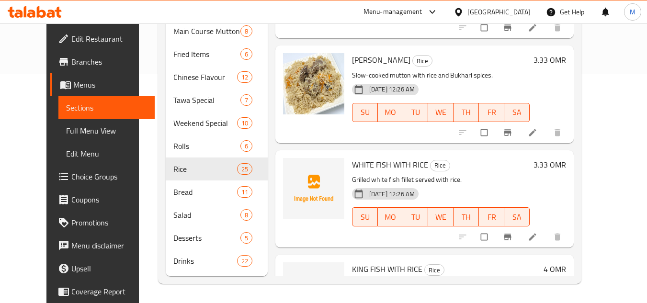
click at [601, 66] on div "Home / Restaurants management / Menus / Sections ZAIQA MAHAL Inactive import ex…" at bounding box center [370, 48] width 462 height 509
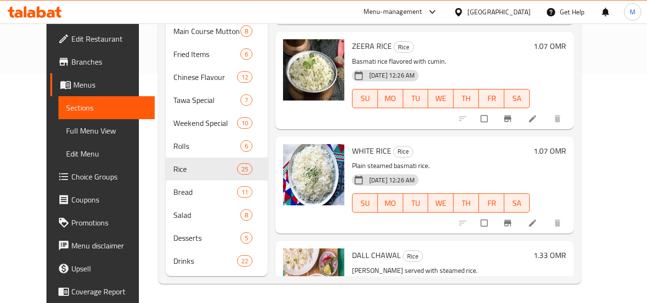
scroll to position [2257, 0]
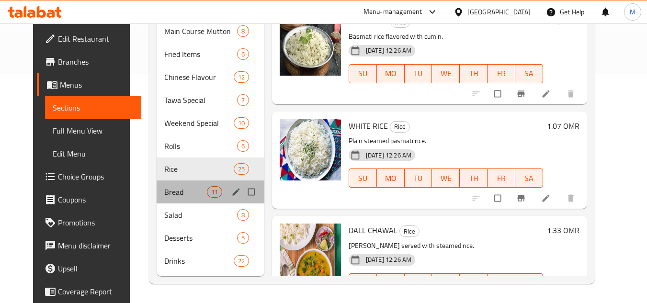
click at [157, 185] on div "Bread 11" at bounding box center [211, 192] width 108 height 23
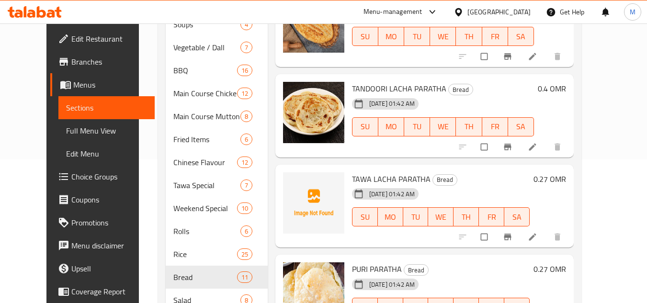
scroll to position [575, 0]
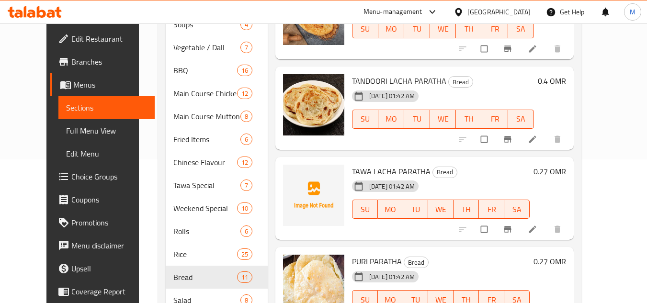
click at [456, 163] on div "TAWA LACHA PARATHA Bread 07-09-2025 01:42 AM SU MO TU WE TH FR SA" at bounding box center [440, 199] width 185 height 76
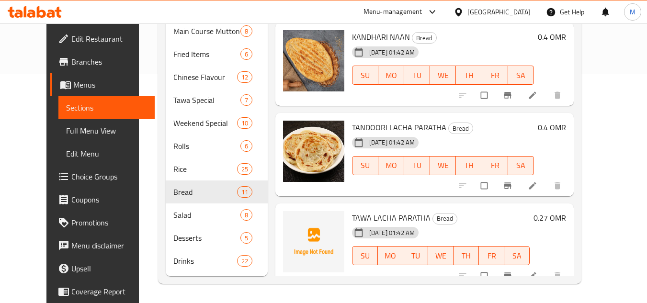
scroll to position [442, 0]
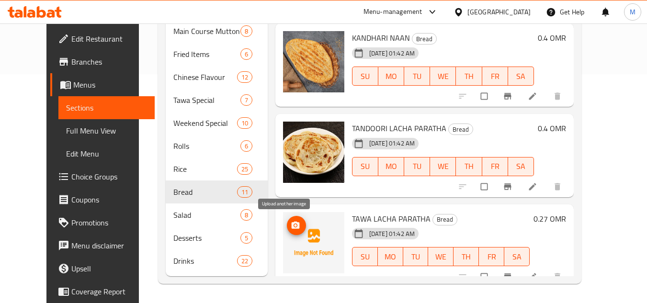
click at [292, 222] on icon "upload picture" at bounding box center [296, 224] width 8 height 7
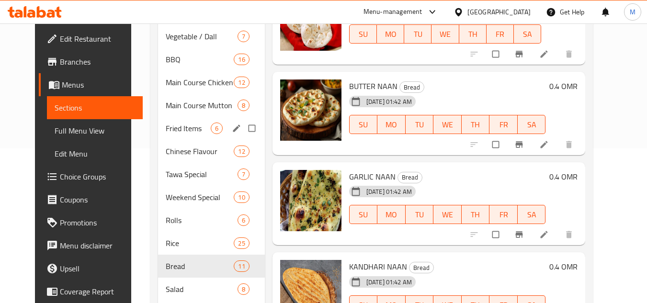
scroll to position [229, 0]
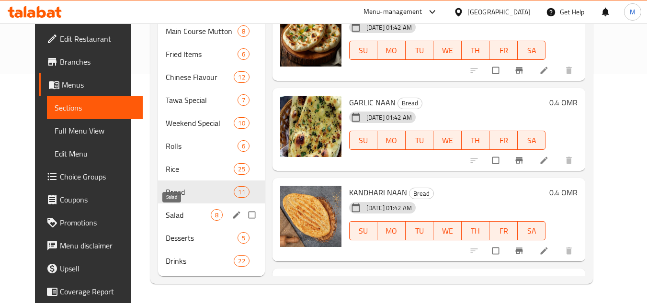
click at [166, 216] on span "Salad" at bounding box center [188, 215] width 45 height 12
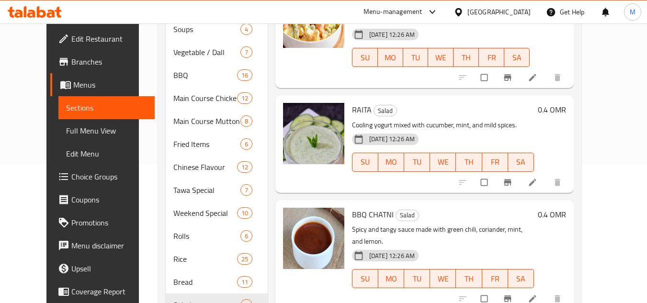
scroll to position [229, 0]
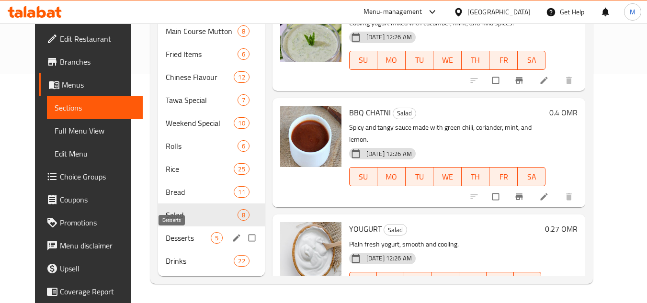
click at [166, 239] on span "Desserts" at bounding box center [188, 238] width 45 height 12
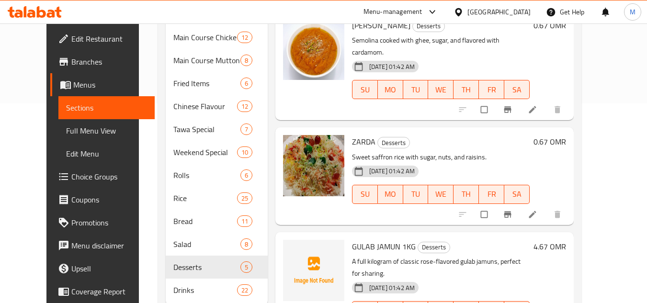
scroll to position [229, 0]
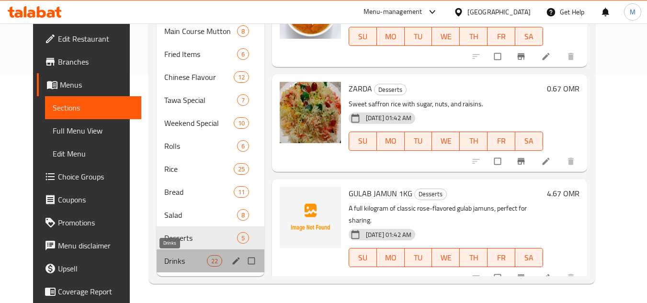
click at [186, 265] on span "Drinks" at bounding box center [185, 261] width 42 height 12
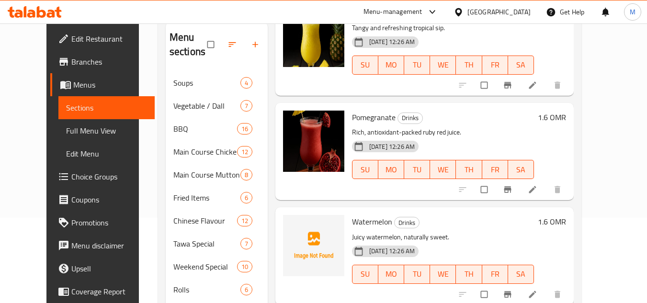
scroll to position [431, 0]
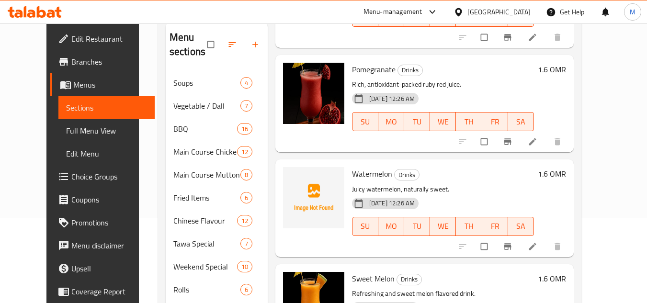
click at [359, 169] on span "Watermelon" at bounding box center [372, 174] width 40 height 14
copy h6 "Watermelon"
click at [292, 184] on icon "upload picture" at bounding box center [296, 180] width 8 height 7
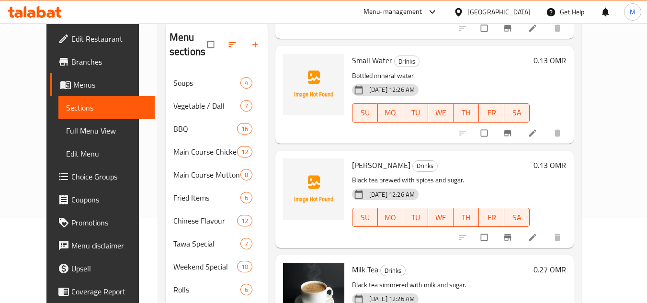
scroll to position [1917, 0]
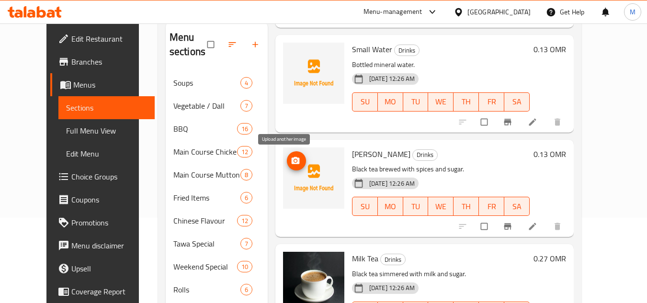
click at [287, 162] on span "upload picture" at bounding box center [296, 161] width 19 height 10
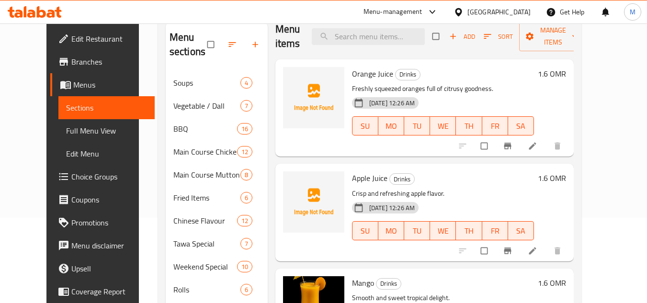
scroll to position [0, 0]
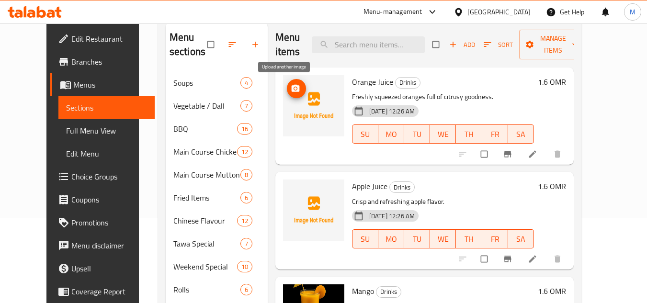
click at [292, 87] on icon "upload picture" at bounding box center [296, 88] width 8 height 7
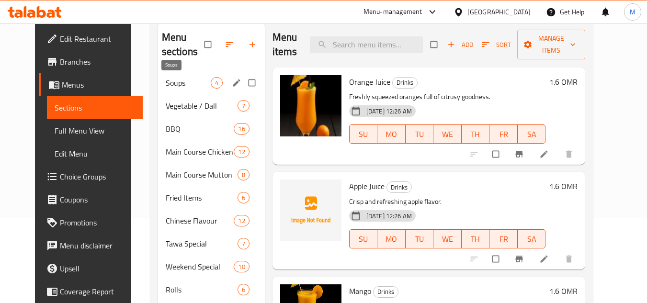
click at [173, 81] on span "Soups" at bounding box center [188, 83] width 45 height 12
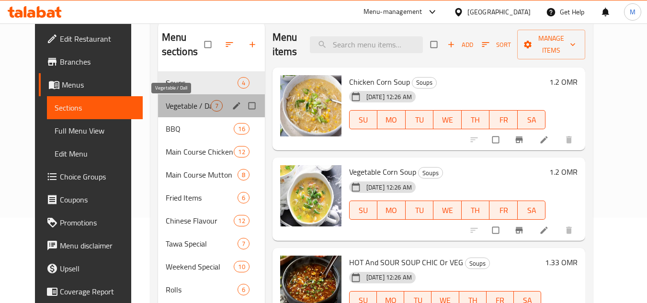
click at [166, 105] on span "Vegetable / Dall" at bounding box center [188, 106] width 45 height 12
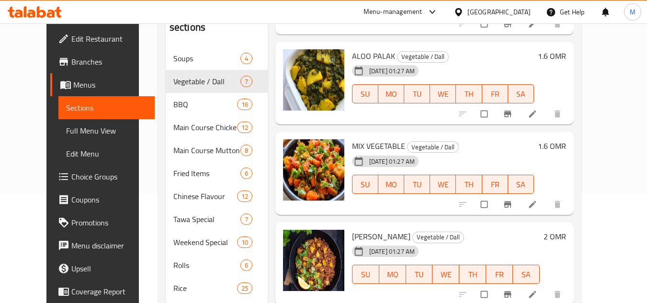
scroll to position [133, 0]
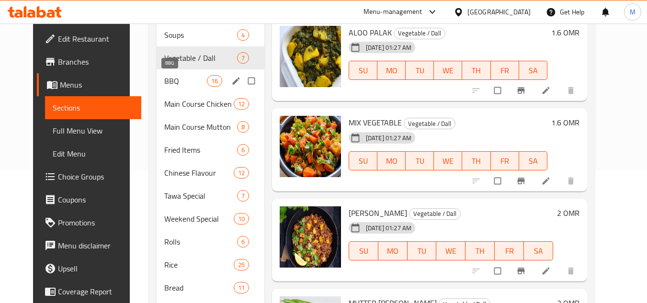
click at [171, 80] on span "BBQ" at bounding box center [185, 81] width 42 height 12
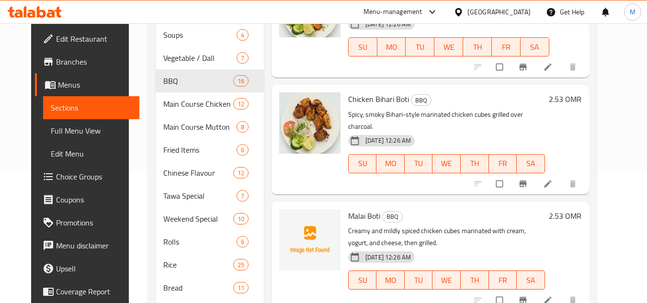
click at [442, 206] on div "Malai Boti BBQ Creamy and mildly spiced chicken cubes marinated with cream, yog…" at bounding box center [447, 257] width 205 height 102
click at [287, 218] on icon "upload picture" at bounding box center [292, 223] width 10 height 10
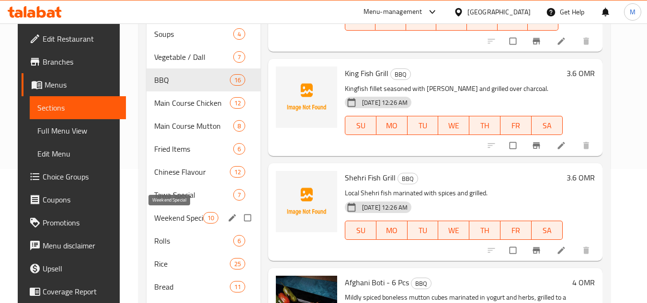
scroll to position [133, 0]
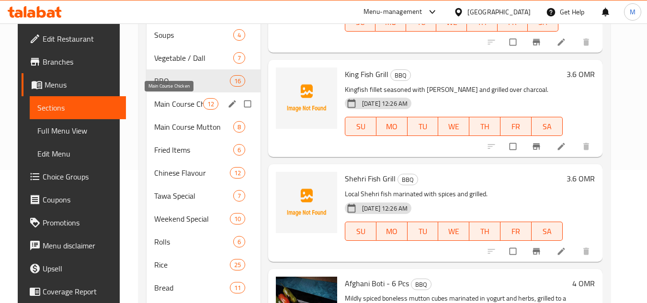
click at [168, 103] on span "Main Course Chicken" at bounding box center [178, 104] width 49 height 12
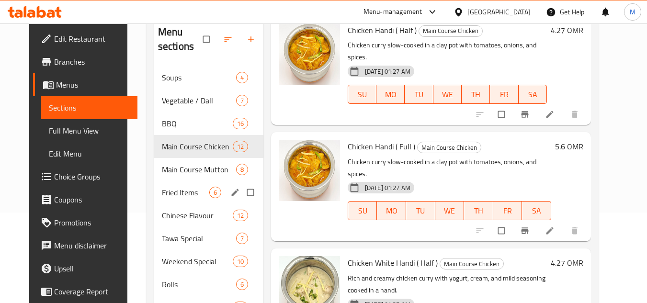
scroll to position [85, 0]
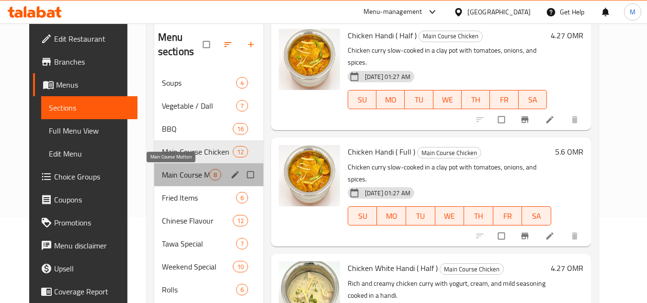
click at [162, 172] on span "Main Course Mutton" at bounding box center [185, 175] width 47 height 12
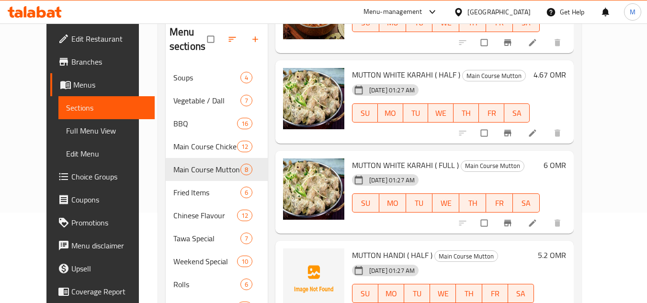
scroll to position [85, 0]
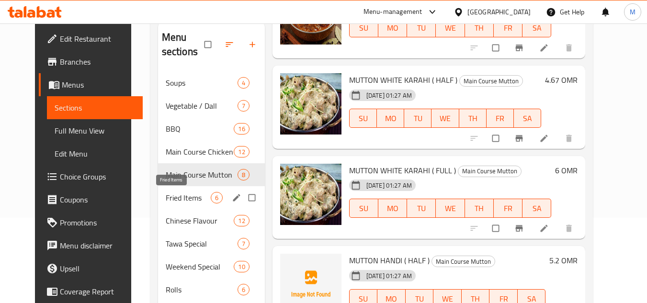
click at [166, 197] on span "Fried Items" at bounding box center [188, 198] width 45 height 12
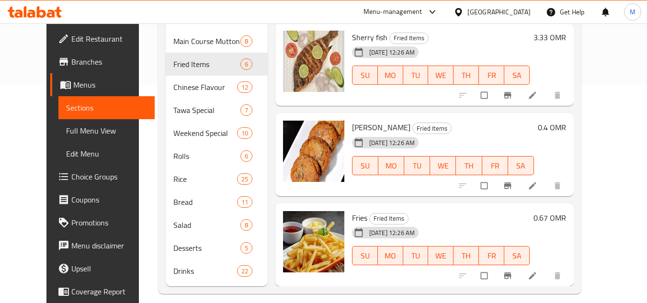
scroll to position [229, 0]
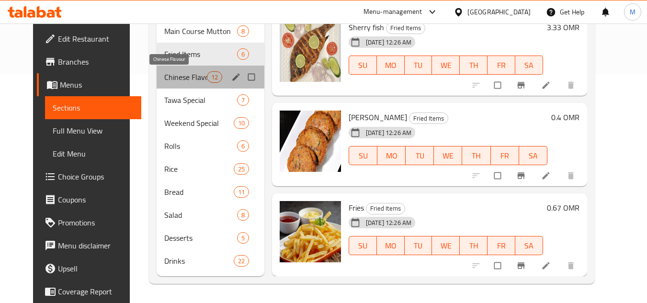
click at [164, 76] on span "Chinese Flavour" at bounding box center [185, 77] width 42 height 12
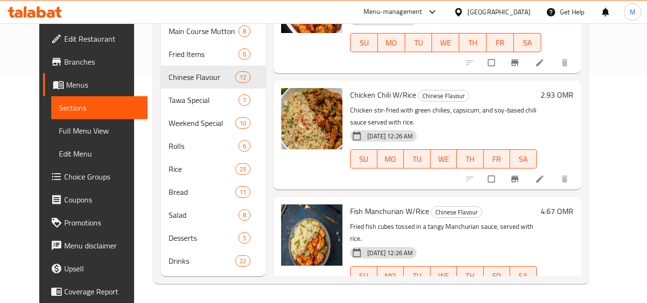
scroll to position [920, 0]
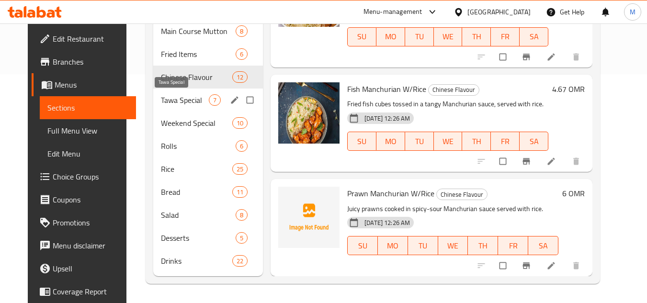
click at [172, 94] on span "Tawa Special" at bounding box center [185, 100] width 48 height 12
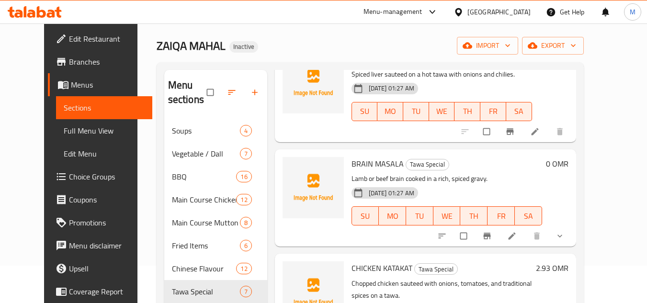
scroll to position [229, 0]
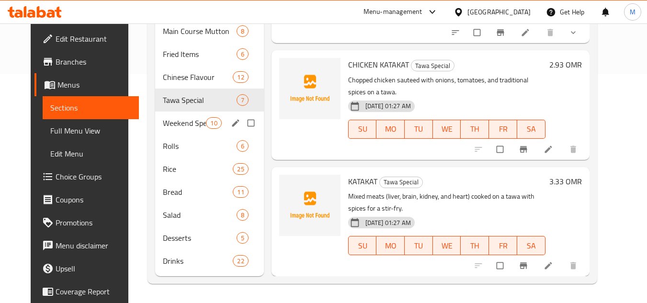
click at [163, 117] on span "Weekend Special" at bounding box center [184, 123] width 43 height 12
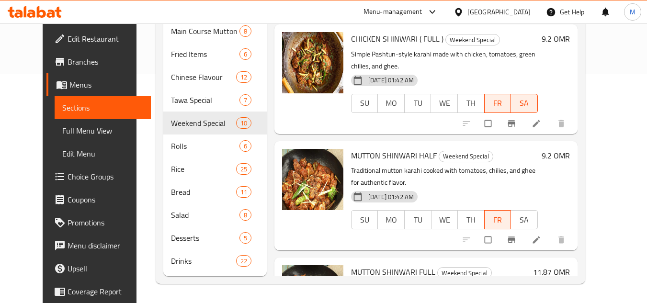
scroll to position [723, 0]
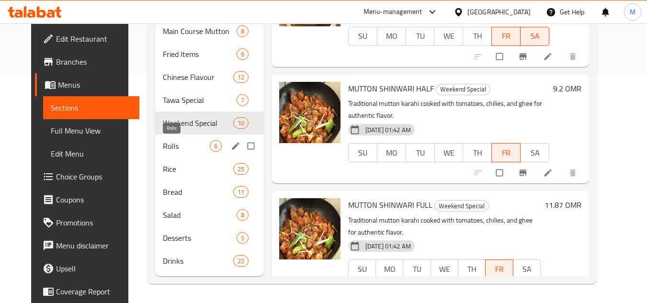
click at [166, 143] on span "Rolls" at bounding box center [186, 146] width 46 height 12
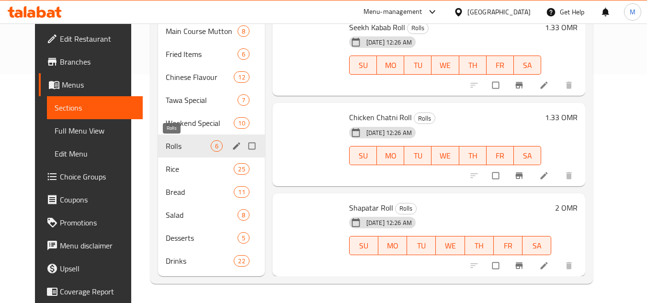
scroll to position [182, 0]
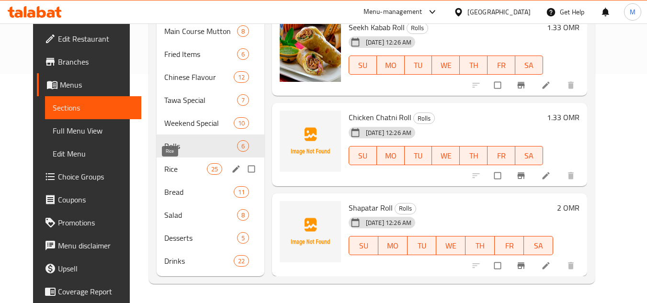
click at [164, 169] on span "Rice" at bounding box center [185, 169] width 42 height 12
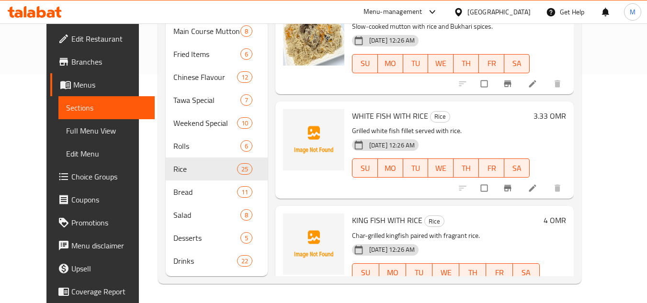
scroll to position [671, 0]
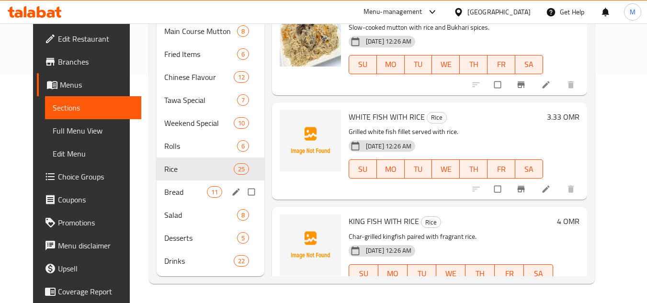
click at [164, 188] on span "Bread" at bounding box center [185, 192] width 42 height 12
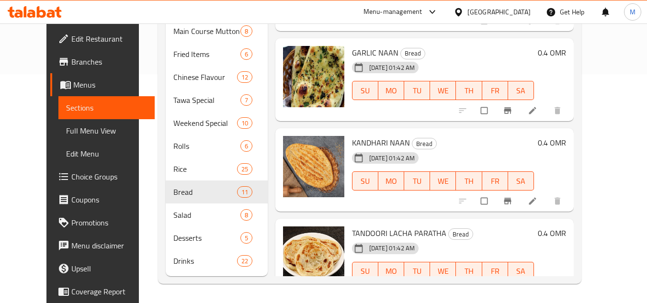
scroll to position [251, 0]
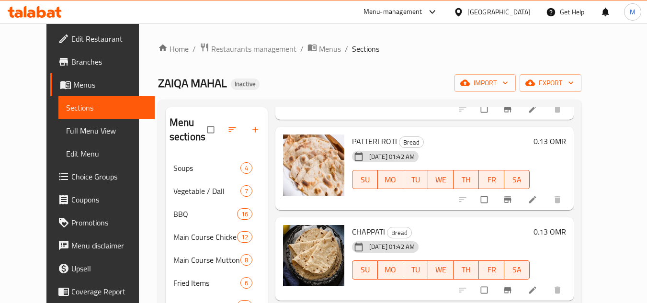
scroll to position [192, 0]
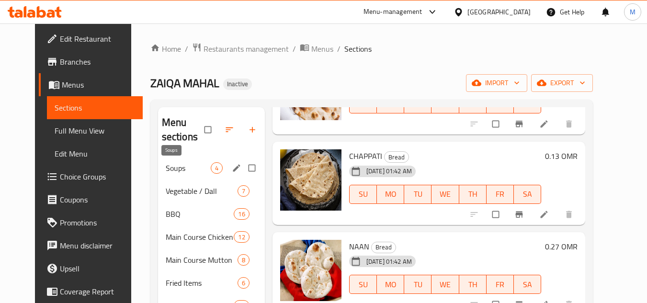
click at [169, 169] on span "Soups" at bounding box center [188, 168] width 45 height 12
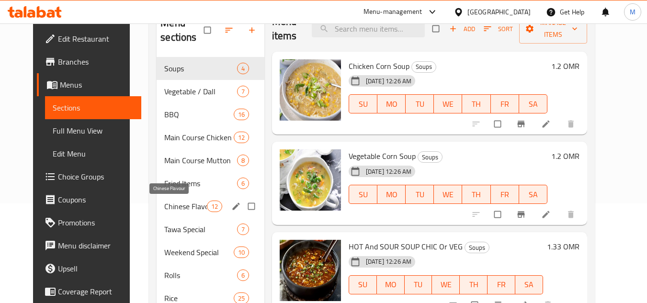
scroll to position [85, 0]
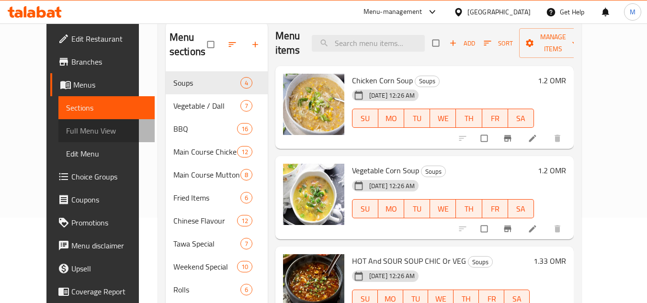
click at [91, 129] on span "Full Menu View" at bounding box center [106, 131] width 81 height 12
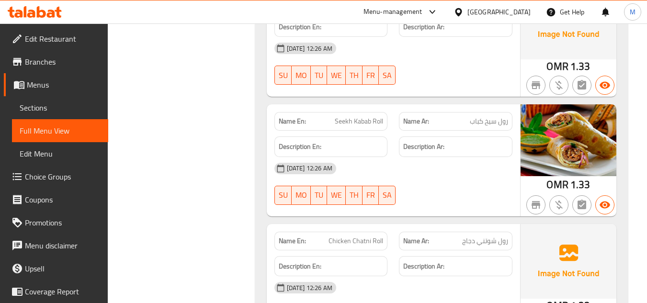
scroll to position [12413, 0]
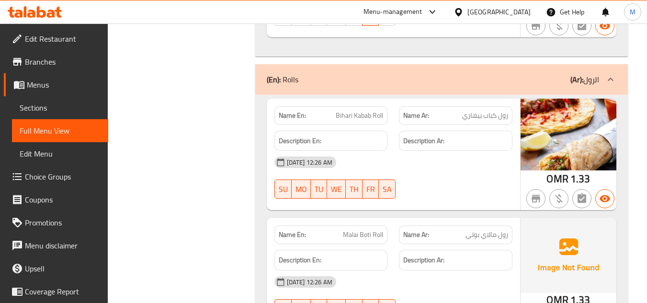
click at [65, 37] on span "Edit Restaurant" at bounding box center [63, 39] width 76 height 12
